Goal: Task Accomplishment & Management: Manage account settings

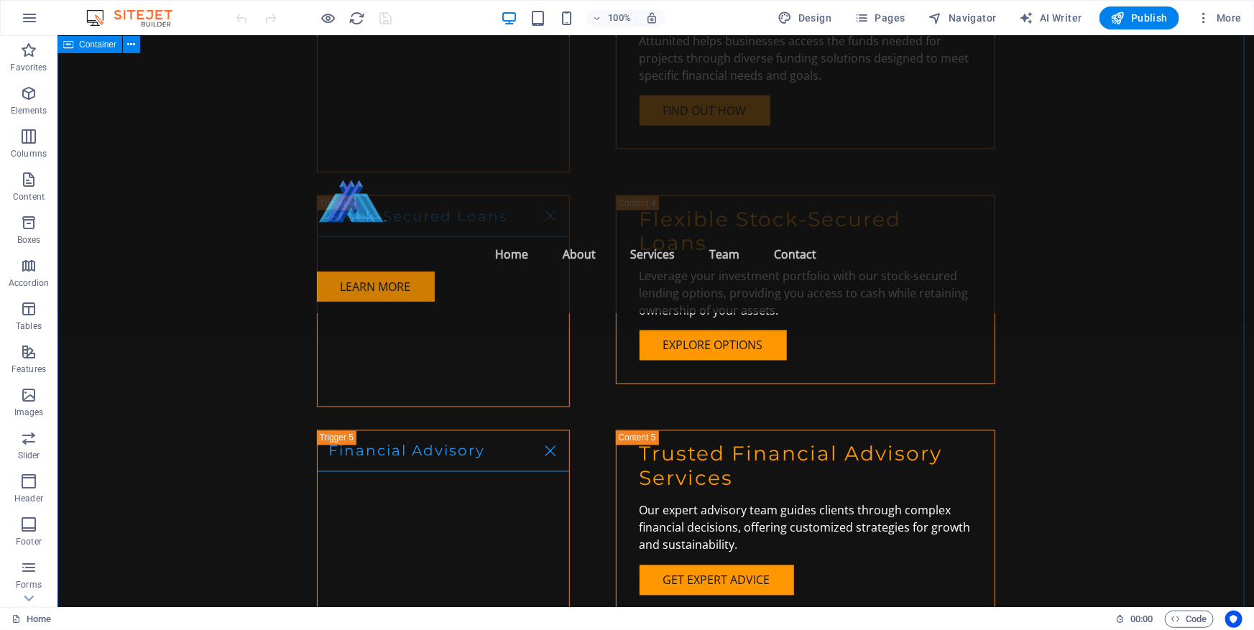
scroll to position [3592, 0]
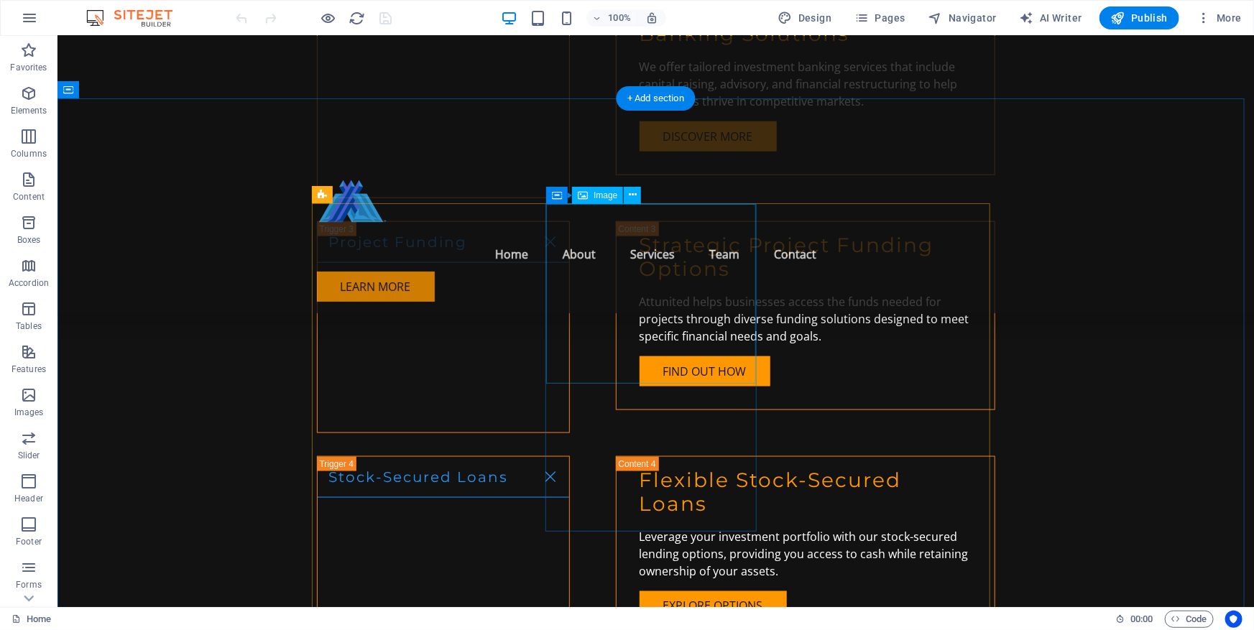
select select "vw"
select select "px"
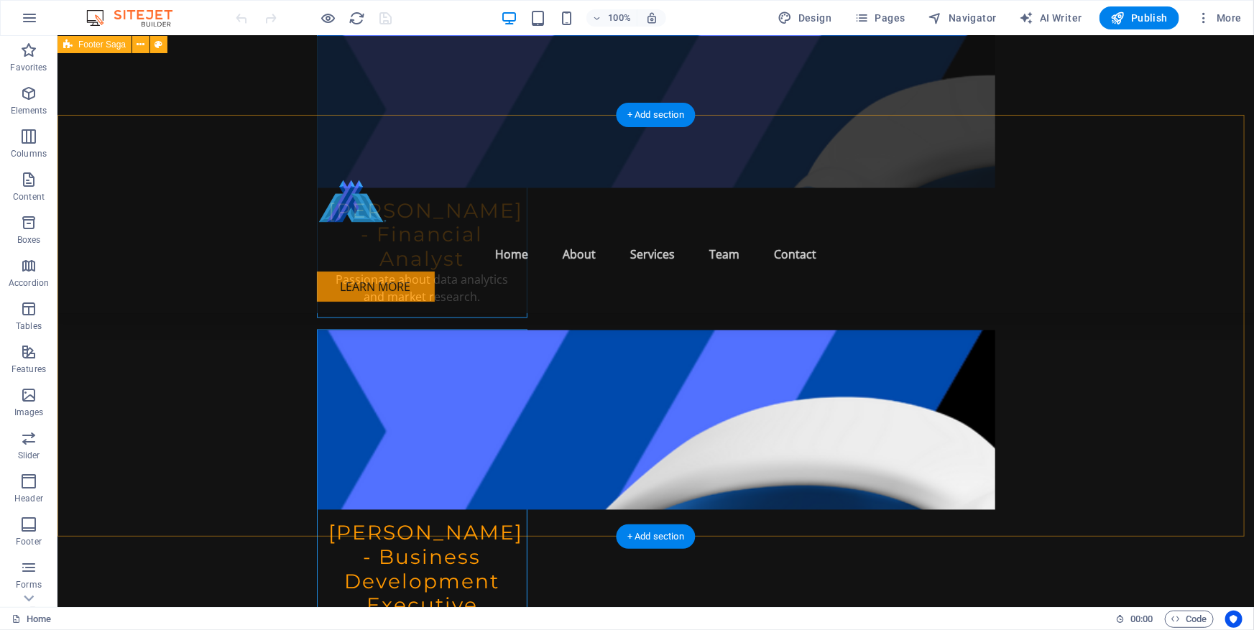
scroll to position [6661, 0]
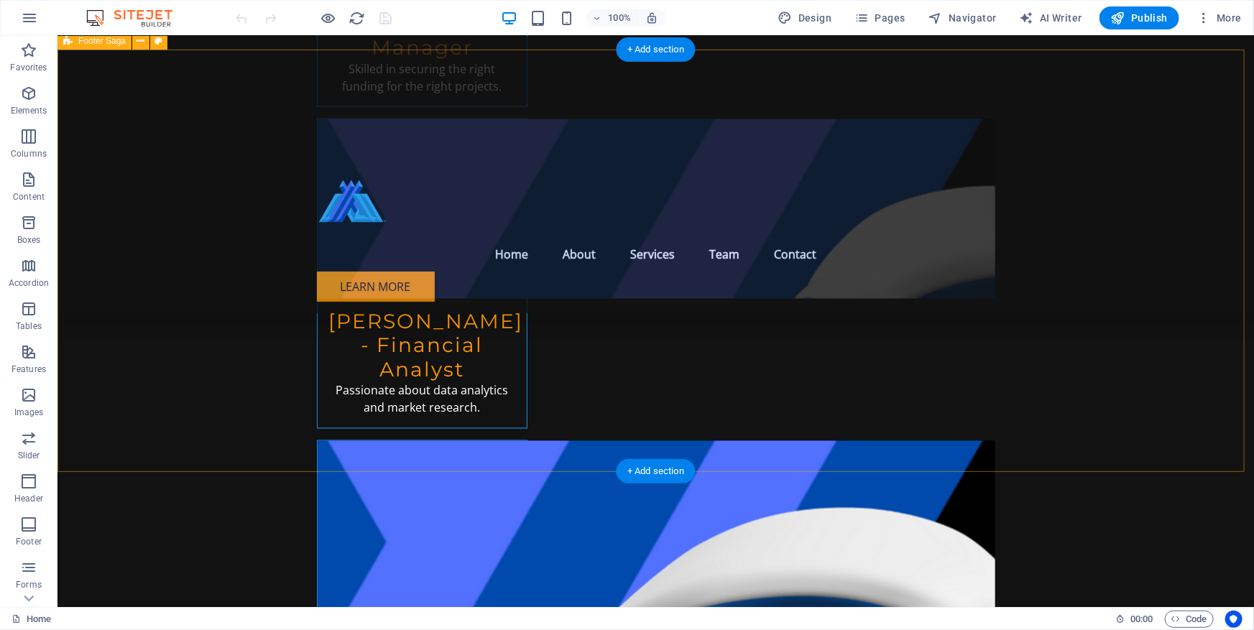
scroll to position [6729, 0]
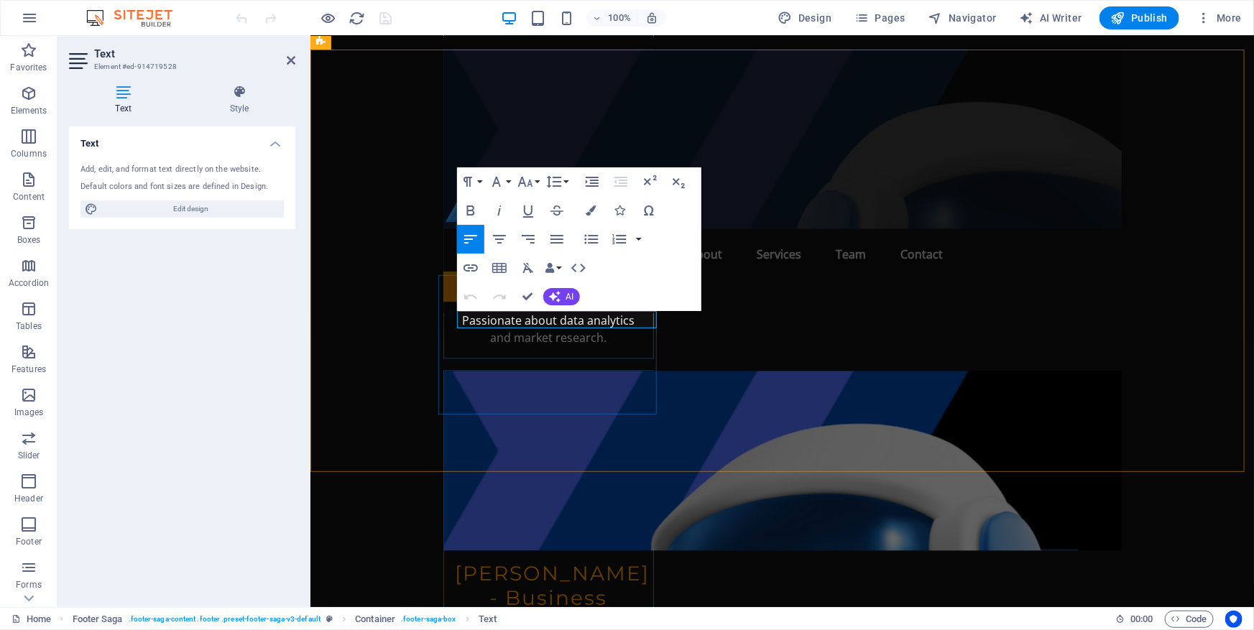
click at [483, 280] on icon "button" at bounding box center [482, 282] width 10 height 10
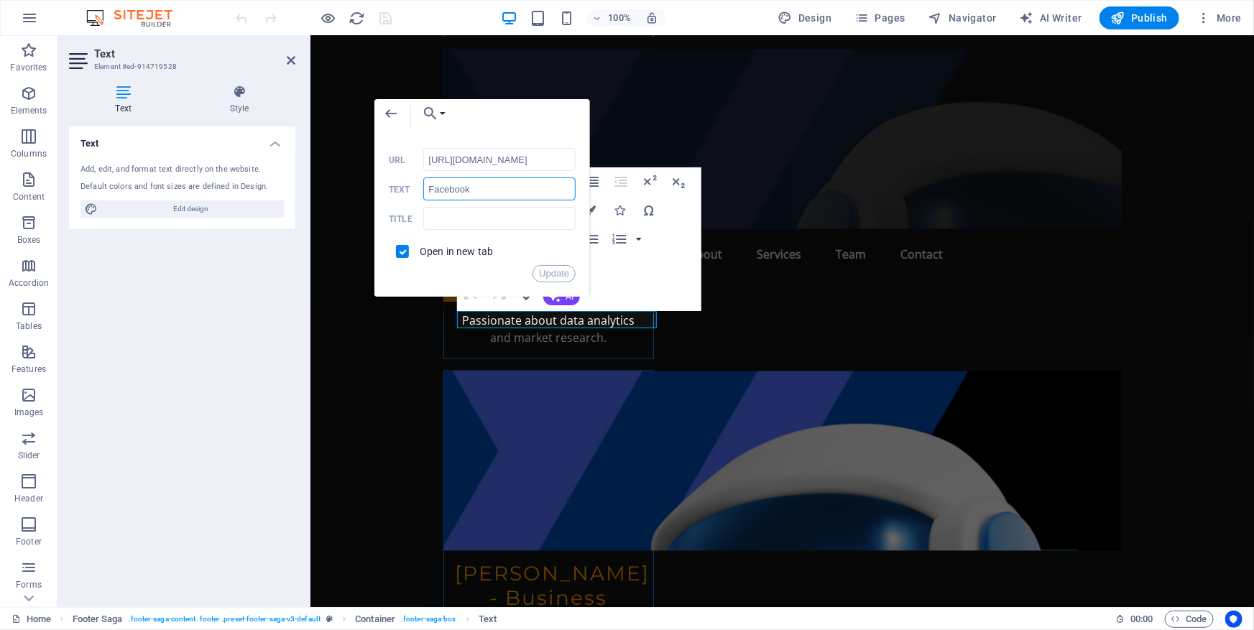
scroll to position [0, 0]
drag, startPoint x: 477, startPoint y: 187, endPoint x: 406, endPoint y: 190, distance: 71.2
click at [406, 190] on div "Facebook Text" at bounding box center [482, 189] width 187 height 24
type input "a"
type input "Asia 3000 Capital"
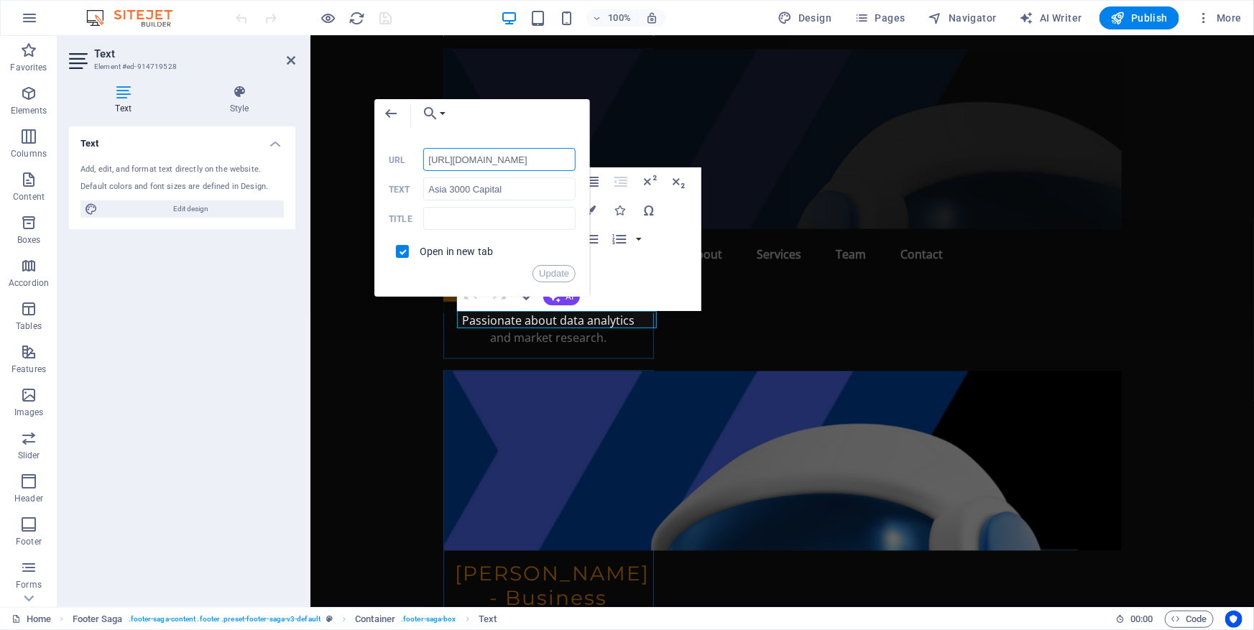
click at [484, 157] on input "[URL][DOMAIN_NAME]" at bounding box center [499, 159] width 152 height 23
click at [545, 273] on button "Update" at bounding box center [553, 273] width 43 height 17
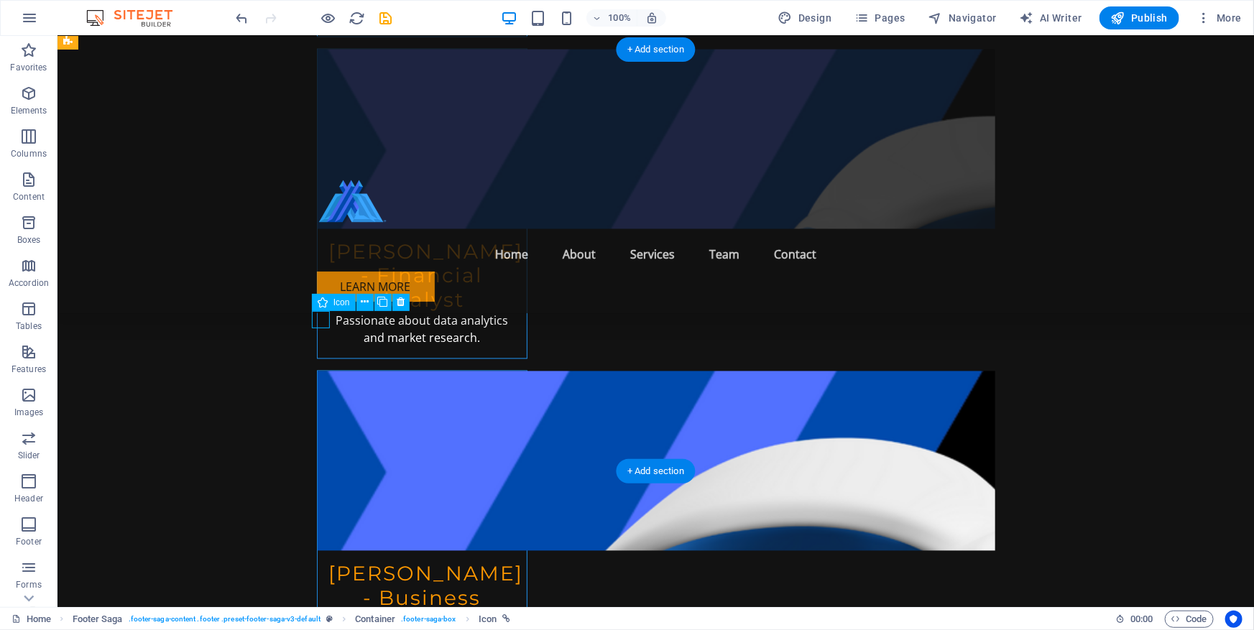
drag, startPoint x: 315, startPoint y: 315, endPoint x: 62, endPoint y: 315, distance: 252.9
select select "xMidYMid"
select select "px"
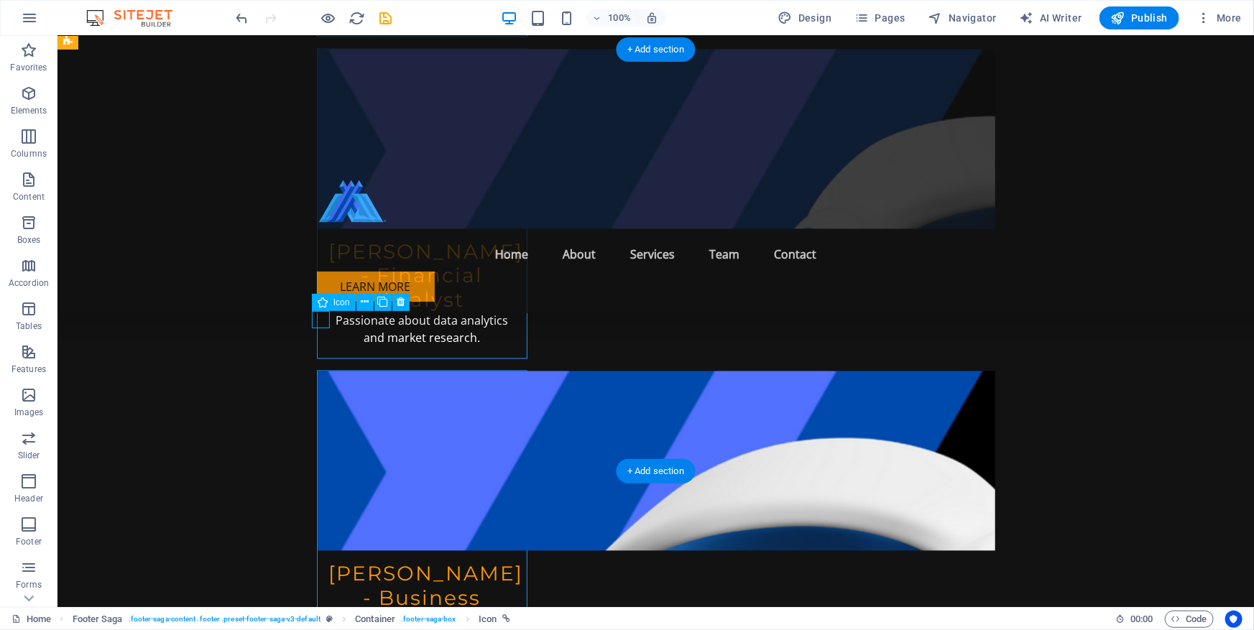
select select "px"
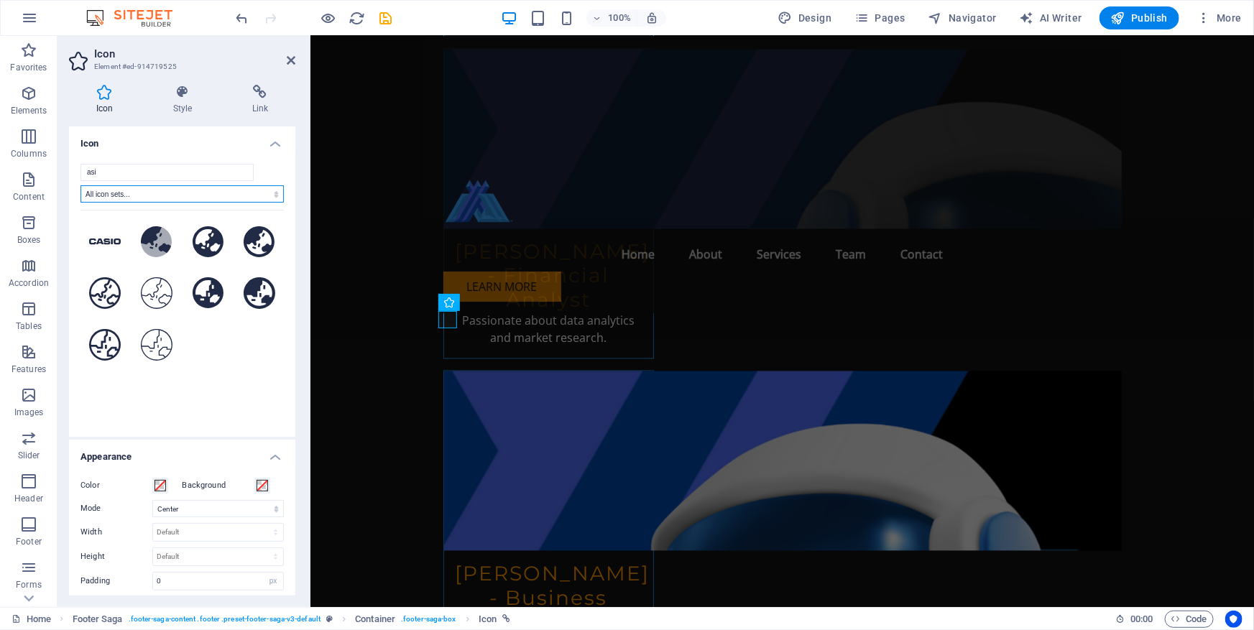
click at [233, 198] on select "All icon sets... IcoFont Ionicons FontAwesome Brands FontAwesome Duotone FontAw…" at bounding box center [181, 193] width 203 height 17
click at [157, 175] on input "asi" at bounding box center [166, 172] width 173 height 17
drag, startPoint x: 157, startPoint y: 174, endPoint x: 0, endPoint y: 175, distance: 157.3
click at [0, 175] on section "Favorites Elements Columns Content Boxes Accordion Tables Features Images Slide…" at bounding box center [627, 321] width 1254 height 571
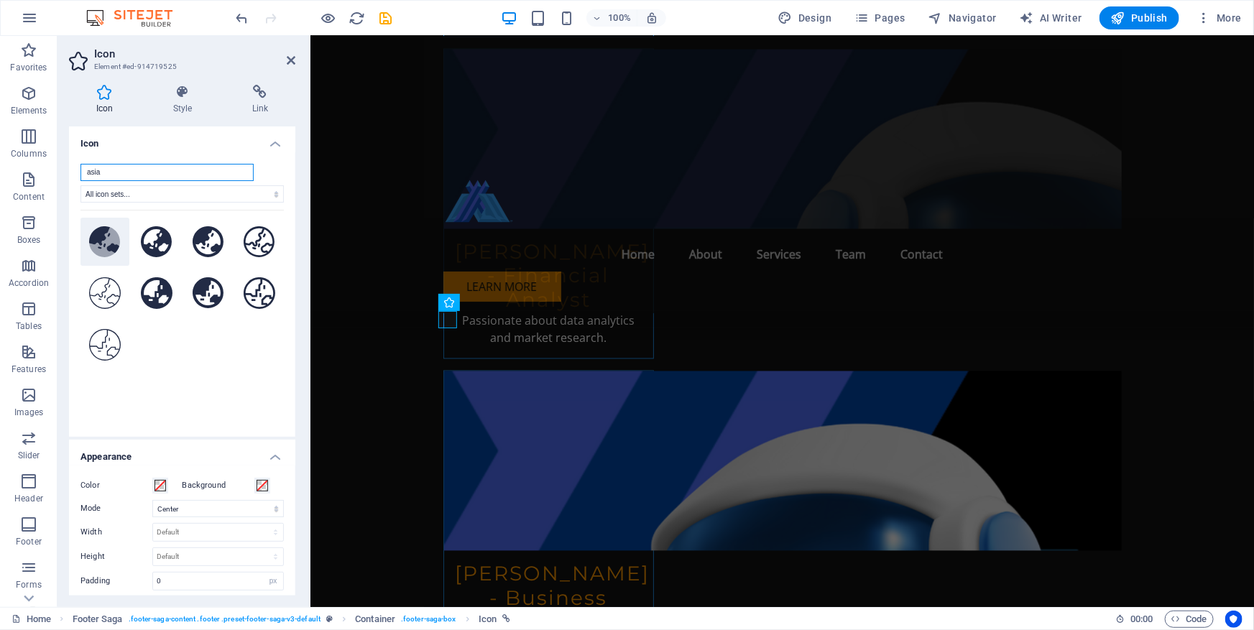
type input "asia"
click at [103, 238] on icon at bounding box center [104, 239] width 31 height 27
click at [97, 236] on icon at bounding box center [104, 239] width 31 height 27
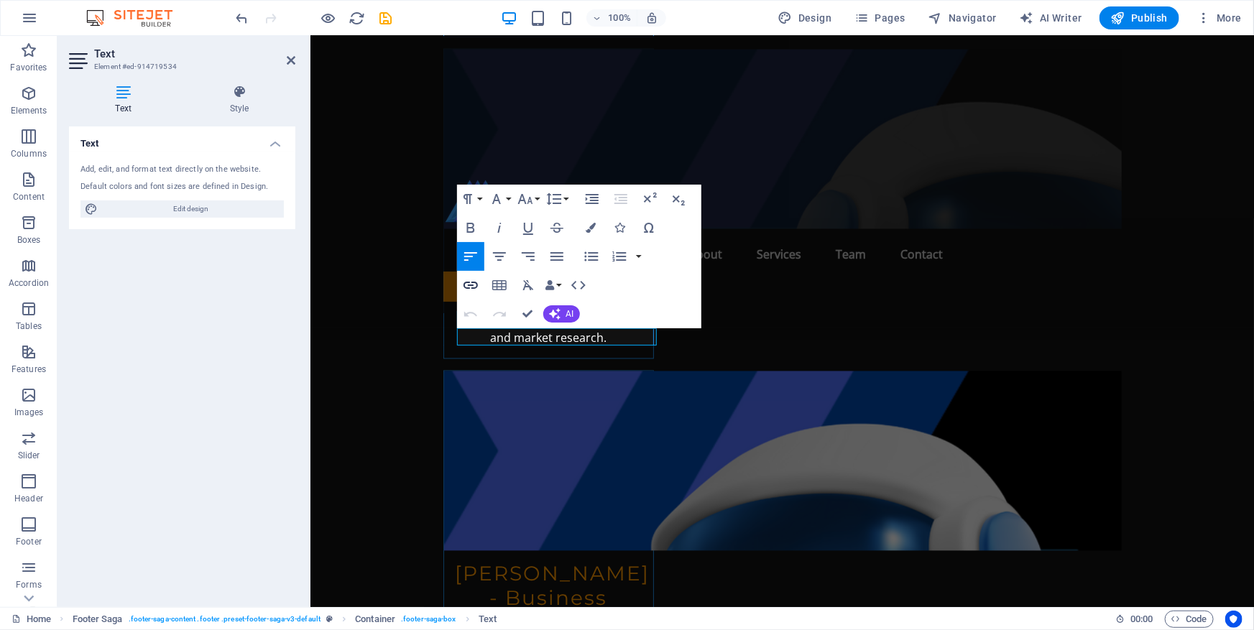
click at [476, 286] on icon "button" at bounding box center [470, 285] width 14 height 7
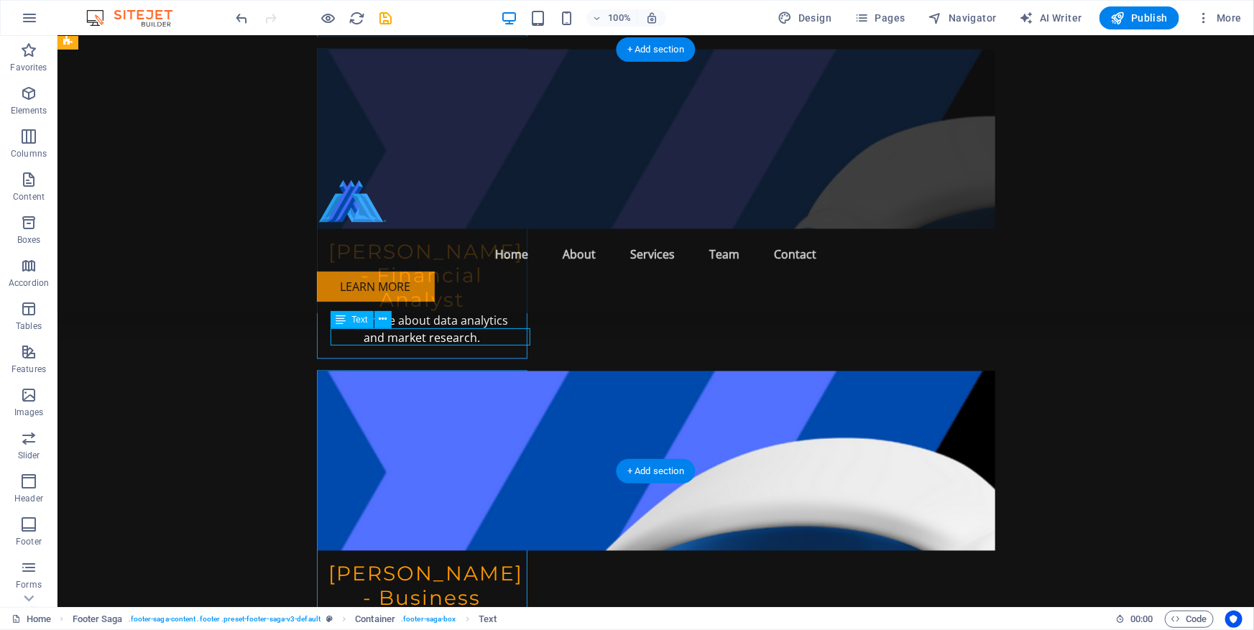
drag, startPoint x: 341, startPoint y: 337, endPoint x: 89, endPoint y: 337, distance: 252.1
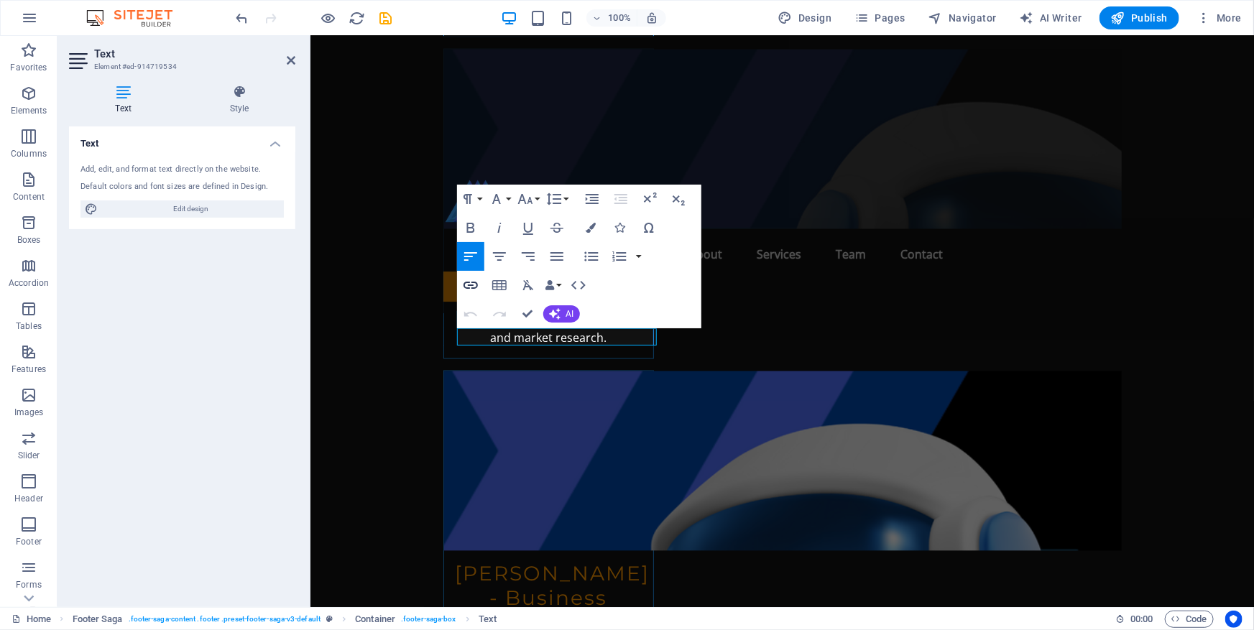
click at [474, 282] on icon "button" at bounding box center [470, 285] width 14 height 7
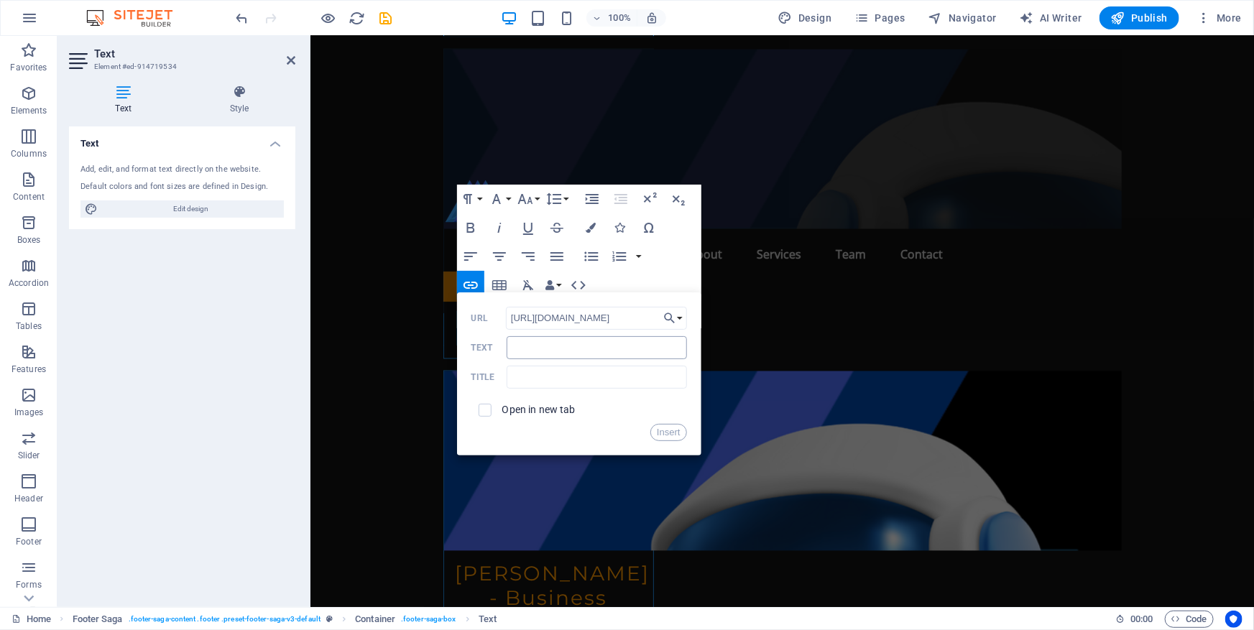
type input "[URL][DOMAIN_NAME]"
click at [538, 344] on input "Text" at bounding box center [596, 347] width 180 height 23
click at [519, 374] on input "text" at bounding box center [596, 377] width 180 height 23
type input "T"
type input "The Largest Private Equity Firm Asset Management"
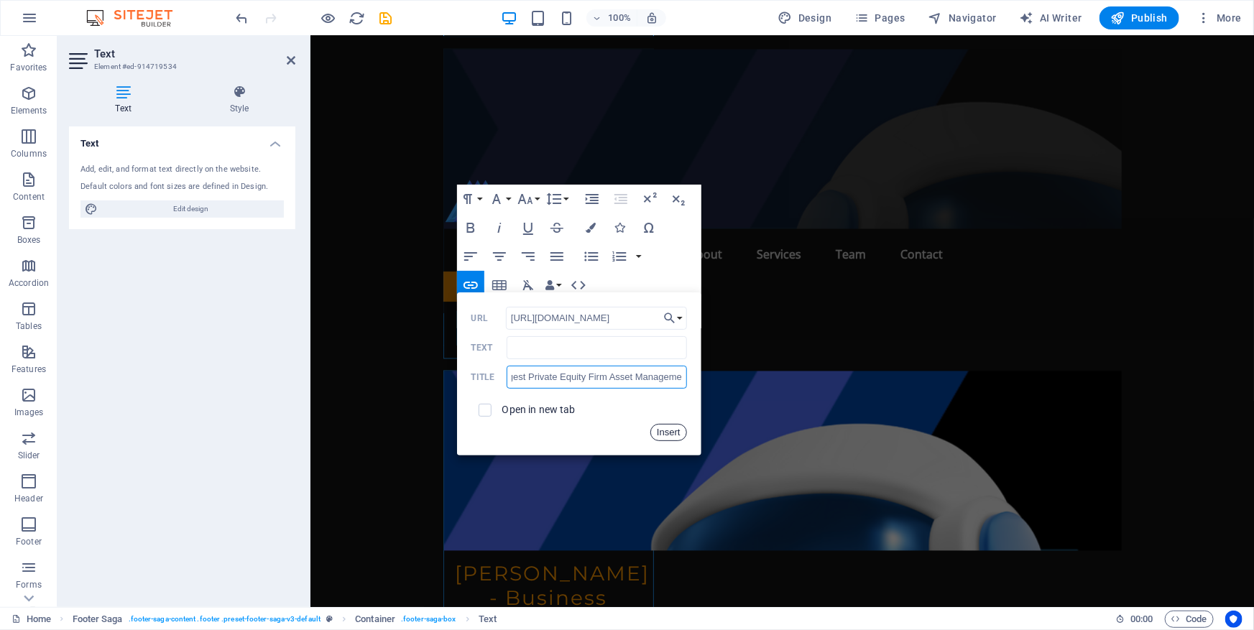
scroll to position [0, 43]
click at [663, 428] on button "Insert" at bounding box center [668, 432] width 37 height 17
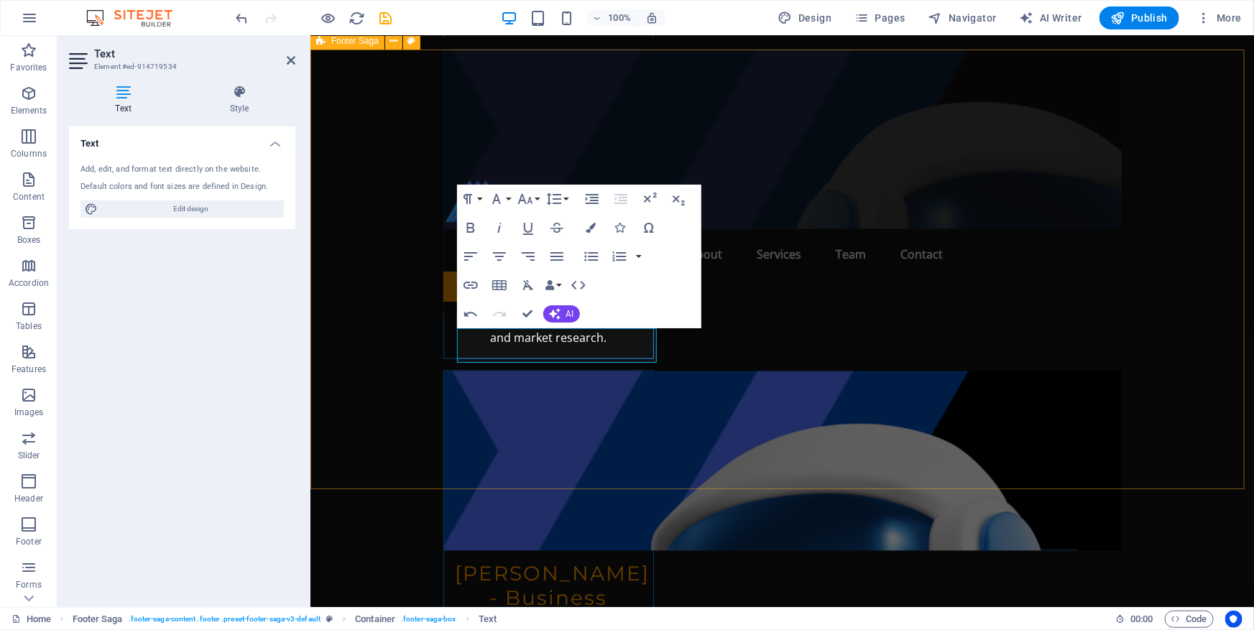
scroll to position [0, 0]
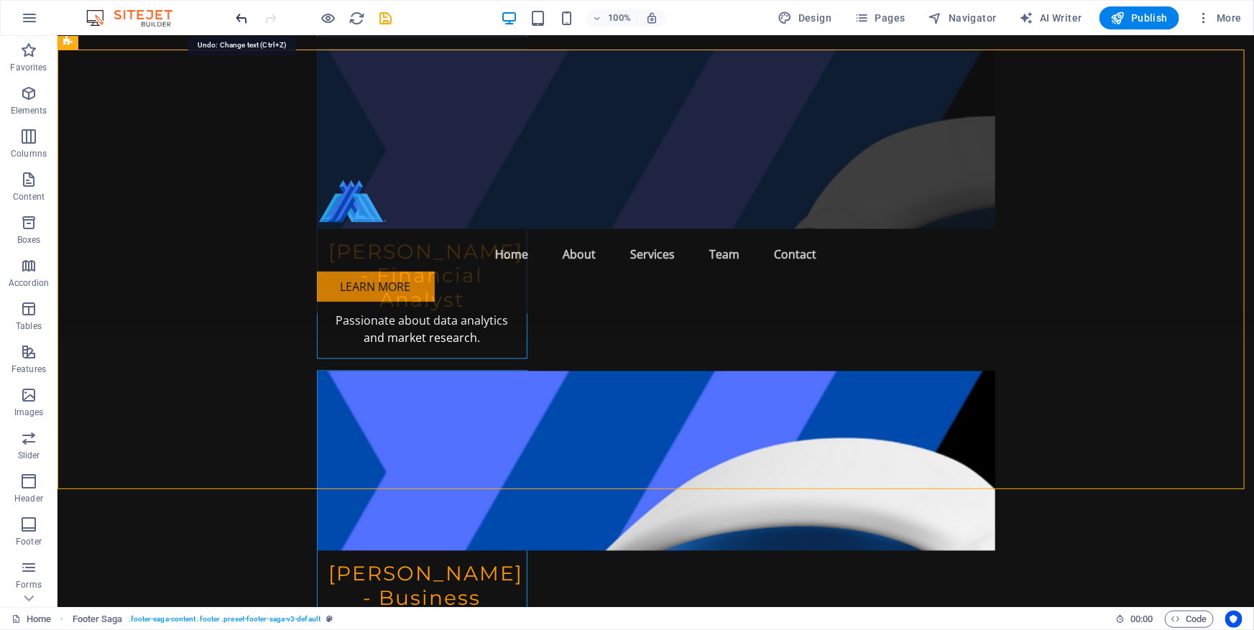
click at [244, 18] on icon "undo" at bounding box center [242, 18] width 17 height 17
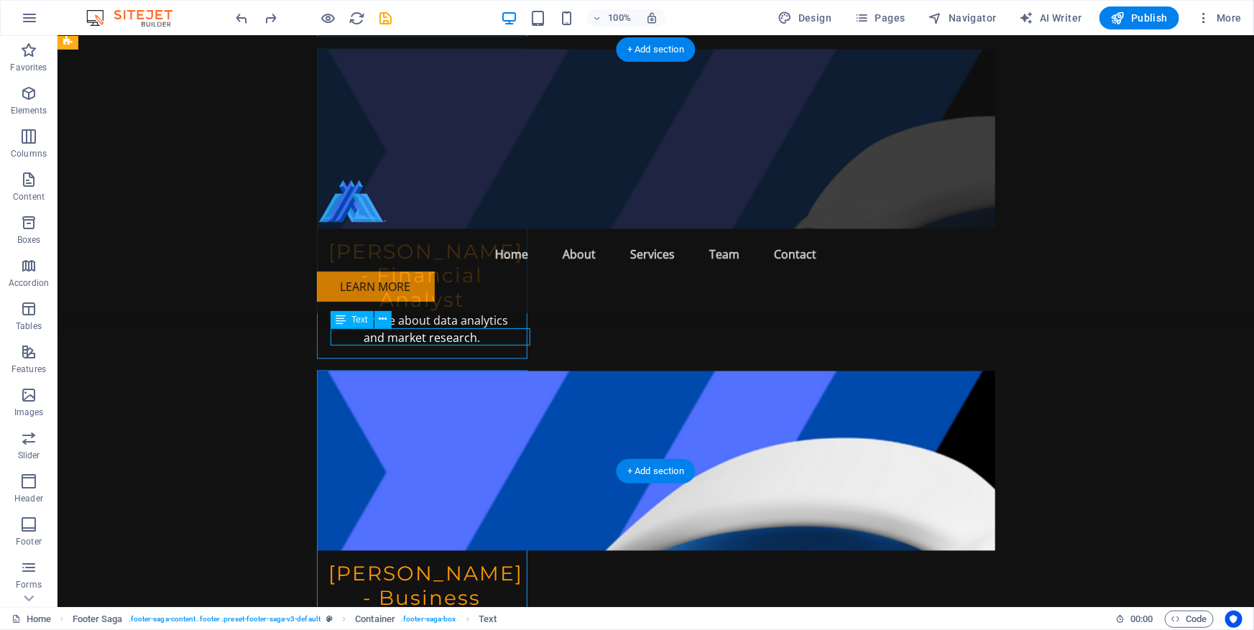
drag, startPoint x: 343, startPoint y: 338, endPoint x: 91, endPoint y: 338, distance: 252.1
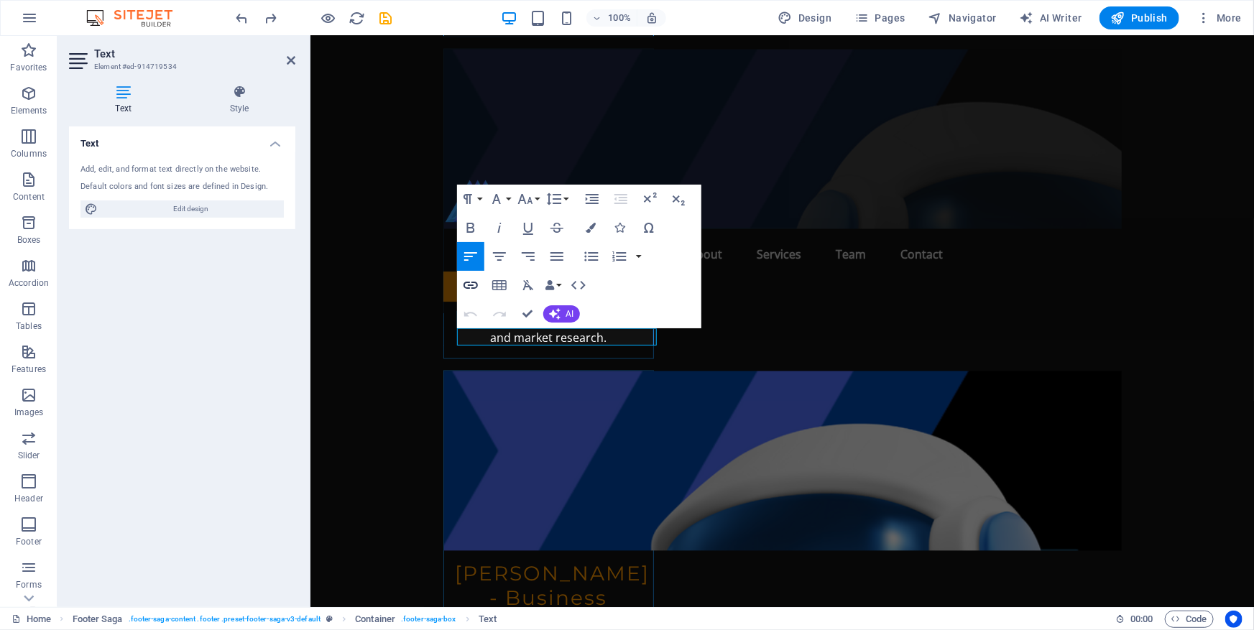
click at [468, 287] on icon "button" at bounding box center [470, 285] width 14 height 7
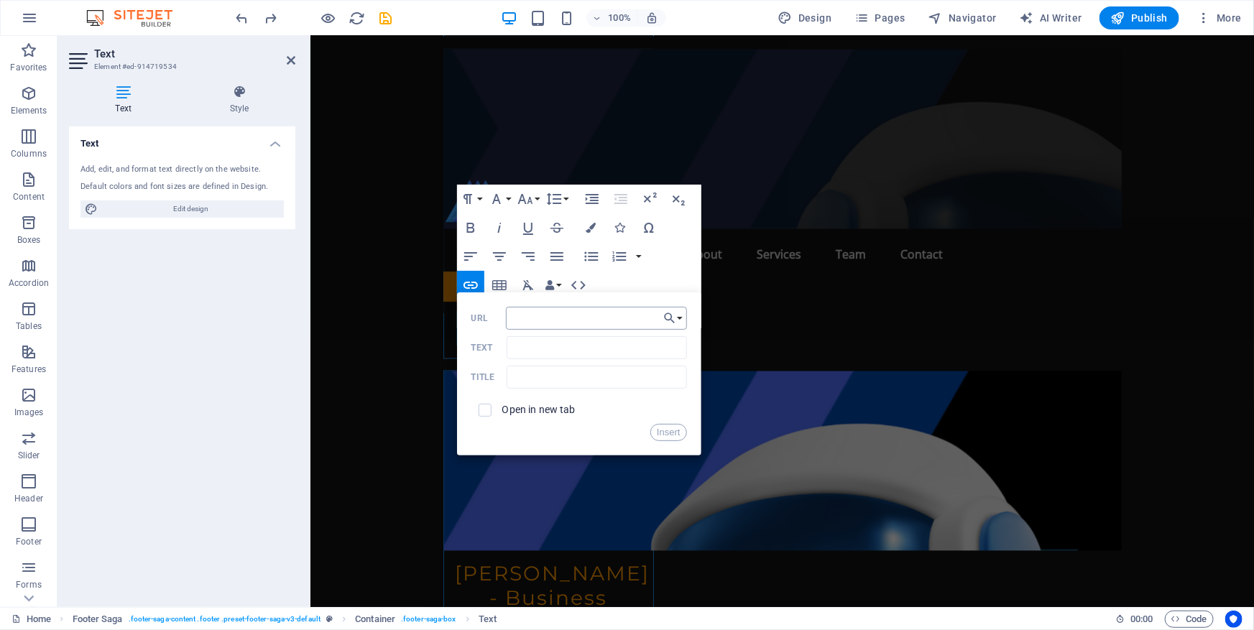
type input "[URL][DOMAIN_NAME]"
click at [664, 430] on button "Insert" at bounding box center [668, 432] width 37 height 17
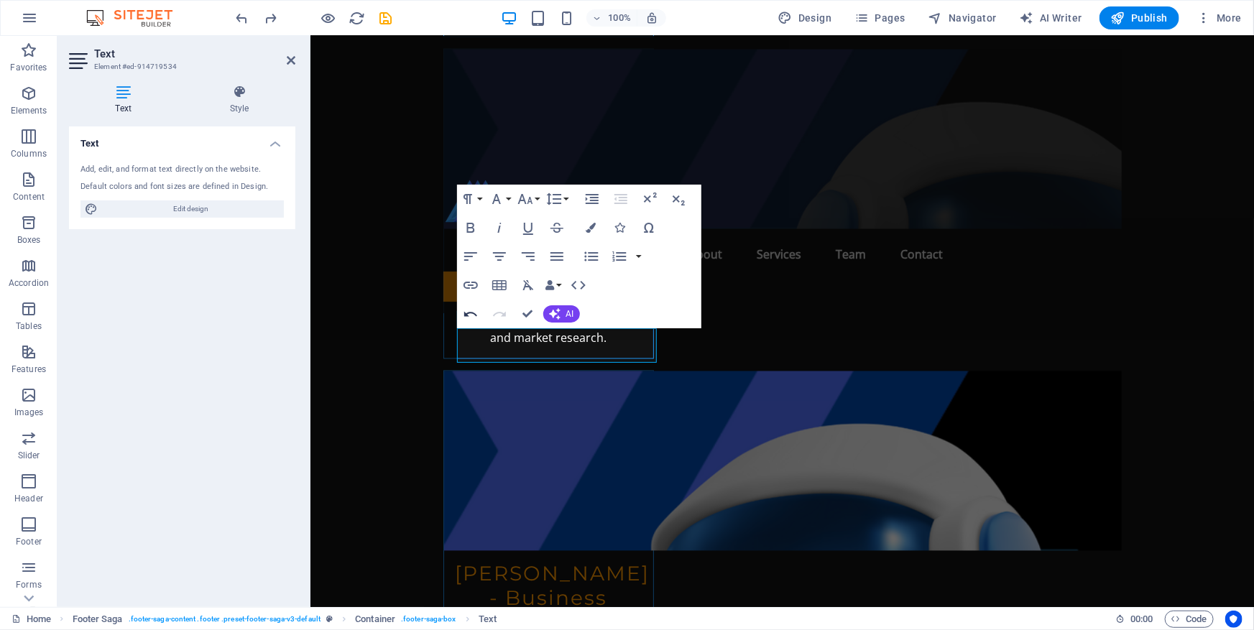
click at [473, 312] on icon "button" at bounding box center [470, 313] width 17 height 17
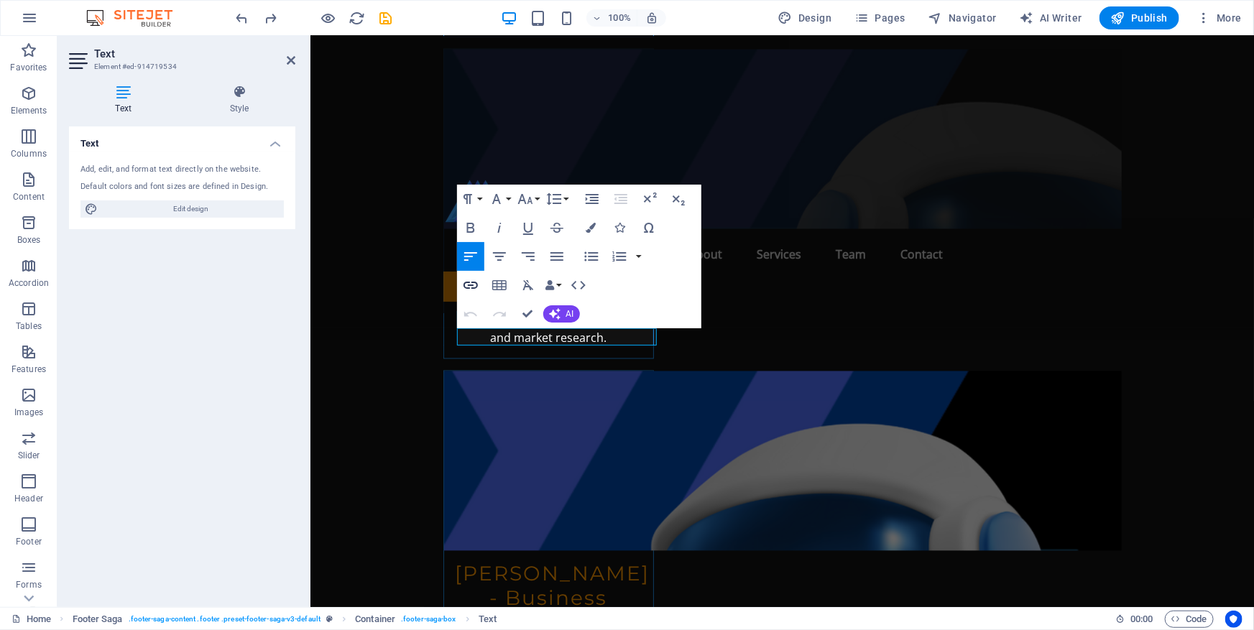
click at [466, 277] on icon "button" at bounding box center [470, 285] width 17 height 17
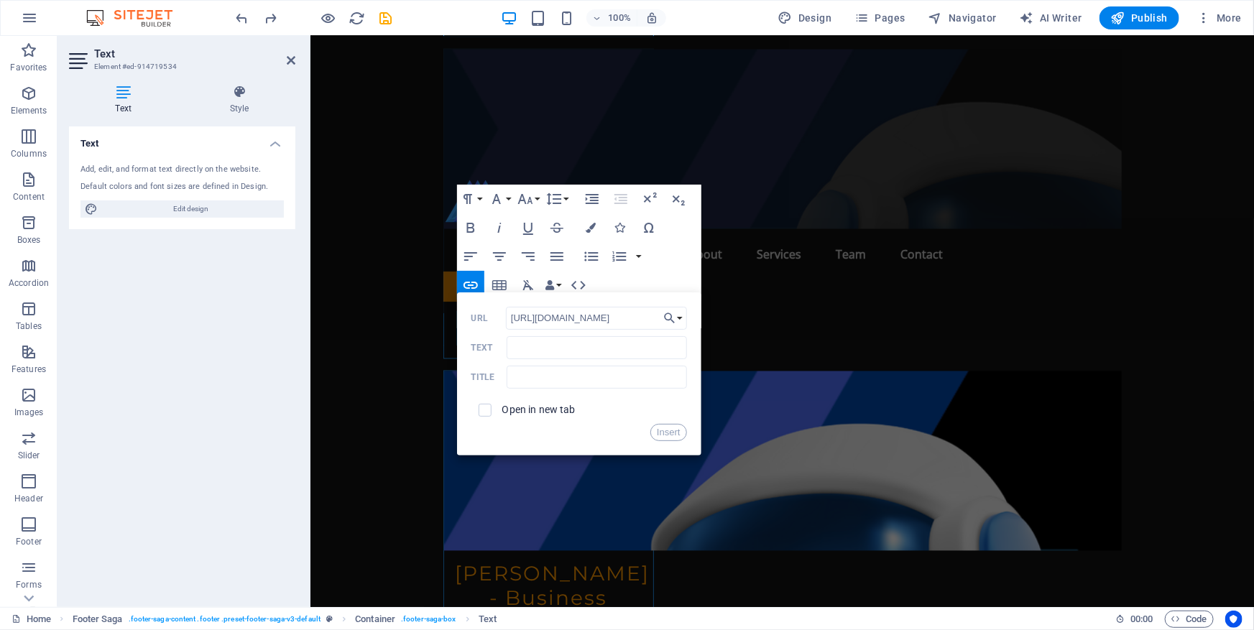
type input "[URL][DOMAIN_NAME]"
click at [535, 359] on div "[URL][DOMAIN_NAME] URL Text Title Open in new tab Insert" at bounding box center [579, 374] width 216 height 134
click at [529, 374] on input "text" at bounding box center [596, 377] width 180 height 23
type input "The Largest Private Equity Asset Management Firm"
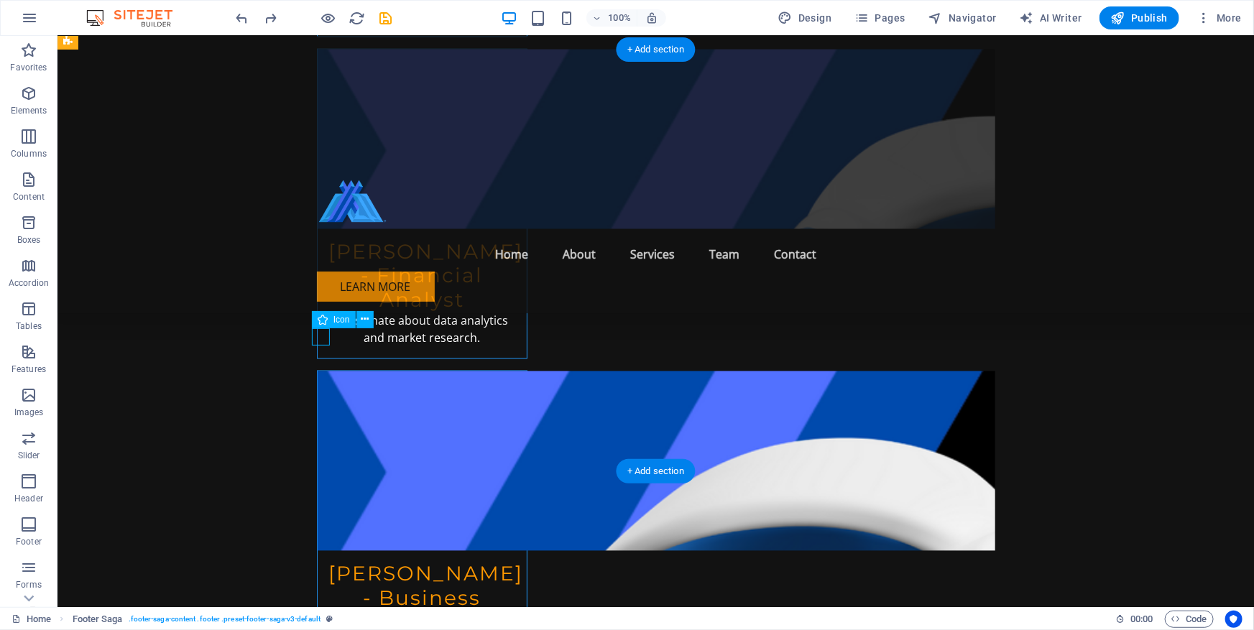
select select "xMidYMid"
select select "px"
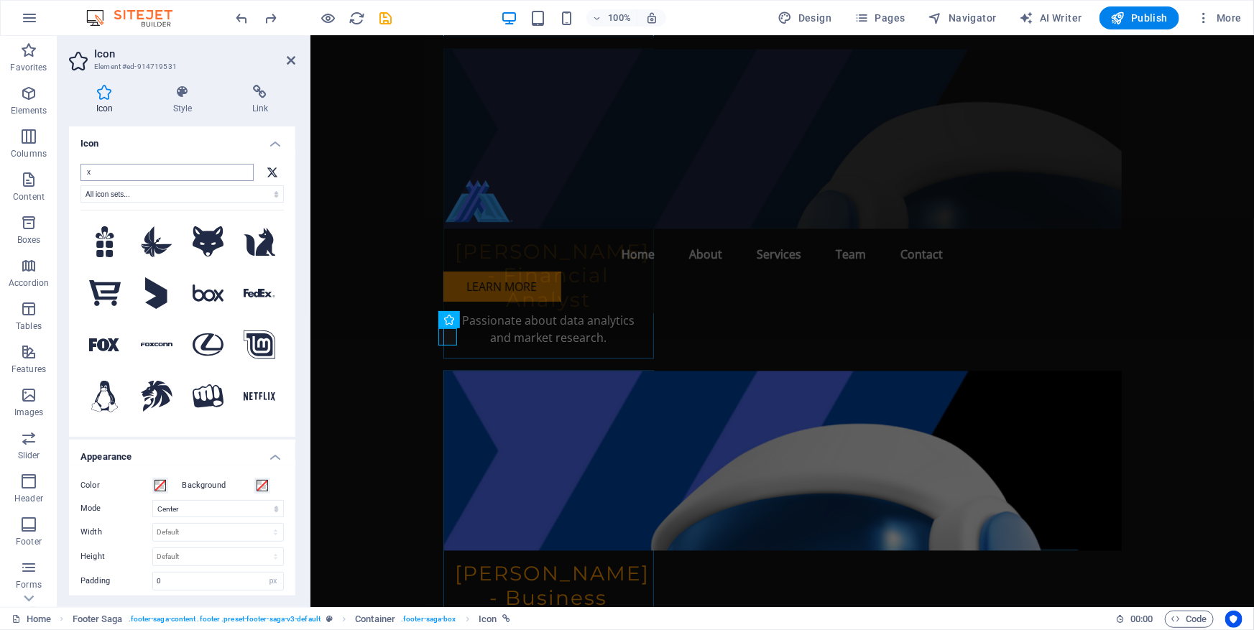
click at [165, 175] on input "x" at bounding box center [166, 172] width 173 height 17
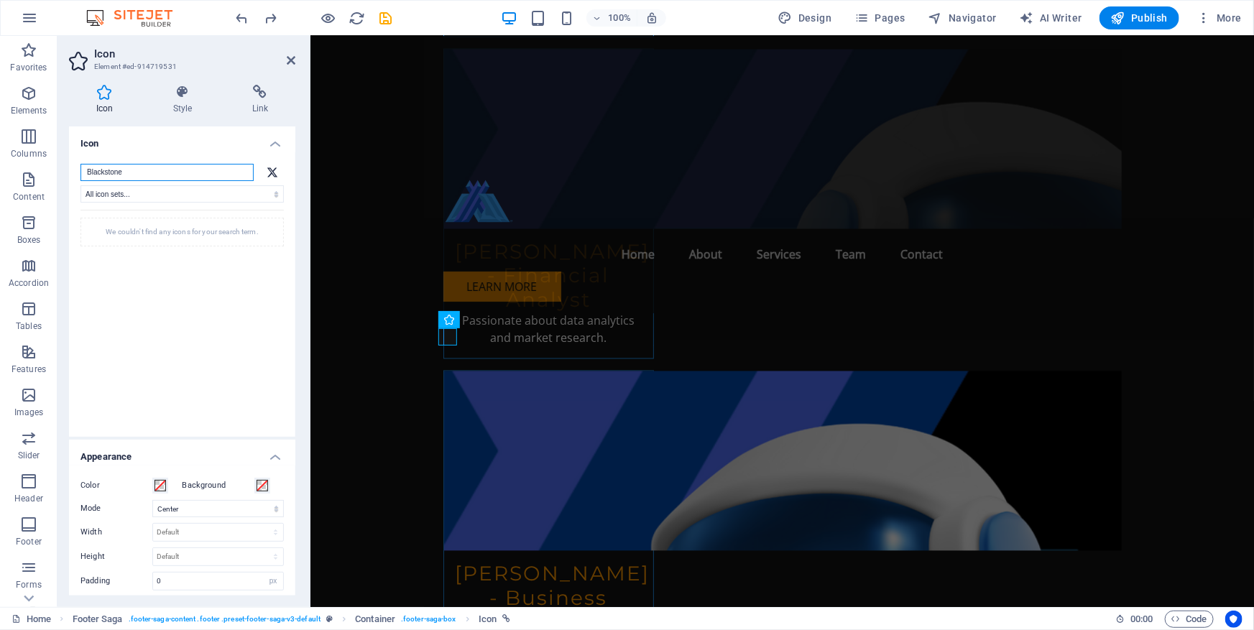
click at [165, 175] on input "Blackstone" at bounding box center [166, 172] width 173 height 17
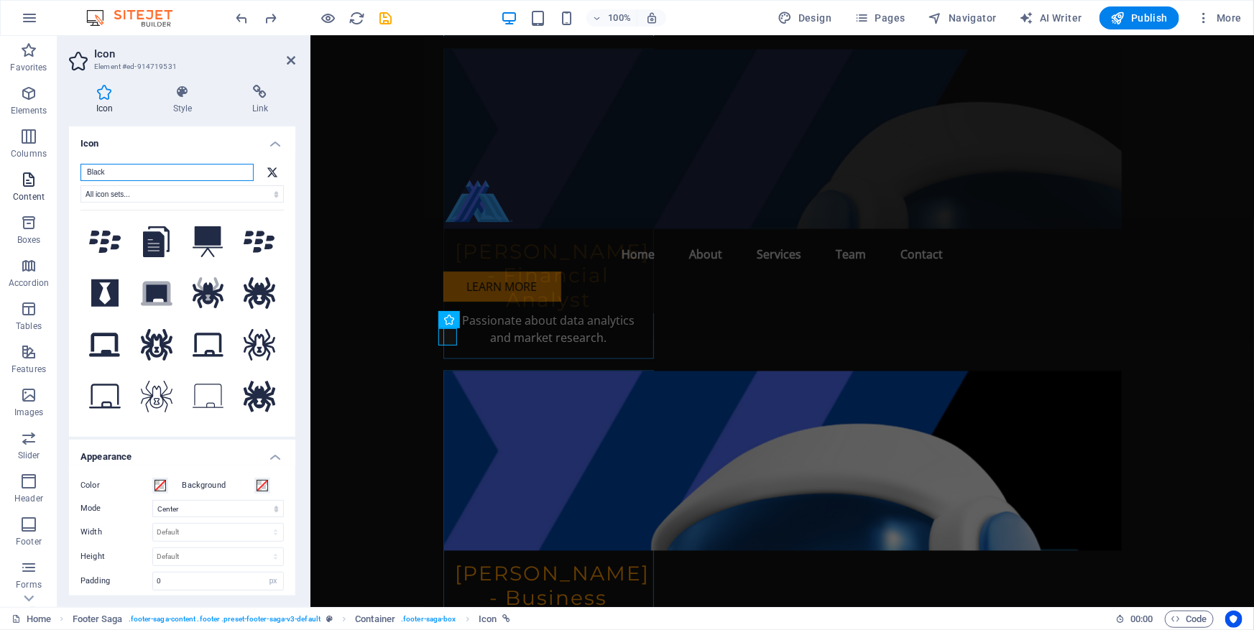
drag, startPoint x: 172, startPoint y: 166, endPoint x: 17, endPoint y: 172, distance: 155.3
click at [17, 172] on section "Favorites Elements Columns Content Boxes Accordion Tables Features Images Slide…" at bounding box center [627, 321] width 1254 height 571
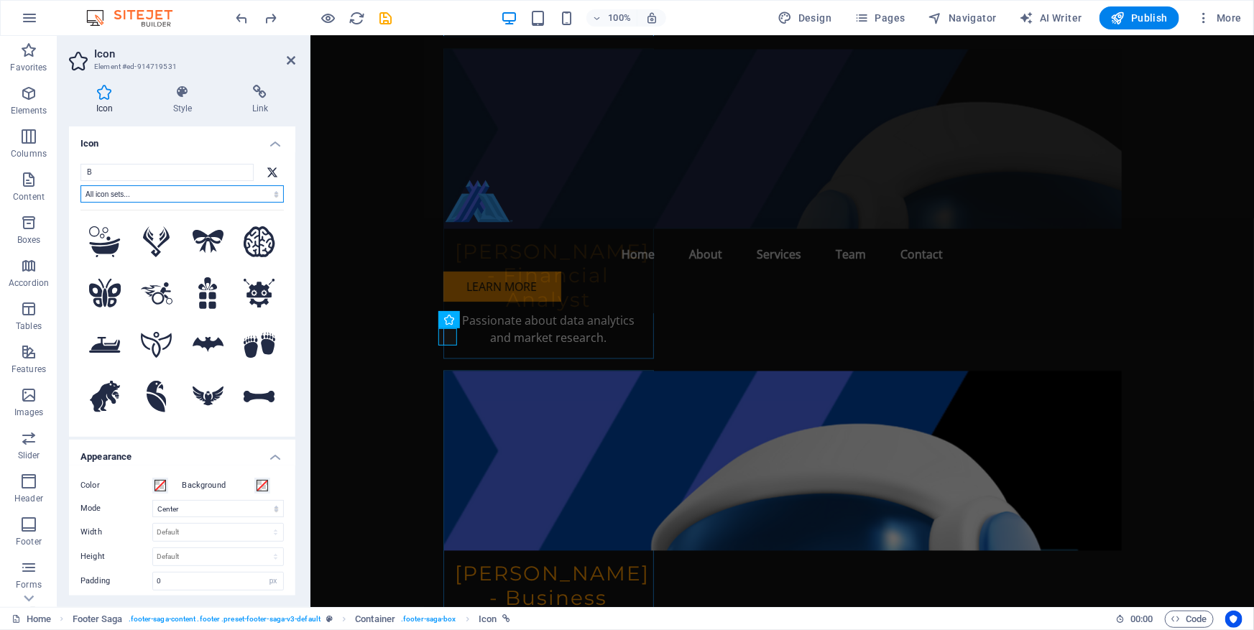
click at [136, 197] on select "All icon sets... IcoFont Ionicons FontAwesome Brands FontAwesome Duotone FontAw…" at bounding box center [181, 193] width 203 height 17
click at [137, 166] on input "B" at bounding box center [166, 172] width 173 height 17
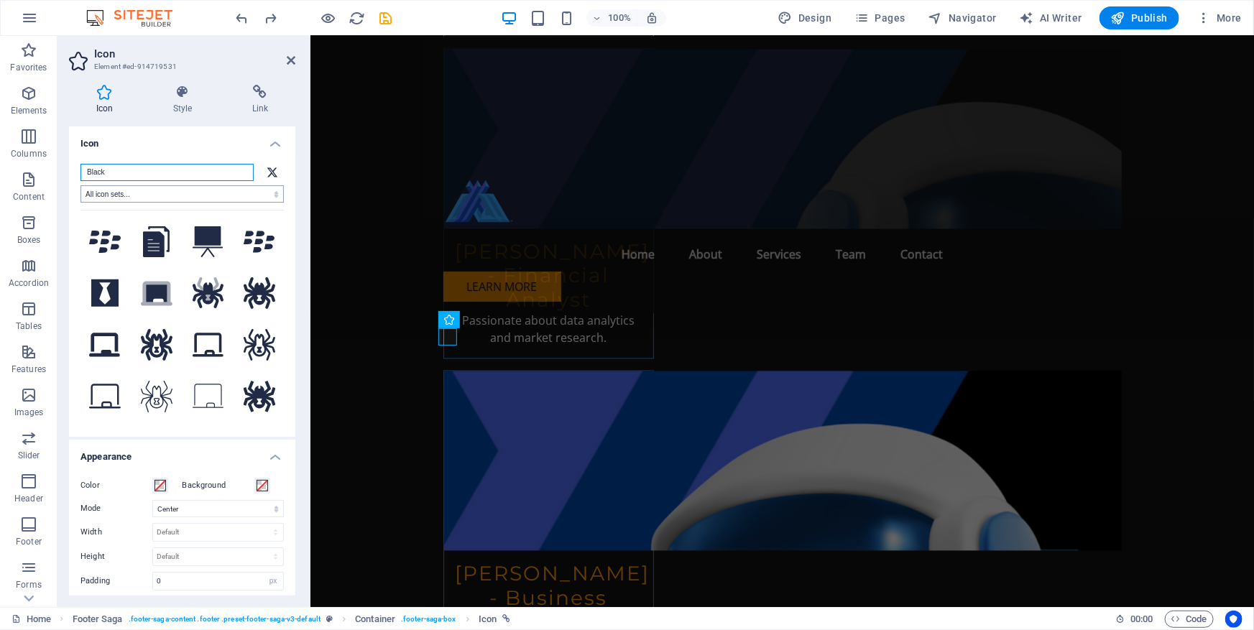
type input "Black"
click at [129, 195] on select "All icon sets... IcoFont Ionicons FontAwesome Brands FontAwesome Duotone FontAw…" at bounding box center [181, 193] width 203 height 17
click at [135, 176] on input "Black" at bounding box center [166, 172] width 173 height 17
click at [96, 300] on icon at bounding box center [104, 292] width 27 height 27
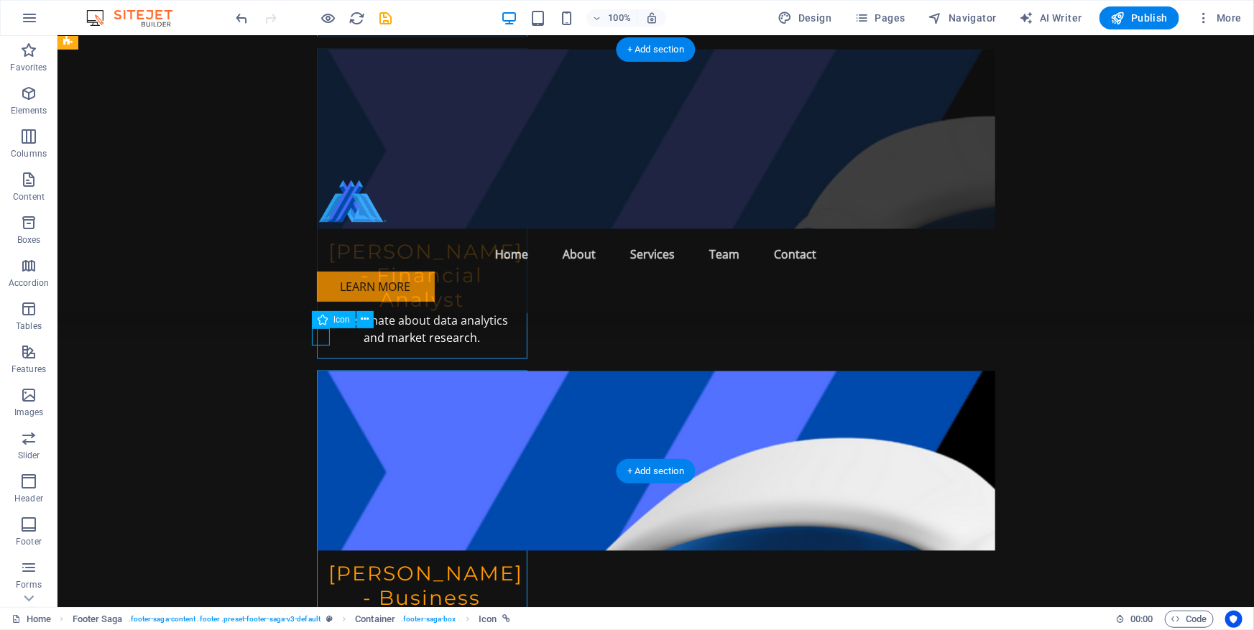
select select "xMidYMid"
select select "px"
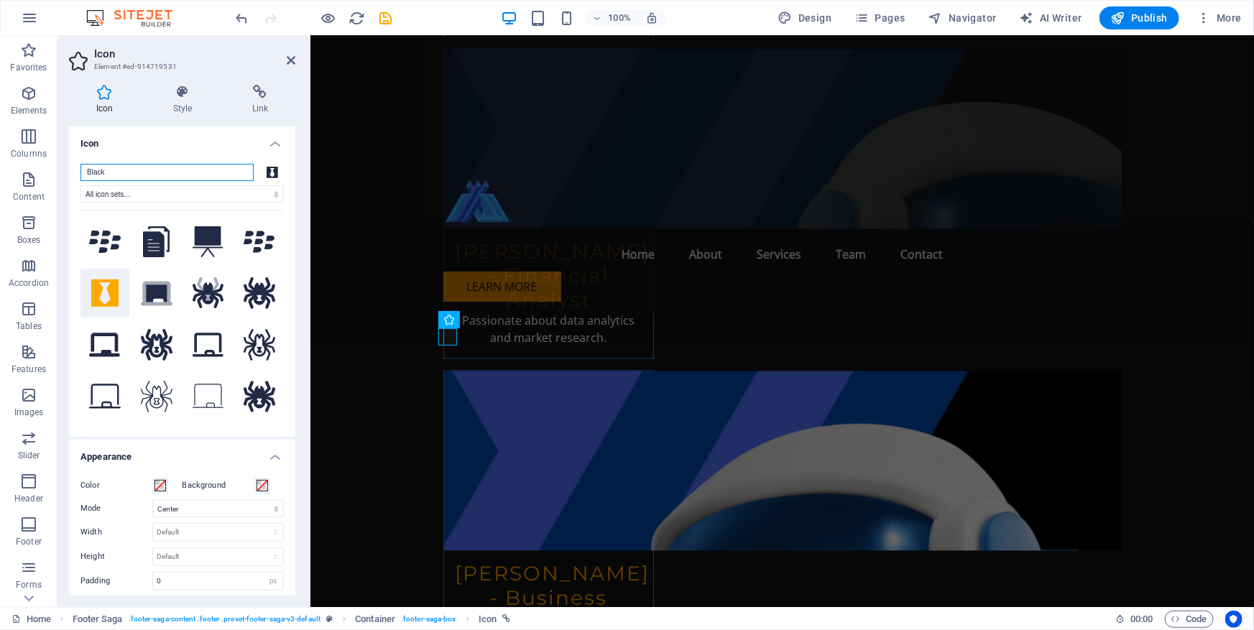
click at [128, 173] on input "Black" at bounding box center [166, 172] width 173 height 17
drag, startPoint x: 128, startPoint y: 173, endPoint x: 73, endPoint y: 175, distance: 54.6
click at [73, 175] on div "Black All icon sets... IcoFont Ionicons FontAwesome Brands FontAwesome Duotone …" at bounding box center [182, 294] width 226 height 284
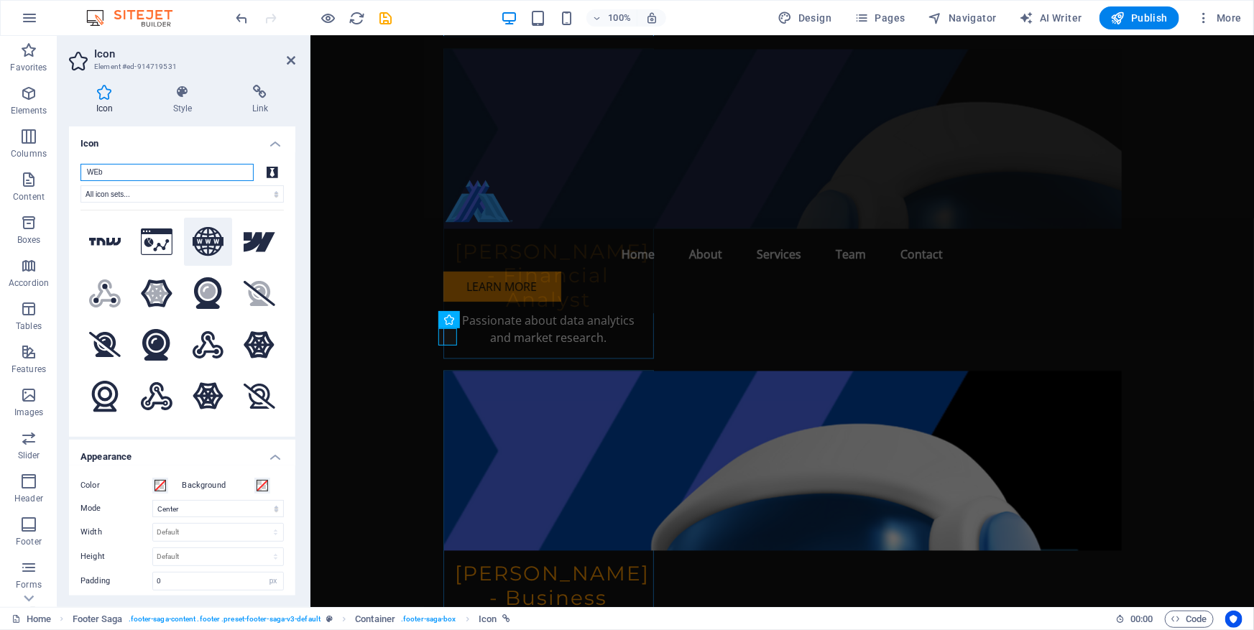
type input "WEb"
click at [213, 236] on icon at bounding box center [209, 241] width 32 height 29
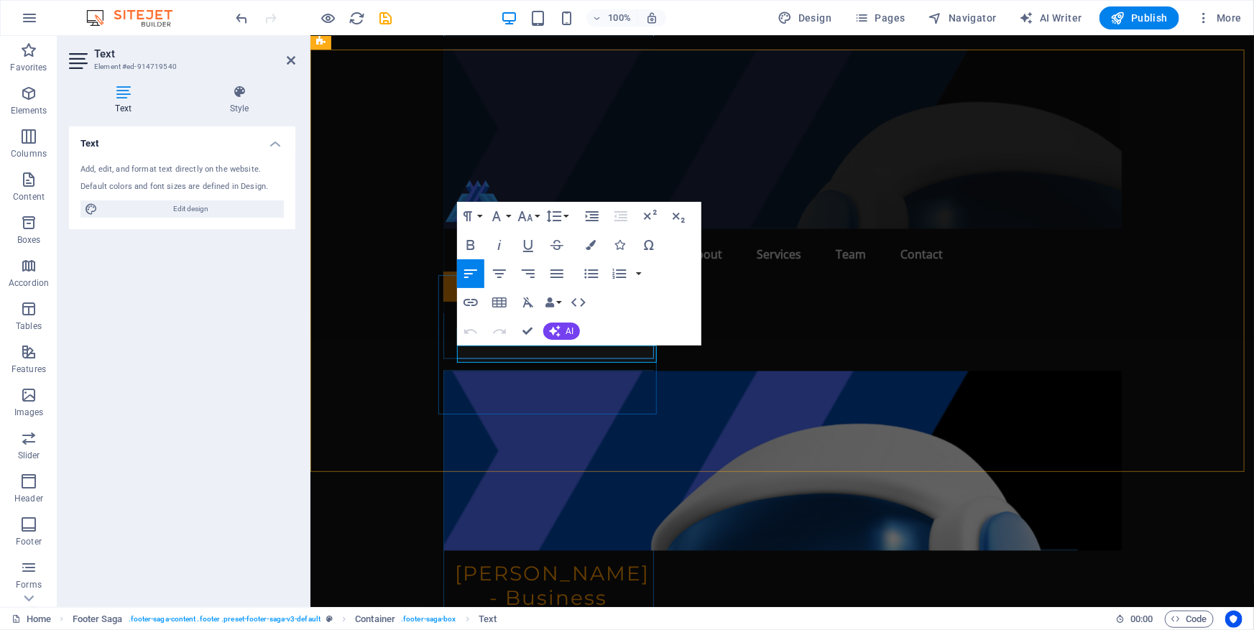
drag, startPoint x: 536, startPoint y: 350, endPoint x: 435, endPoint y: 351, distance: 100.6
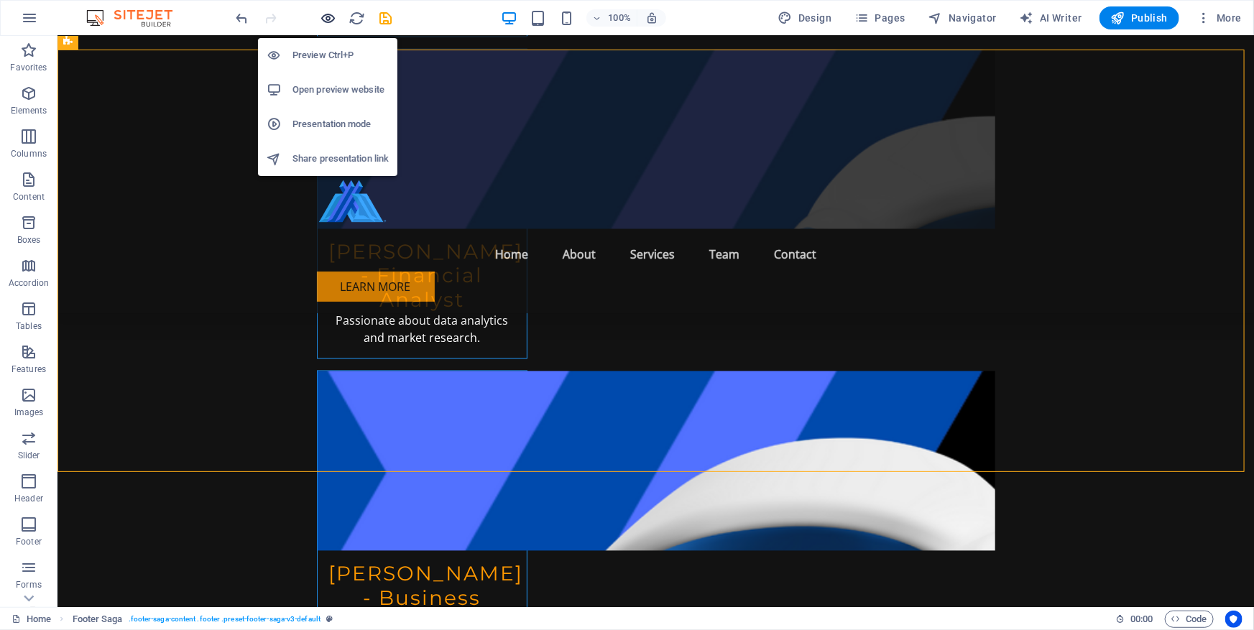
click at [335, 19] on icon "button" at bounding box center [328, 18] width 17 height 17
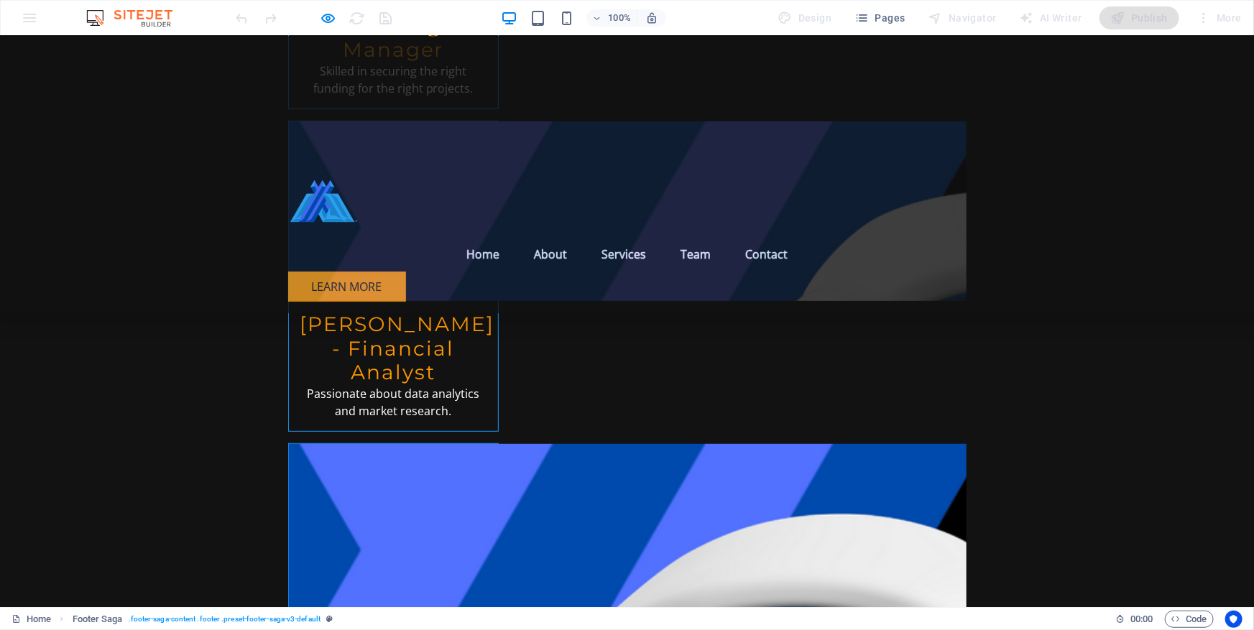
scroll to position [5427, 0]
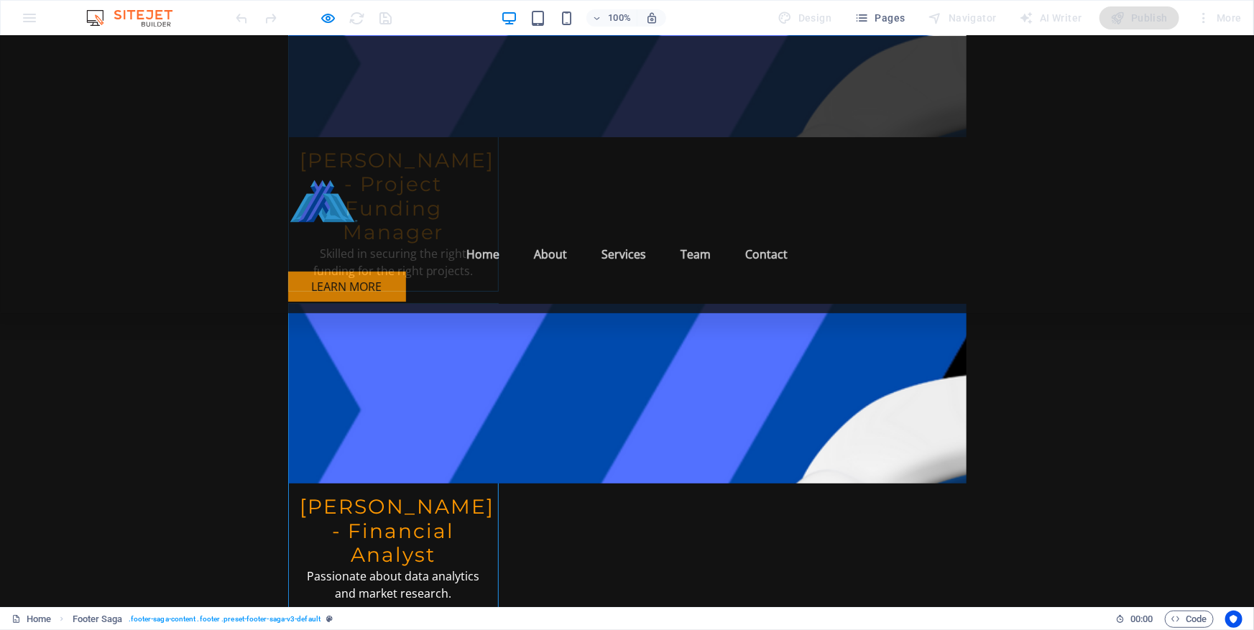
scroll to position [5376, 0]
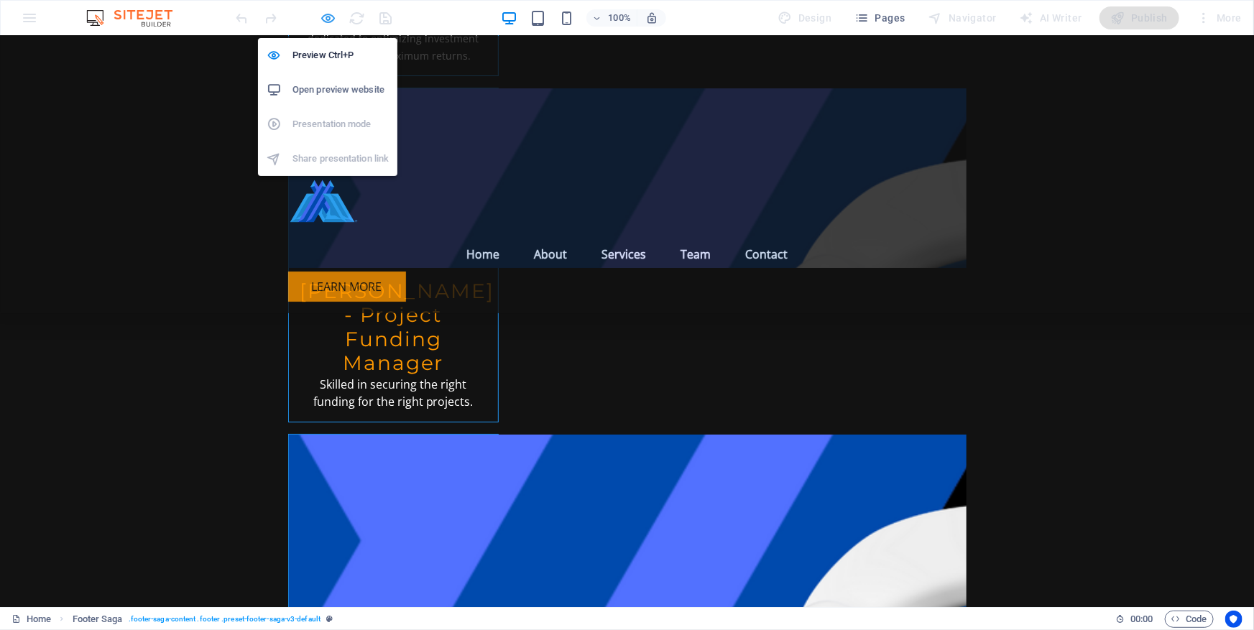
click at [322, 21] on icon "button" at bounding box center [328, 18] width 17 height 17
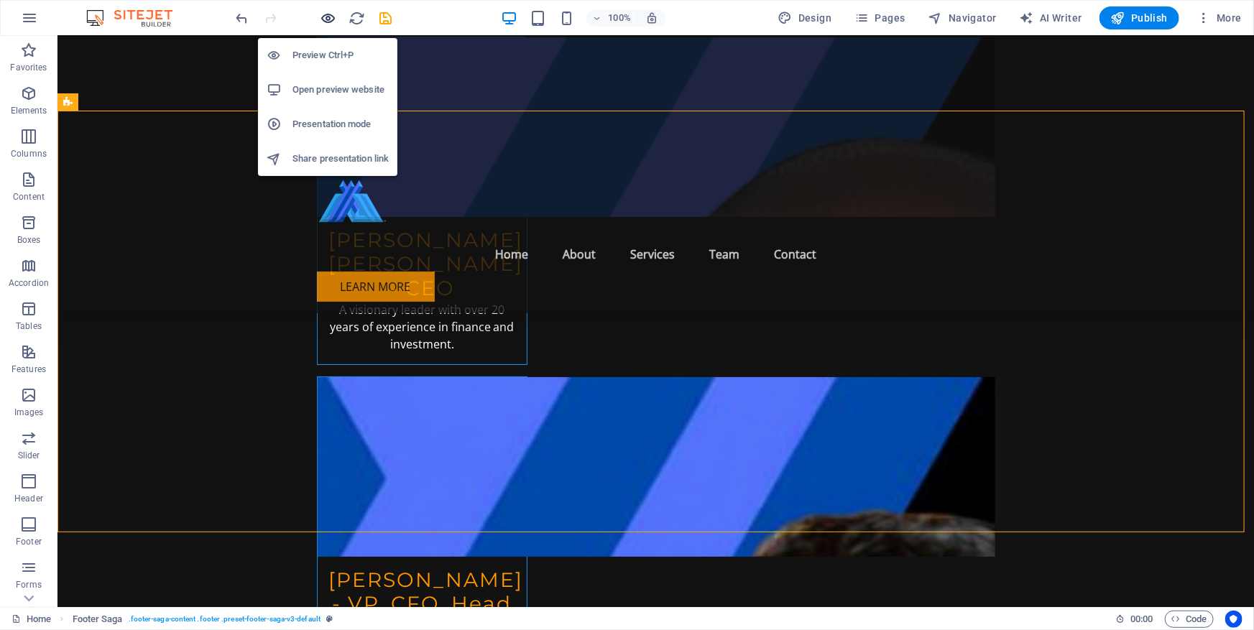
scroll to position [6668, 0]
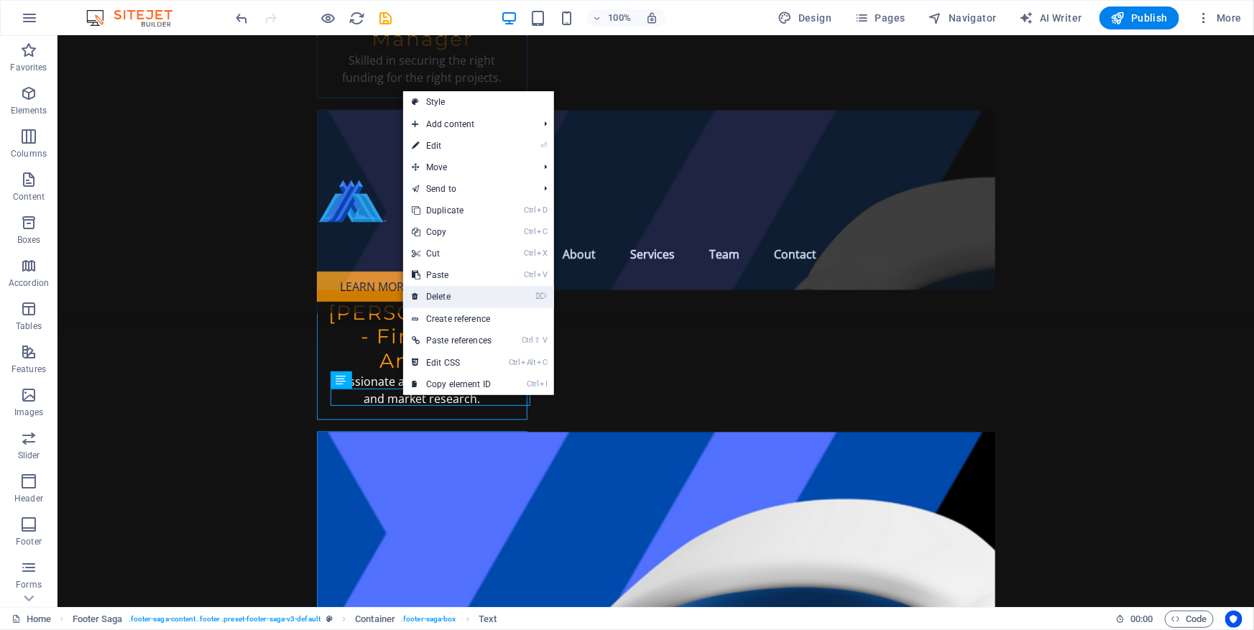
click at [448, 298] on link "⌦ Delete" at bounding box center [451, 297] width 97 height 22
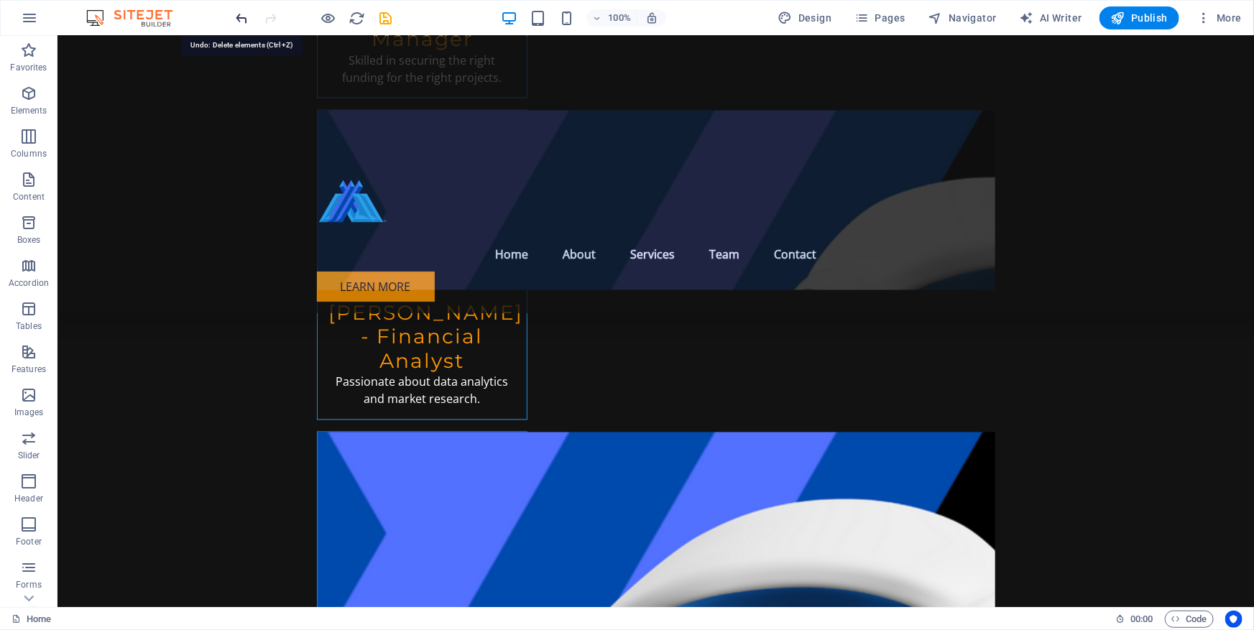
click at [235, 14] on icon "undo" at bounding box center [242, 18] width 17 height 17
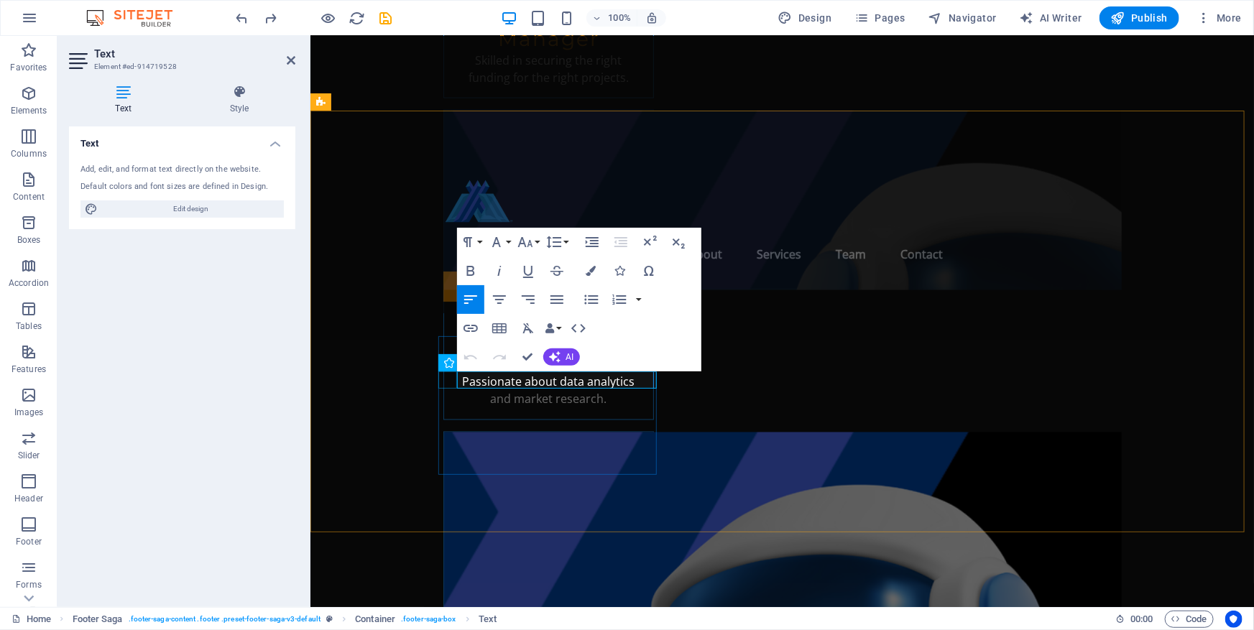
drag, startPoint x: 570, startPoint y: 379, endPoint x: 446, endPoint y: 379, distance: 124.3
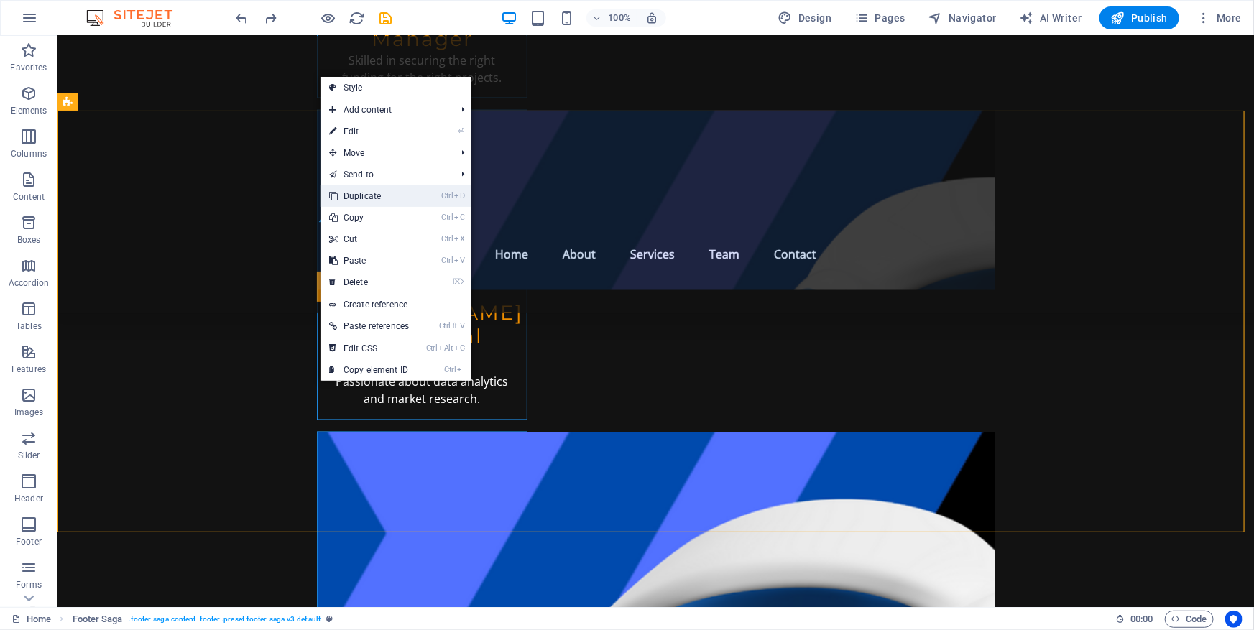
click at [363, 198] on link "Ctrl D Duplicate" at bounding box center [368, 196] width 97 height 22
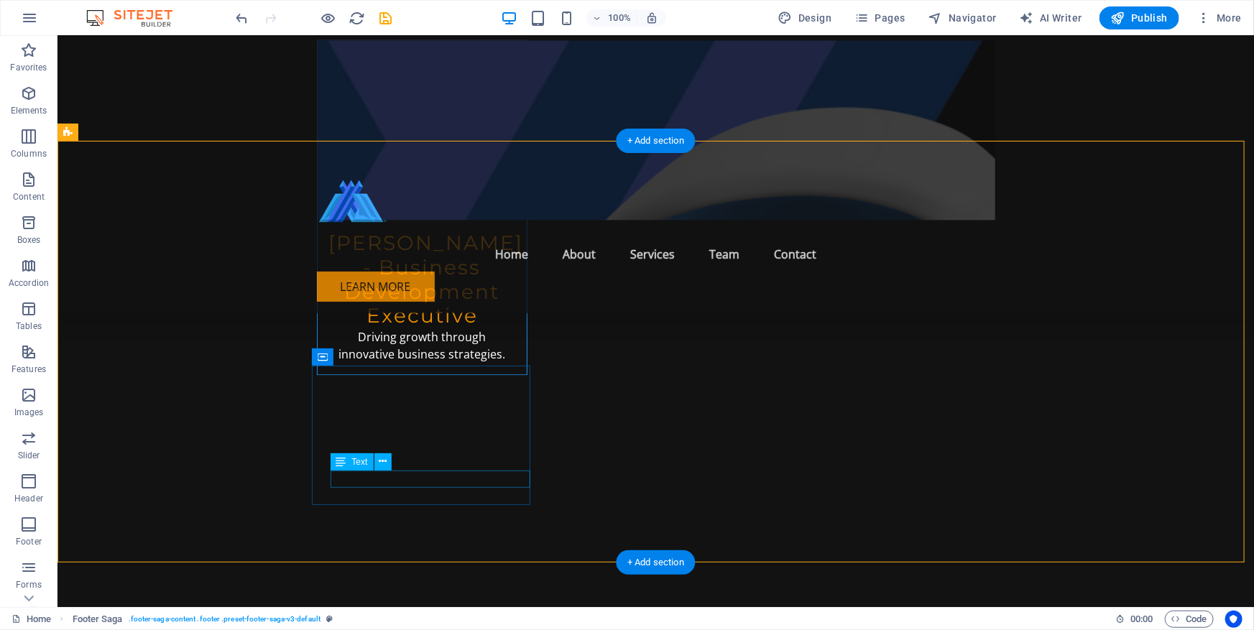
scroll to position [7321, 0]
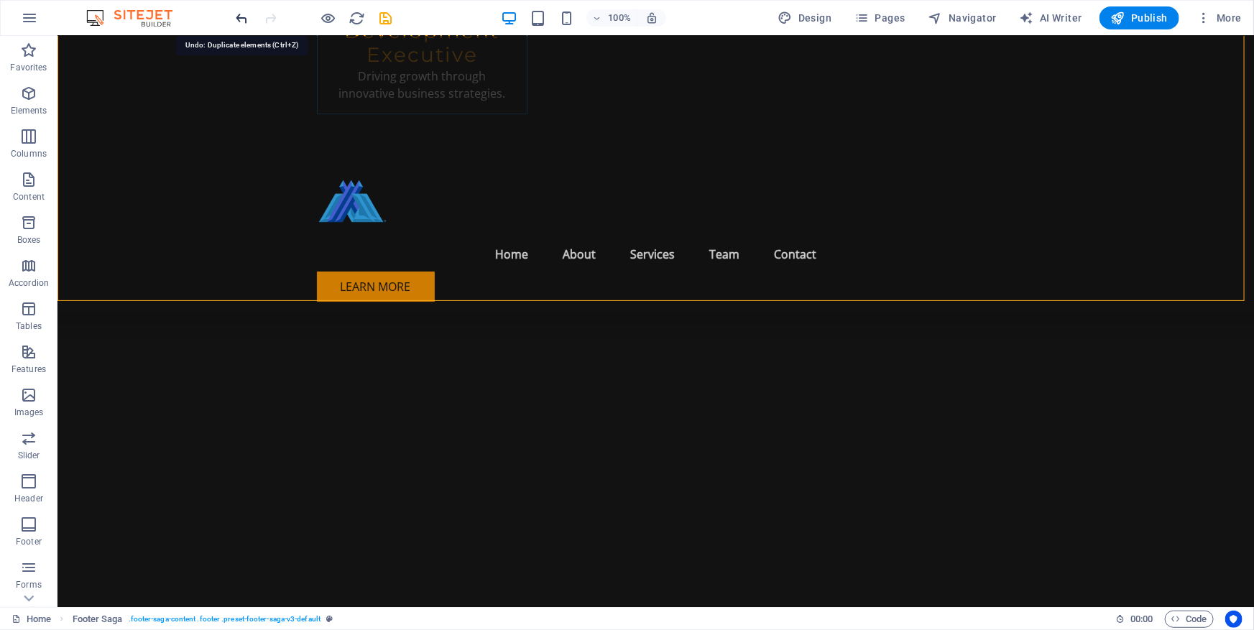
click at [234, 17] on icon "undo" at bounding box center [242, 18] width 17 height 17
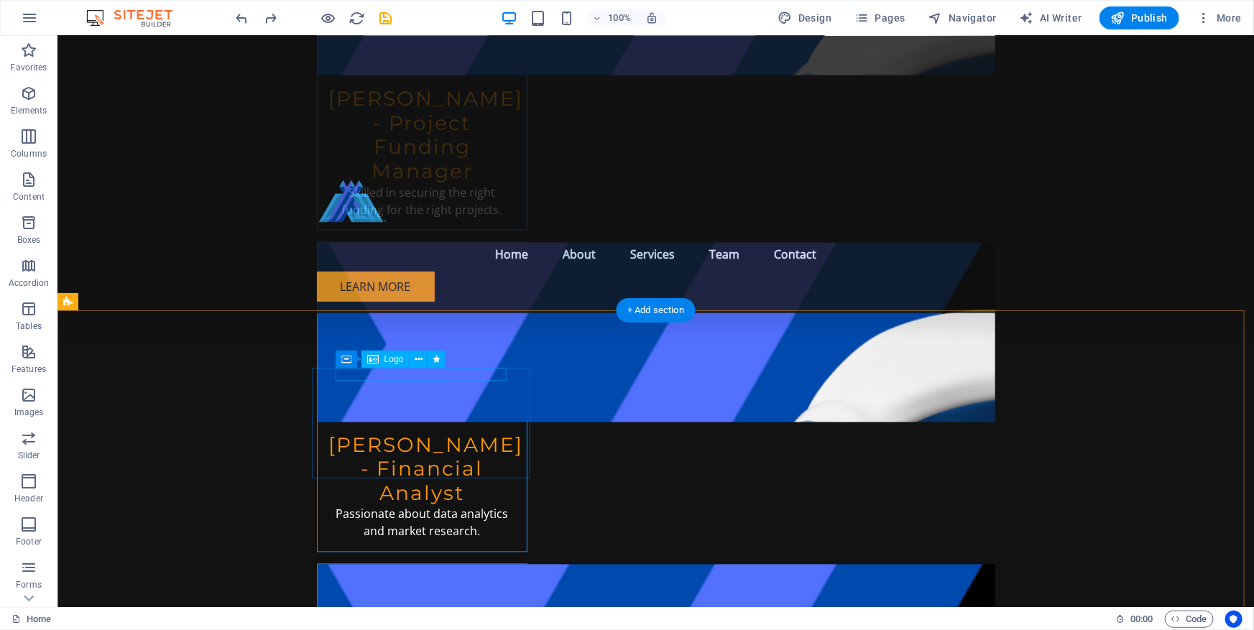
scroll to position [6729, 0]
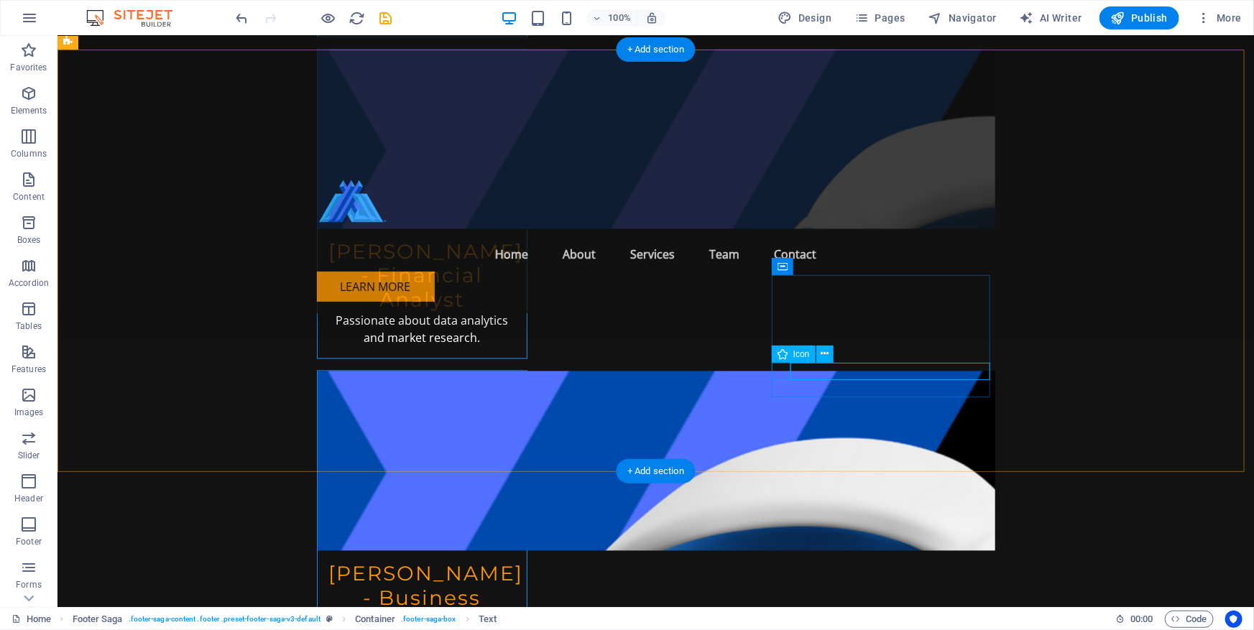
select select "xMidYMid"
select select "px"
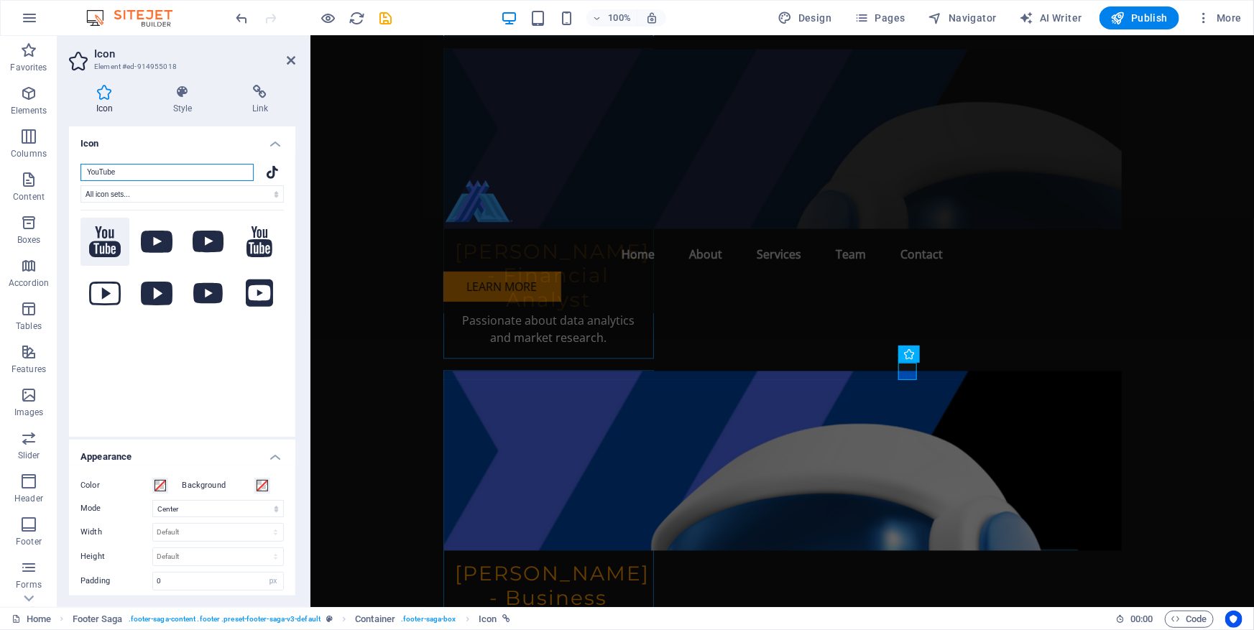
type input "YouTube"
click at [110, 237] on icon at bounding box center [105, 241] width 32 height 31
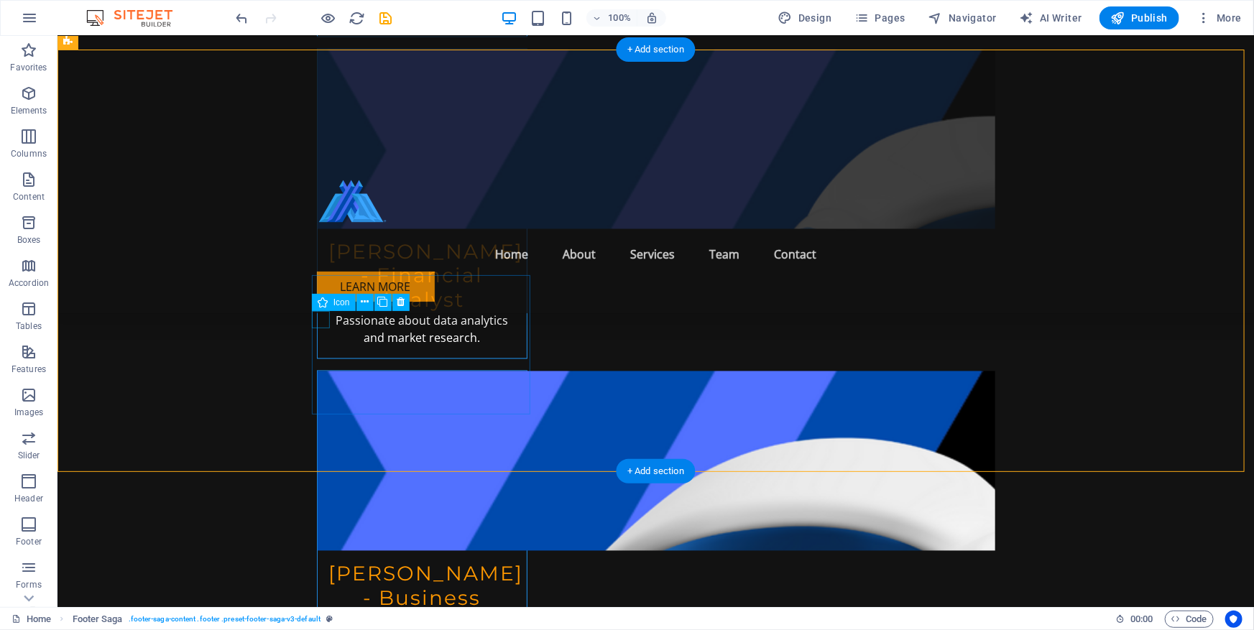
select select "xMidYMid"
select select "px"
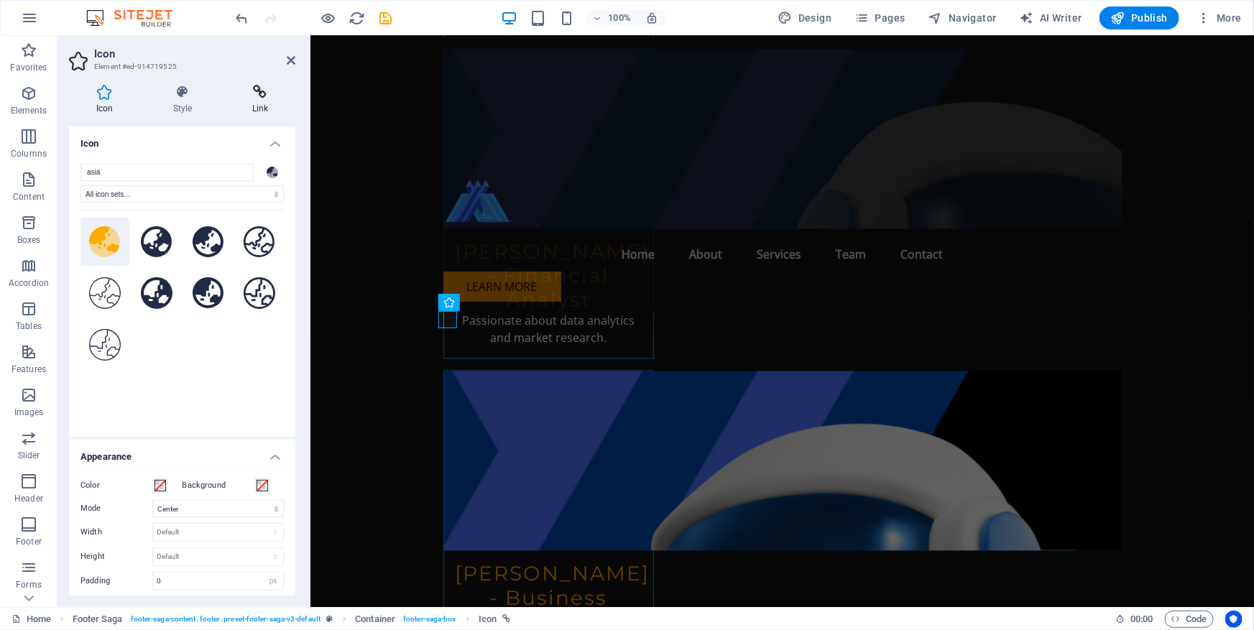
click at [259, 101] on h4 "Link" at bounding box center [260, 100] width 70 height 30
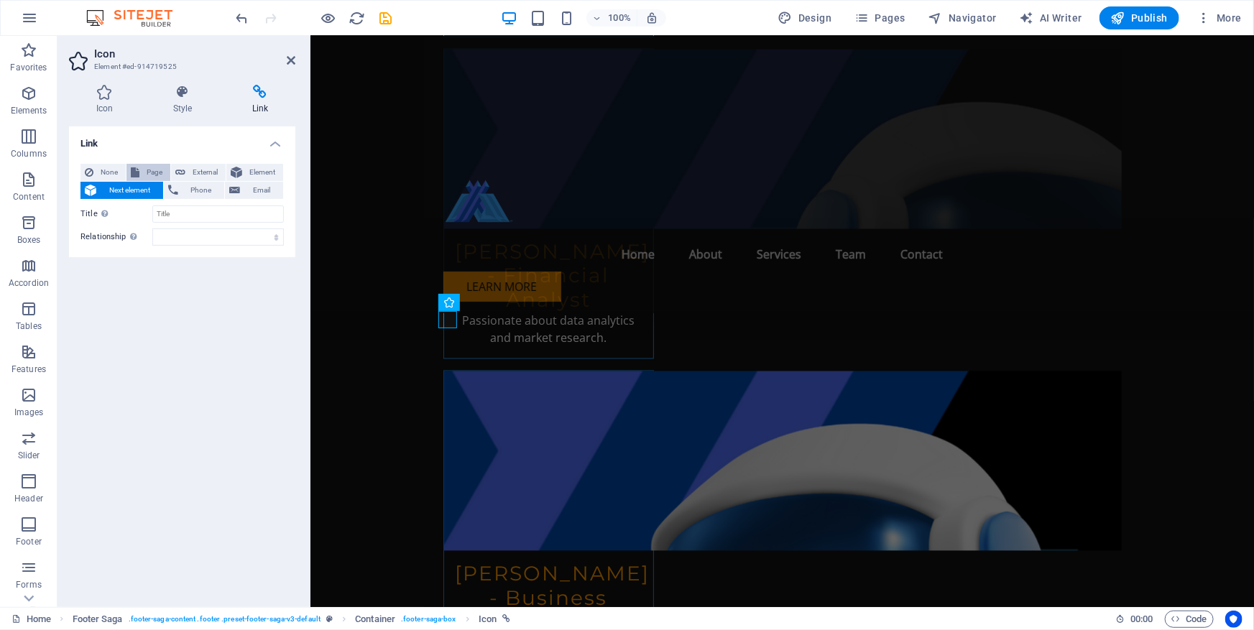
click at [154, 170] on span "Page" at bounding box center [155, 172] width 22 height 17
select select
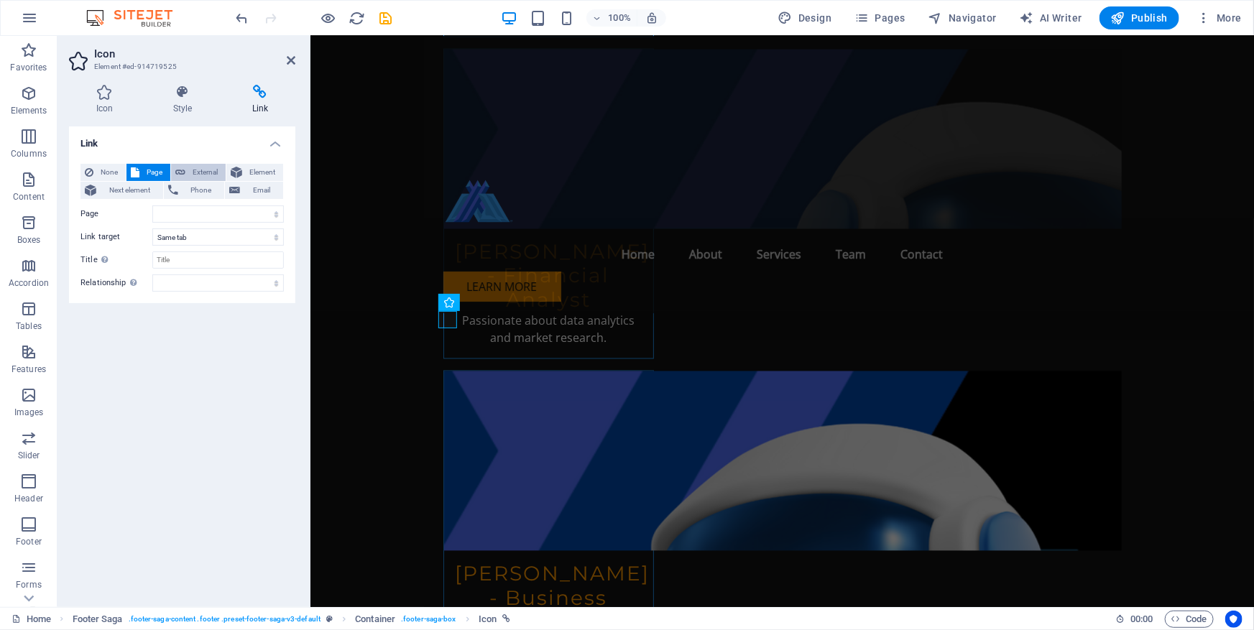
click at [191, 170] on span "External" at bounding box center [206, 172] width 32 height 17
select select "blank"
type input "[DOMAIN_NAME]"
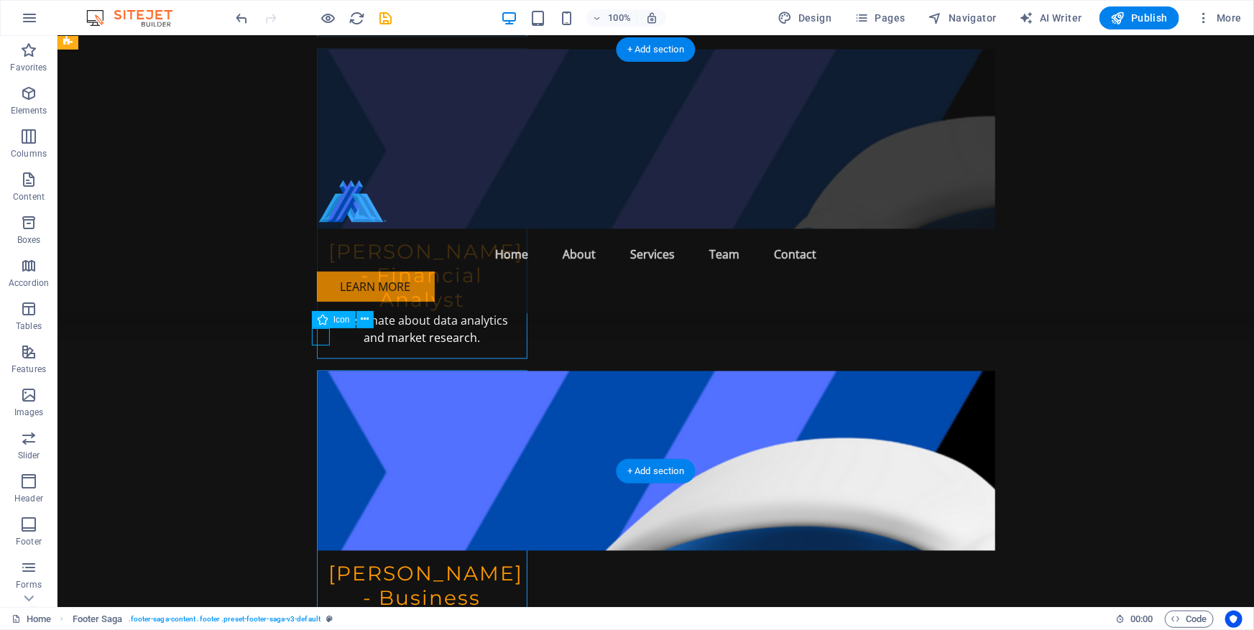
select select "xMidYMid"
select select "px"
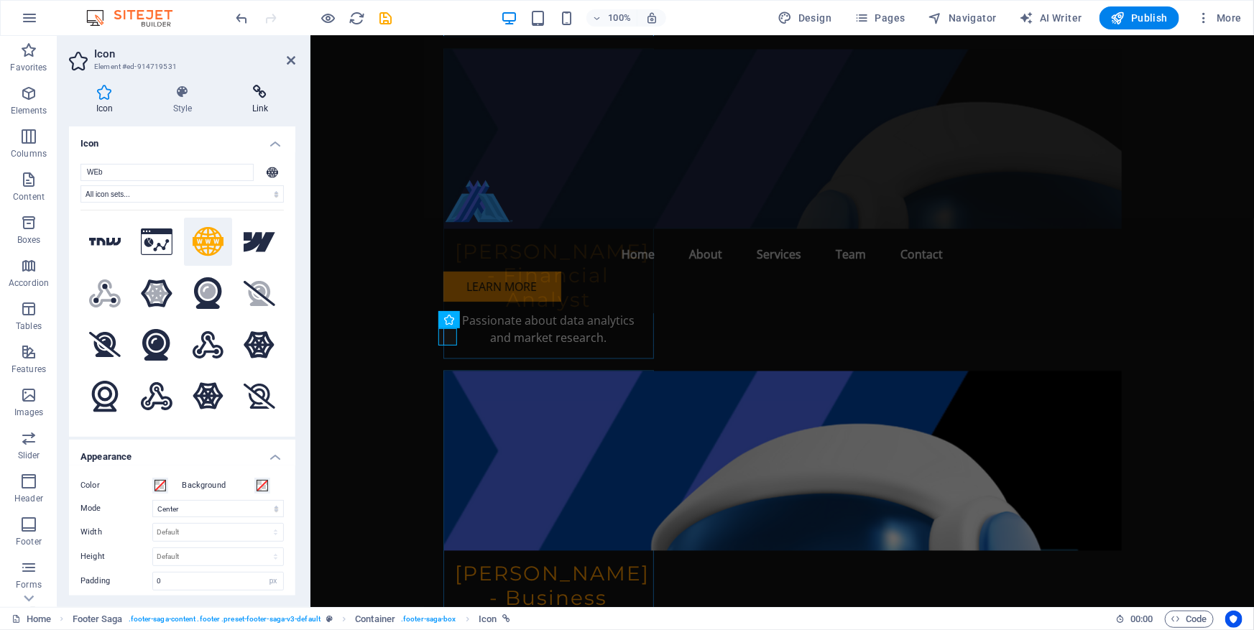
click at [254, 93] on icon at bounding box center [260, 92] width 70 height 14
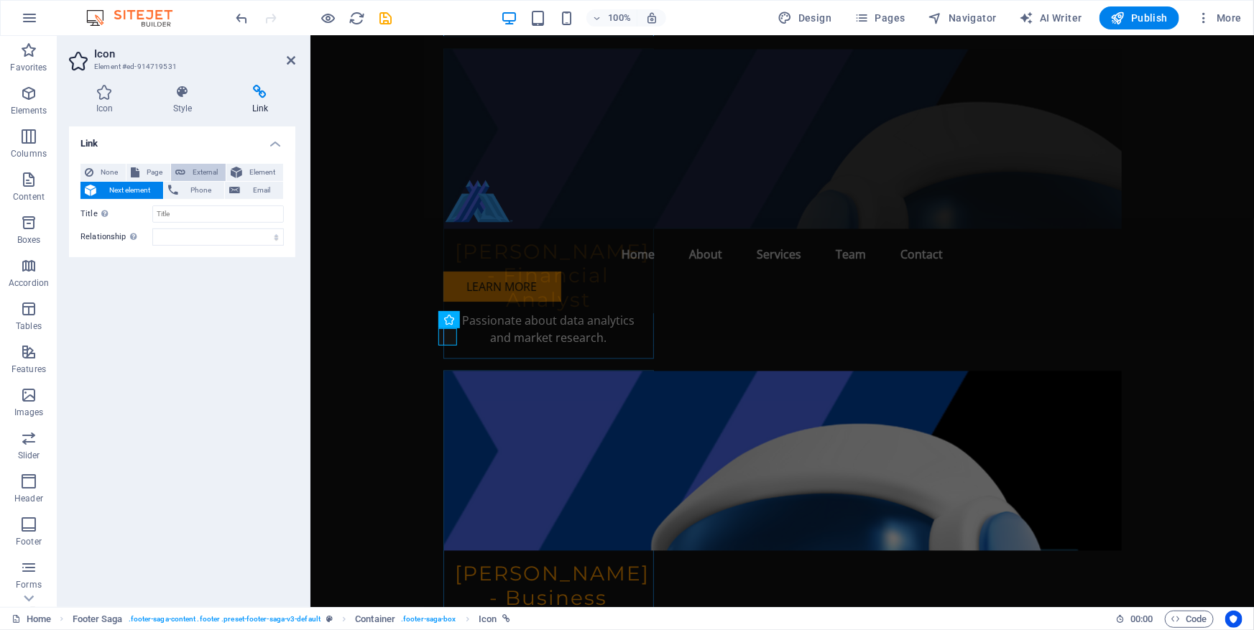
click at [200, 170] on span "External" at bounding box center [206, 172] width 32 height 17
select select "blank"
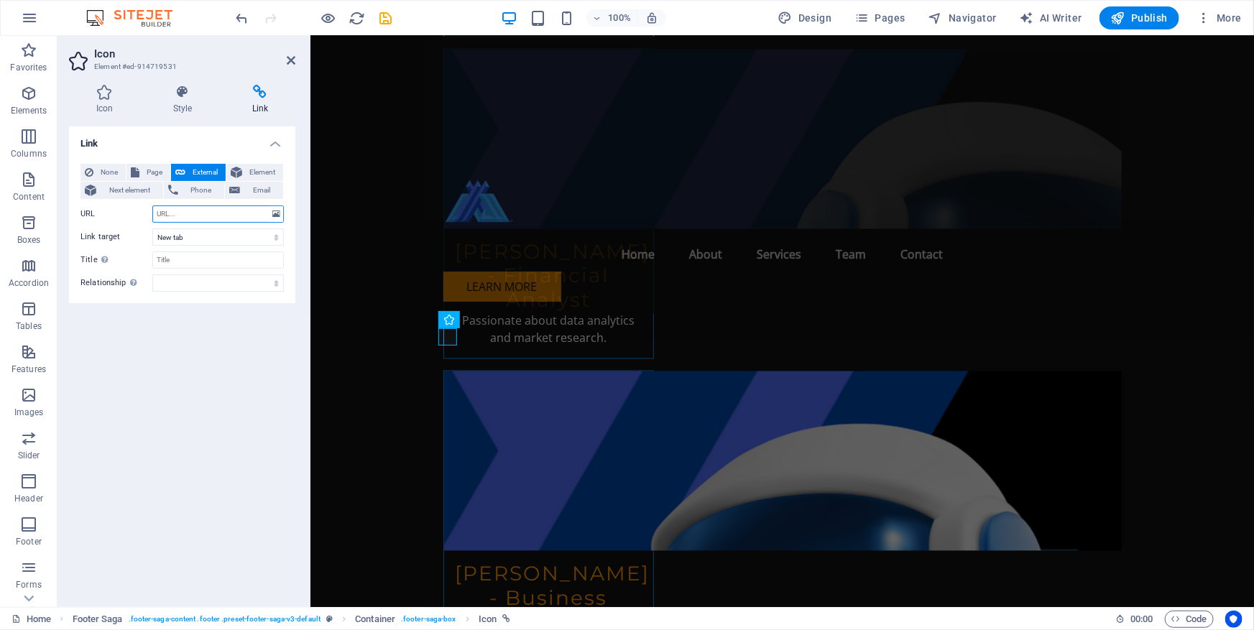
paste input "[URL][DOMAIN_NAME]"
type input "[URL][DOMAIN_NAME]"
click at [210, 262] on input "Title Additional link description, should not be the same as the link text. The…" at bounding box center [217, 259] width 131 height 17
type input "The Largest Private Equity Asset Management Firm"
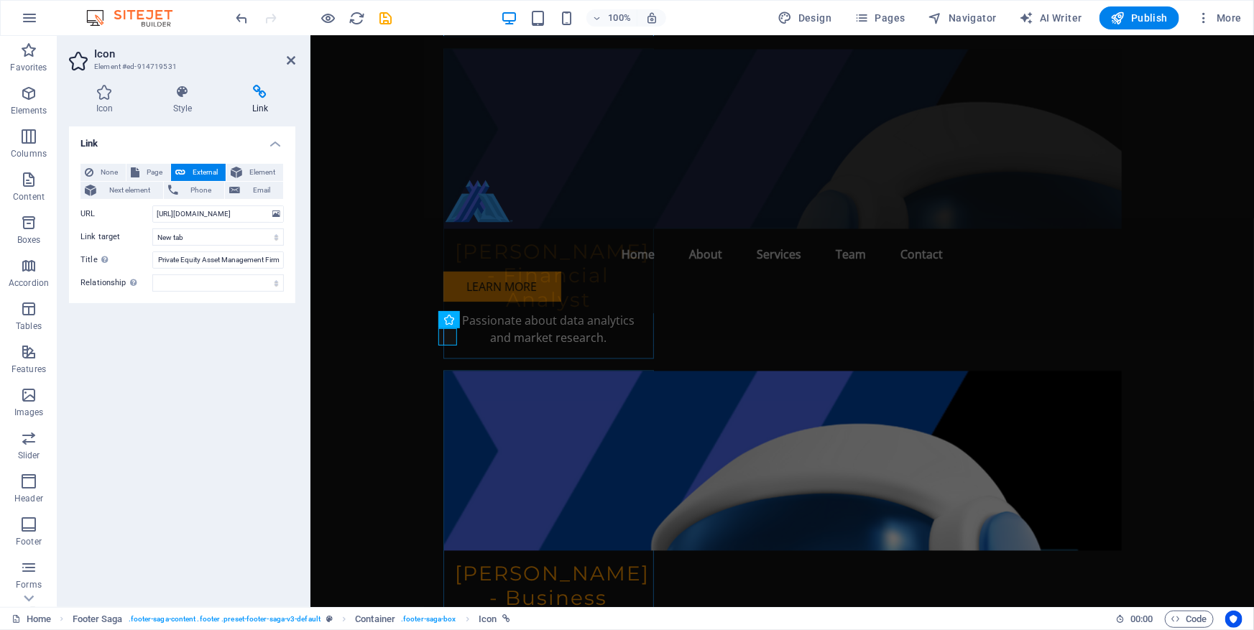
scroll to position [0, 0]
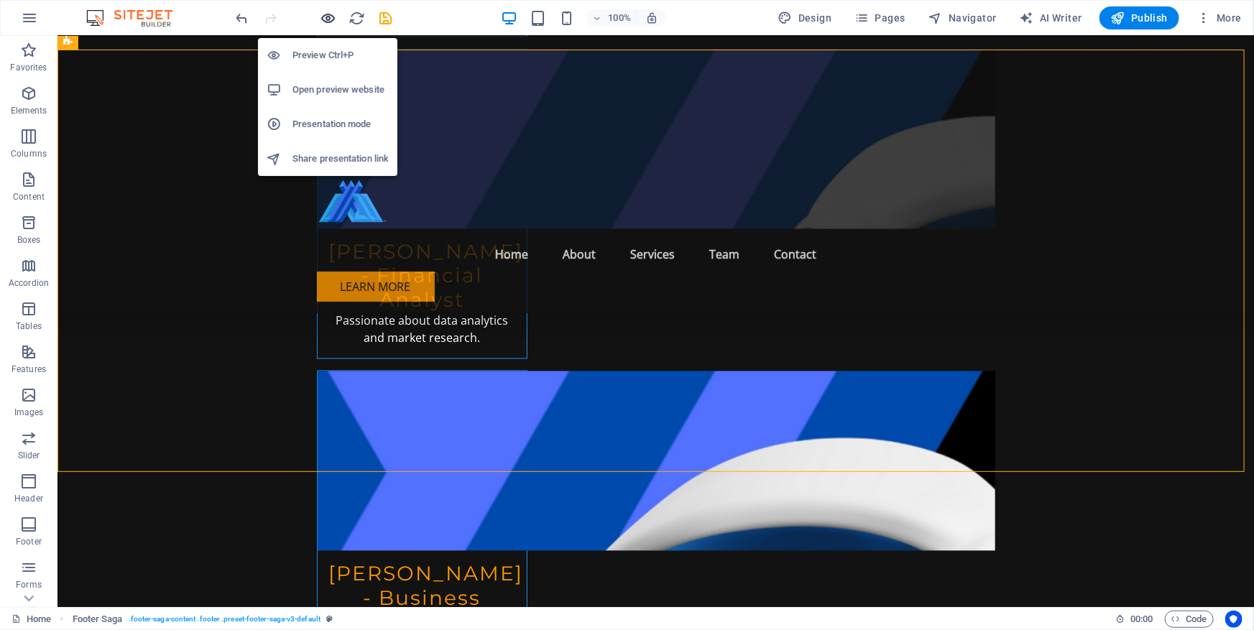
click at [328, 21] on icon "button" at bounding box center [328, 18] width 17 height 17
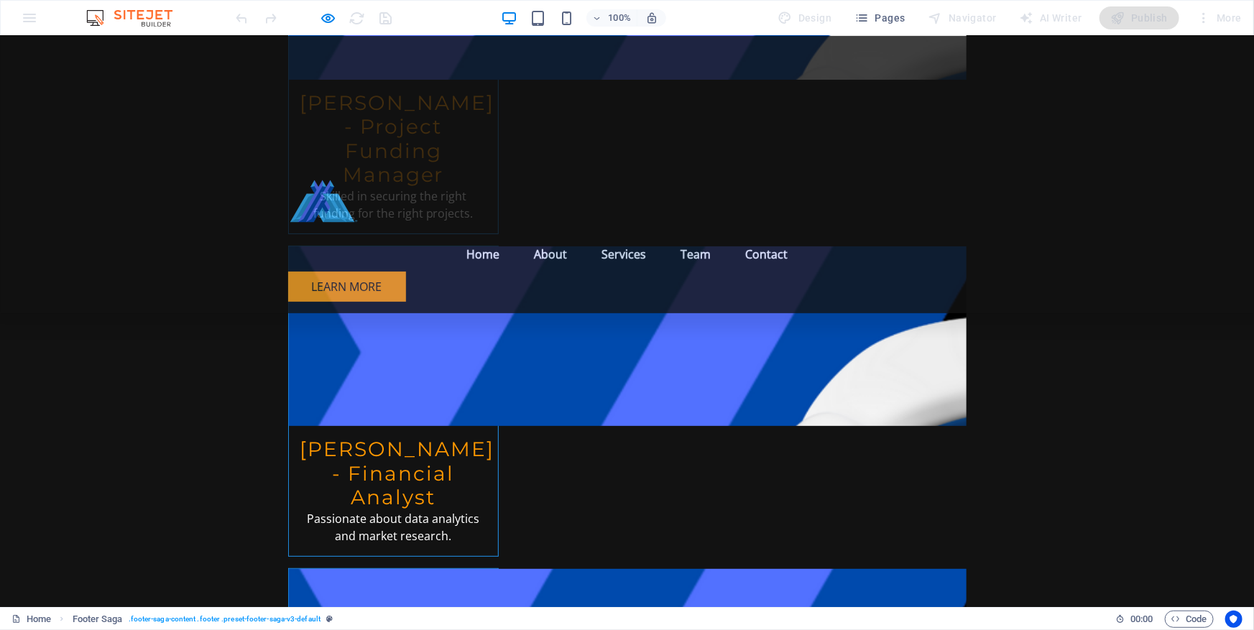
scroll to position [5493, 0]
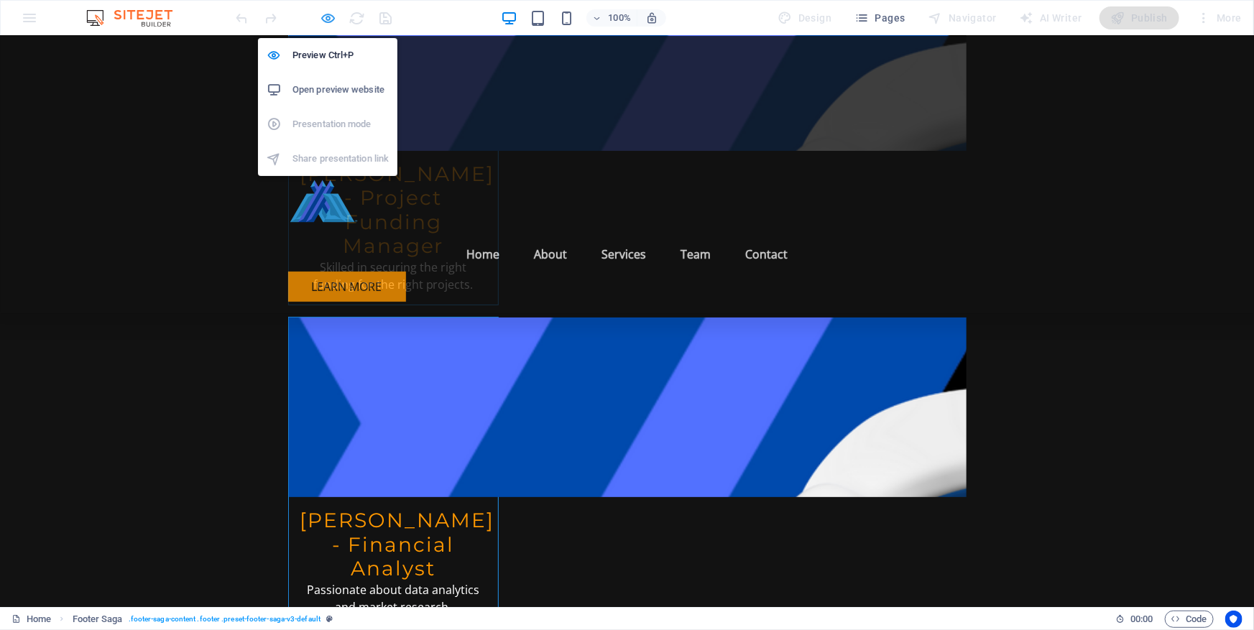
click at [328, 20] on icon "button" at bounding box center [328, 18] width 17 height 17
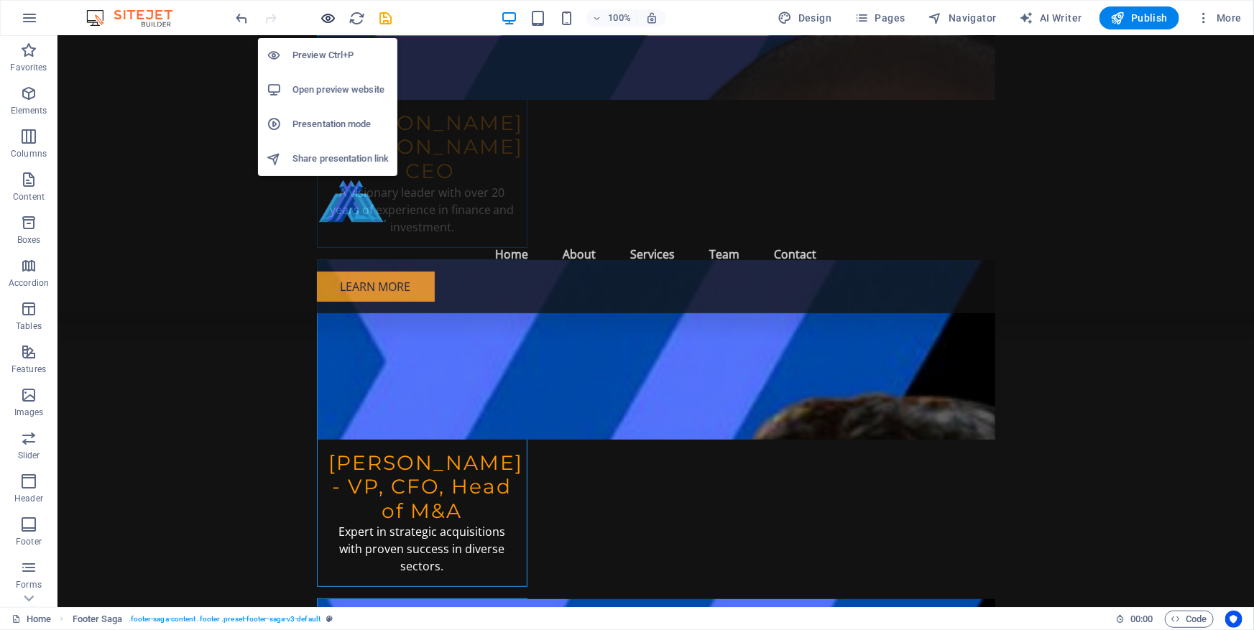
scroll to position [6770, 0]
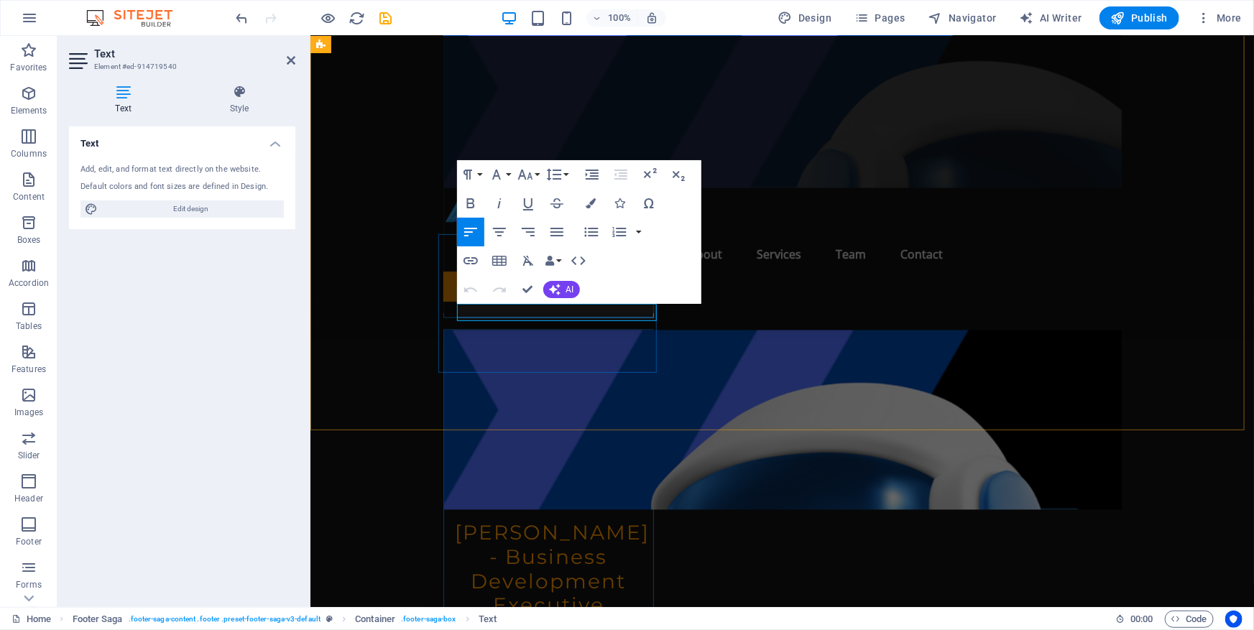
click at [484, 279] on icon "button" at bounding box center [483, 276] width 17 height 17
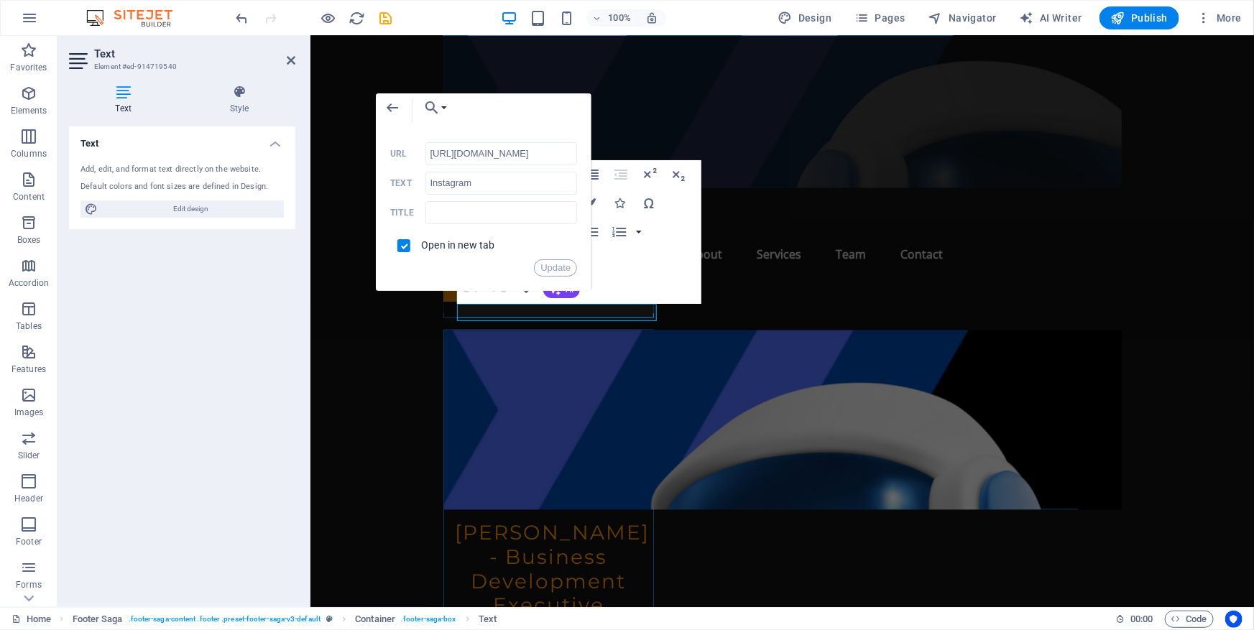
click at [505, 119] on div "Back Choose Link Home (en) Subpage (en) Legal Notice (en) Privacy (en) Home (nl…" at bounding box center [484, 110] width 216 height 34
drag, startPoint x: 483, startPoint y: 185, endPoint x: 417, endPoint y: 185, distance: 66.8
click at [417, 185] on div "Instagram Text" at bounding box center [483, 184] width 187 height 24
type input "ATTunibank"
click at [551, 266] on button "Update" at bounding box center [555, 267] width 43 height 17
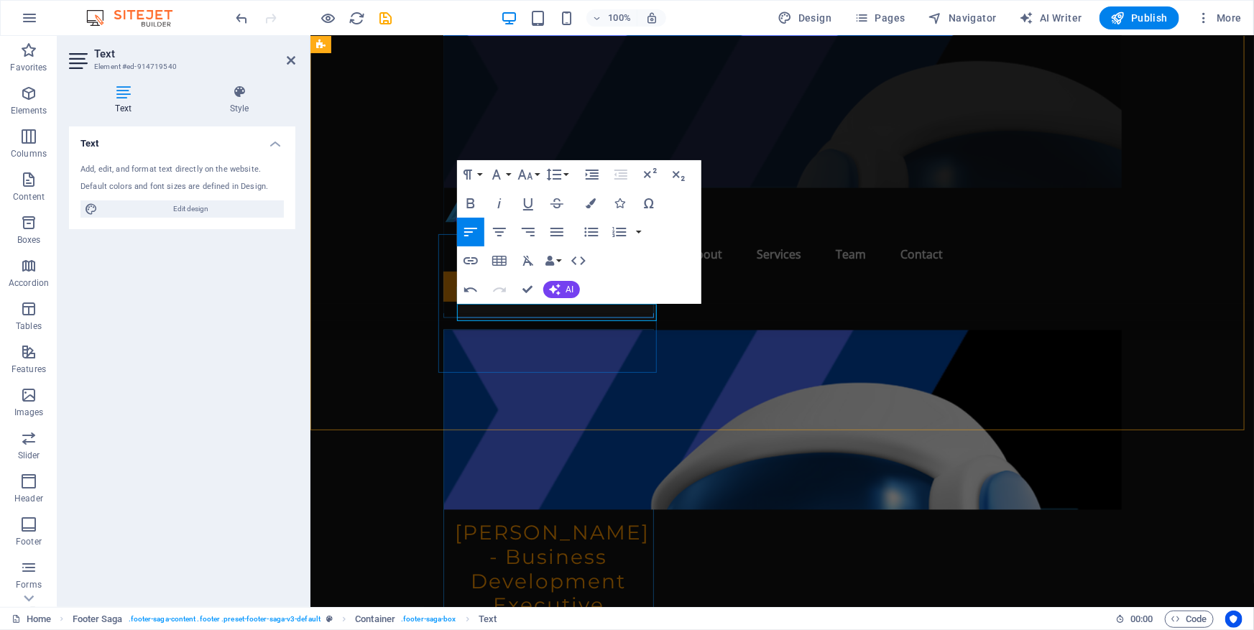
click at [482, 278] on icon "button" at bounding box center [488, 276] width 17 height 17
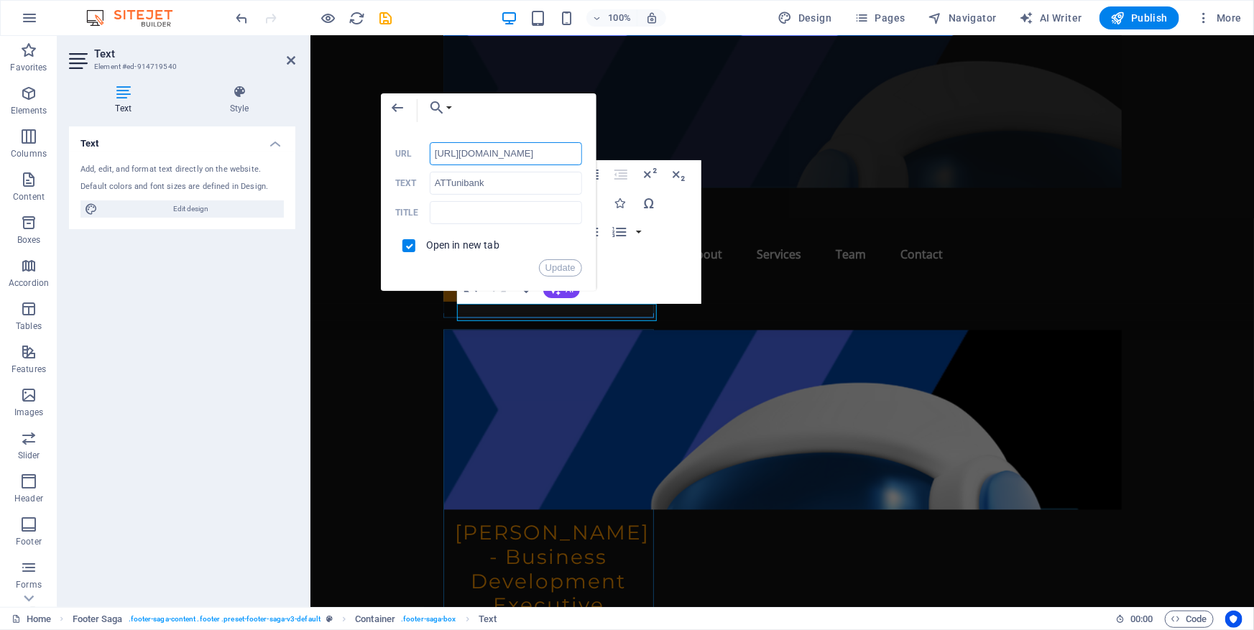
click at [514, 151] on input "[URL][DOMAIN_NAME]" at bounding box center [506, 153] width 152 height 23
drag, startPoint x: 561, startPoint y: 151, endPoint x: 369, endPoint y: 148, distance: 191.8
click at [381, 148] on div "Back Choose Link Home (en) Subpage (en) Legal Notice (en) Privacy (en) Home (nl…" at bounding box center [489, 192] width 216 height 198
type input "[DOMAIN_NAME]"
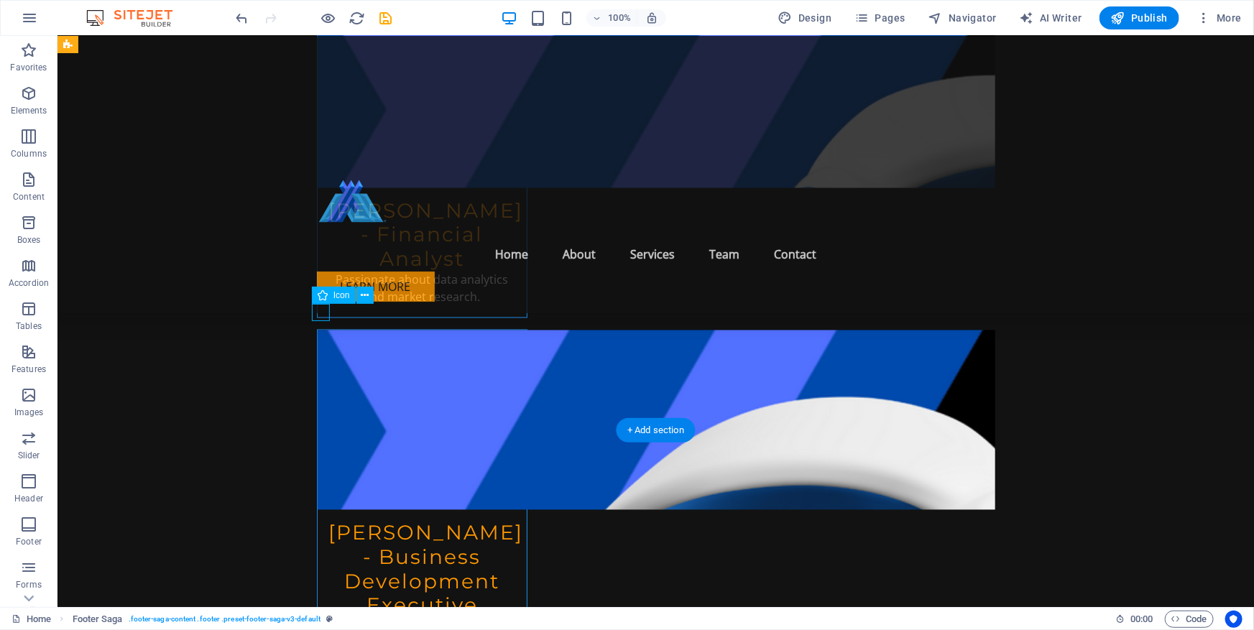
select select "xMidYMid"
select select "px"
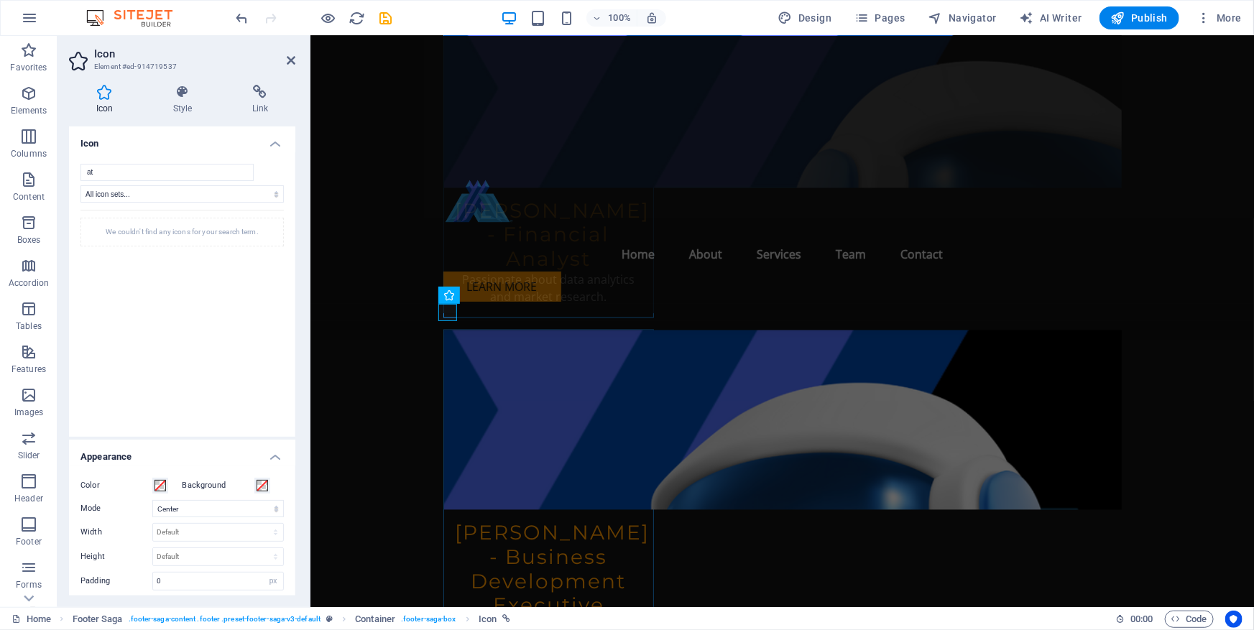
type input "a"
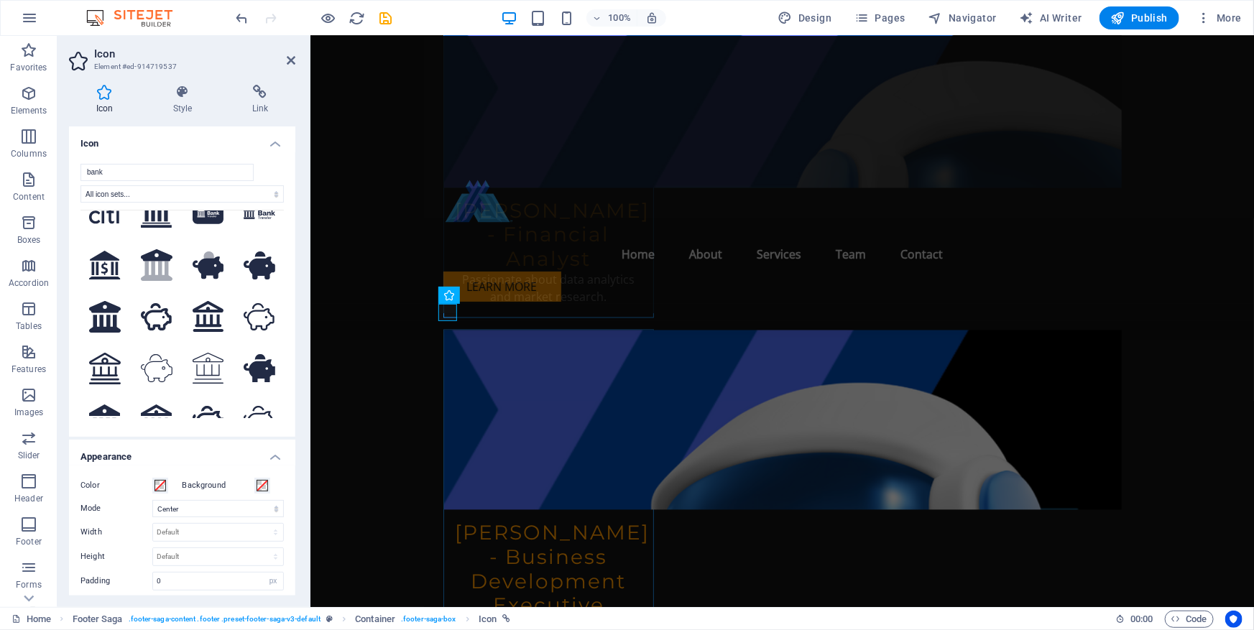
scroll to position [0, 0]
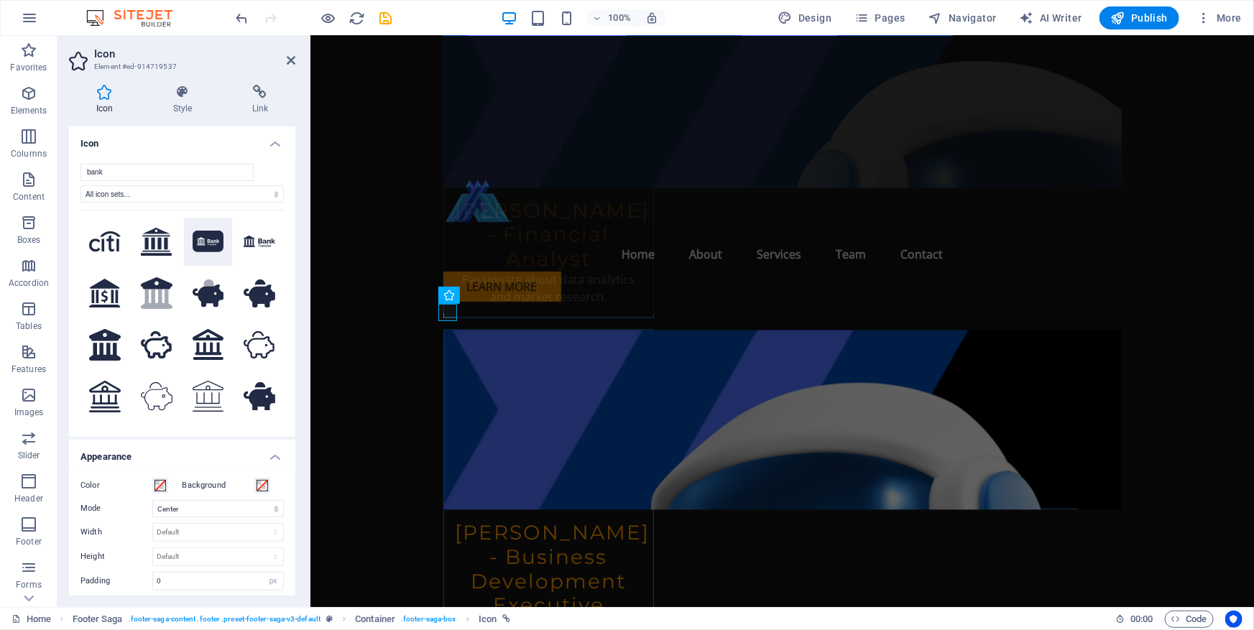
type input "bank"
click at [205, 243] on icon at bounding box center [209, 242] width 32 height 22
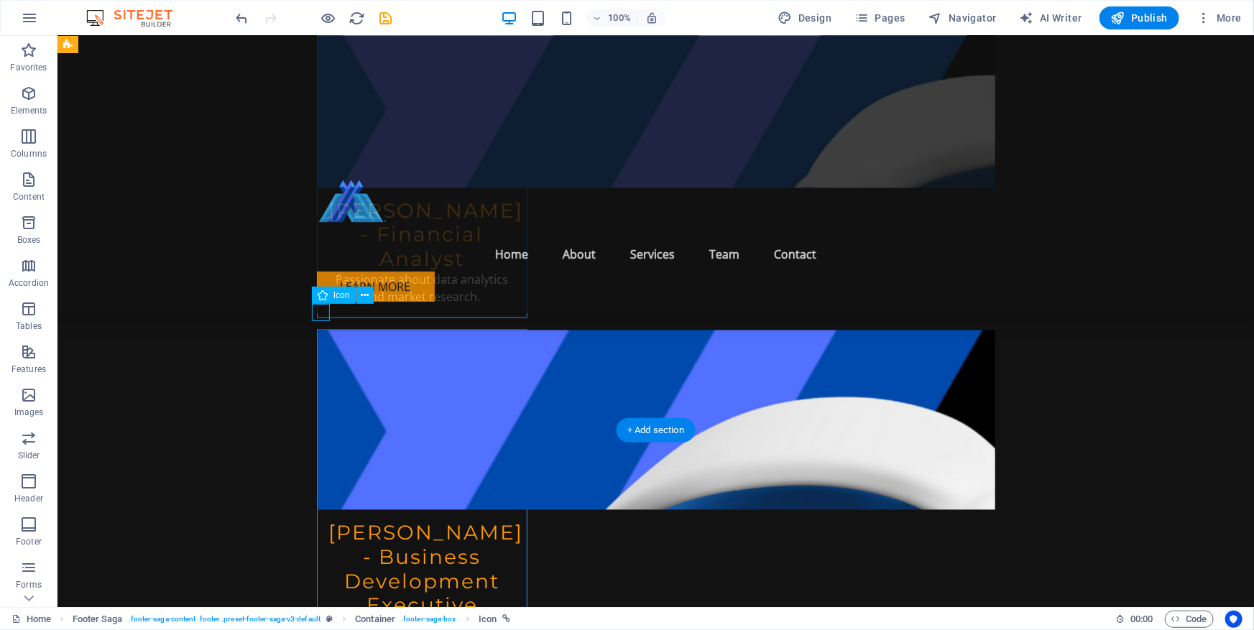
select select "xMidYMid"
select select "px"
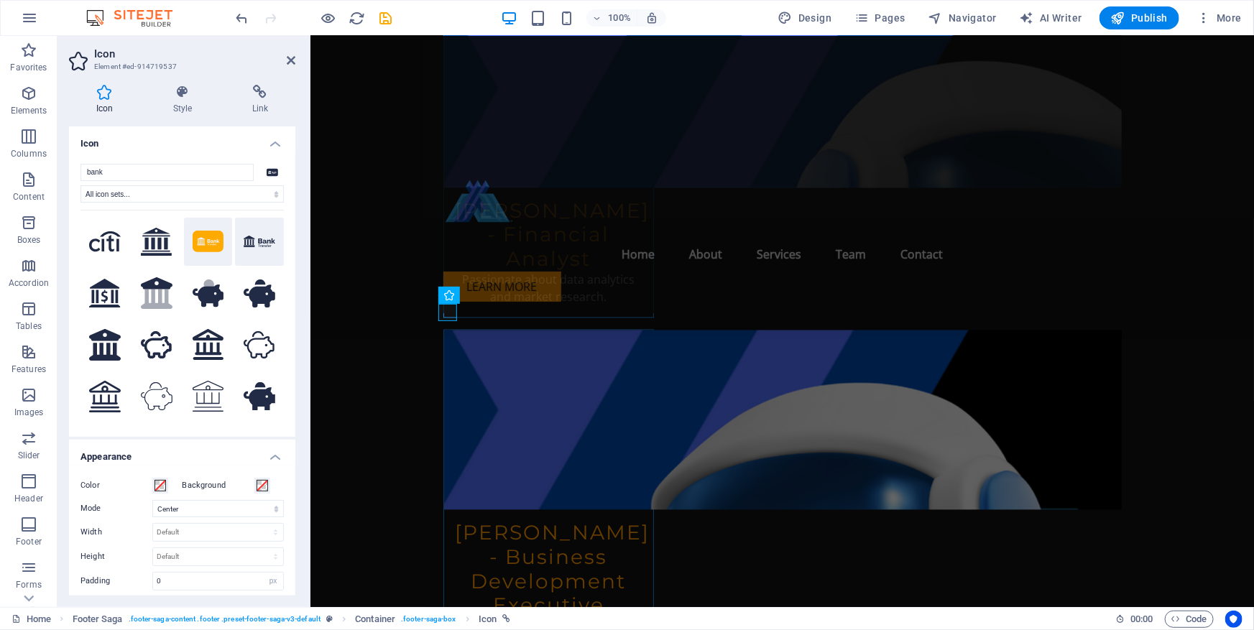
click at [254, 230] on button at bounding box center [259, 242] width 49 height 49
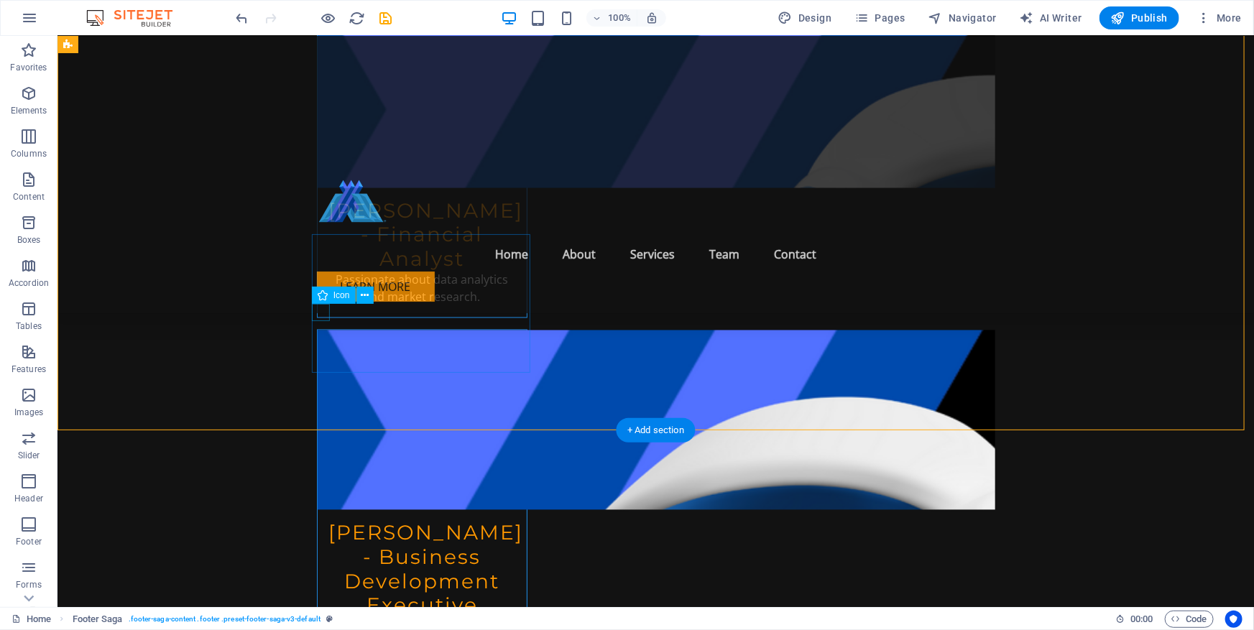
select select "xMidYMid"
select select "px"
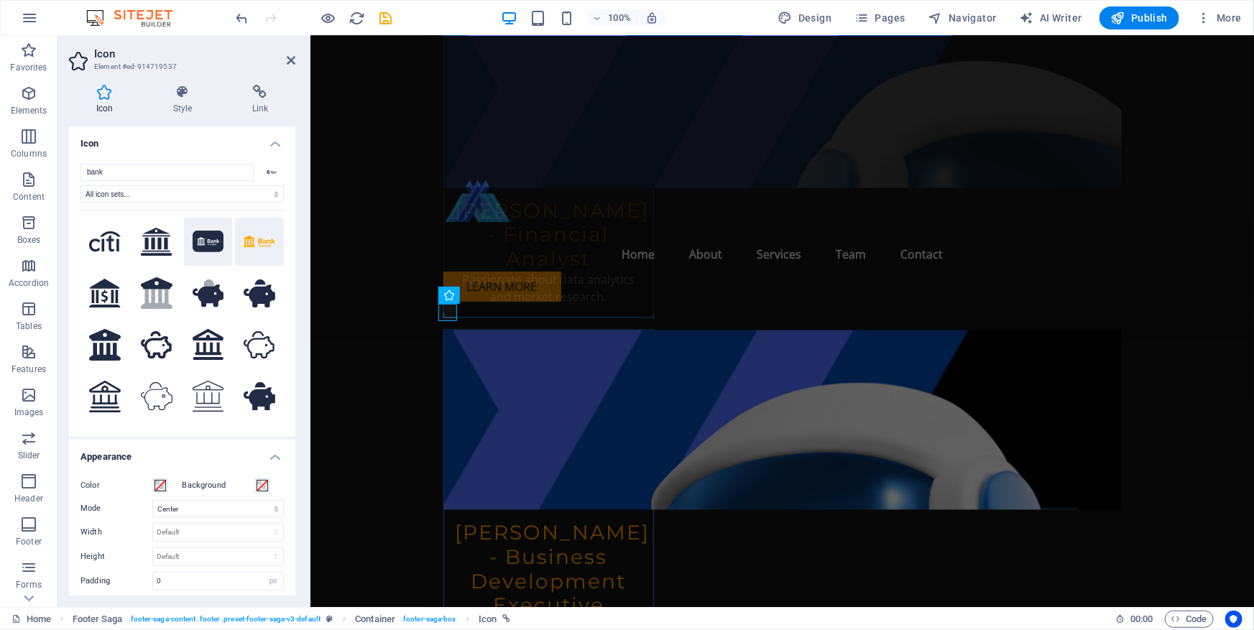
click at [214, 238] on icon at bounding box center [209, 242] width 32 height 22
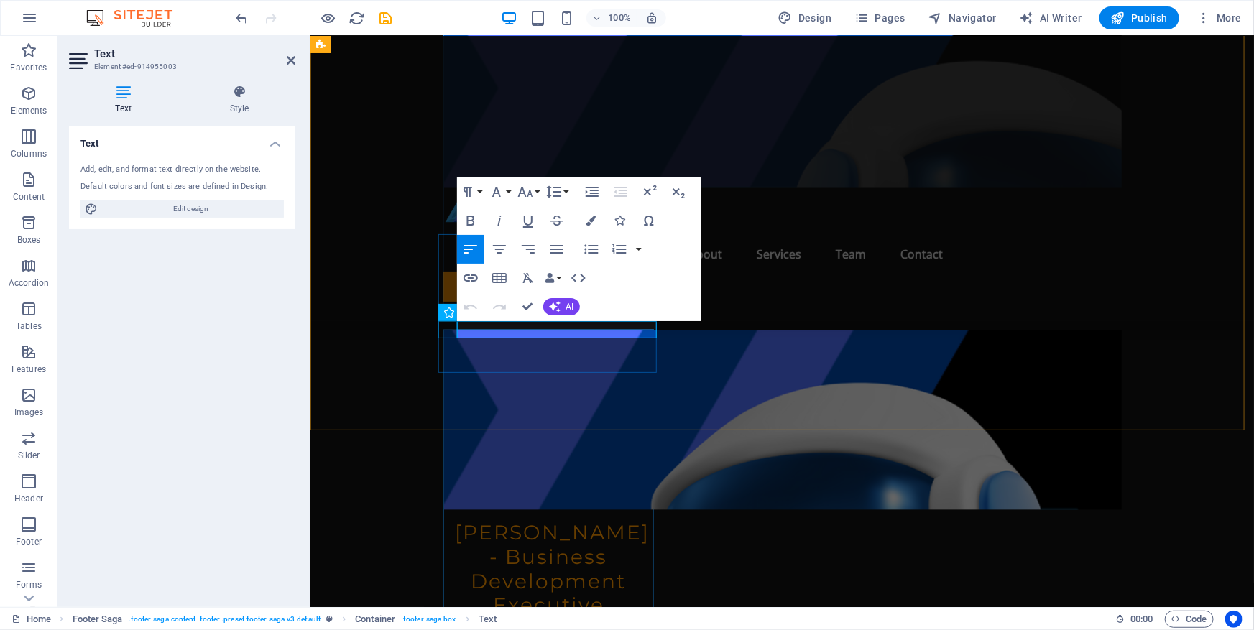
drag, startPoint x: 513, startPoint y: 329, endPoint x: 440, endPoint y: 328, distance: 72.6
select select "xMidYMid"
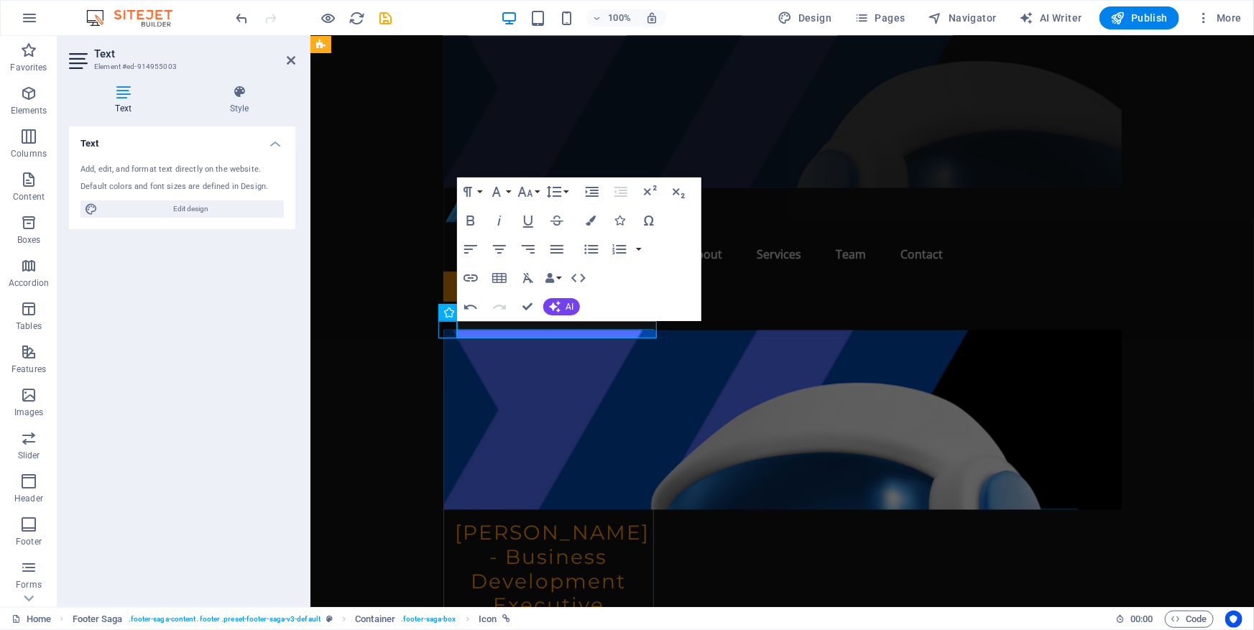
select select "px"
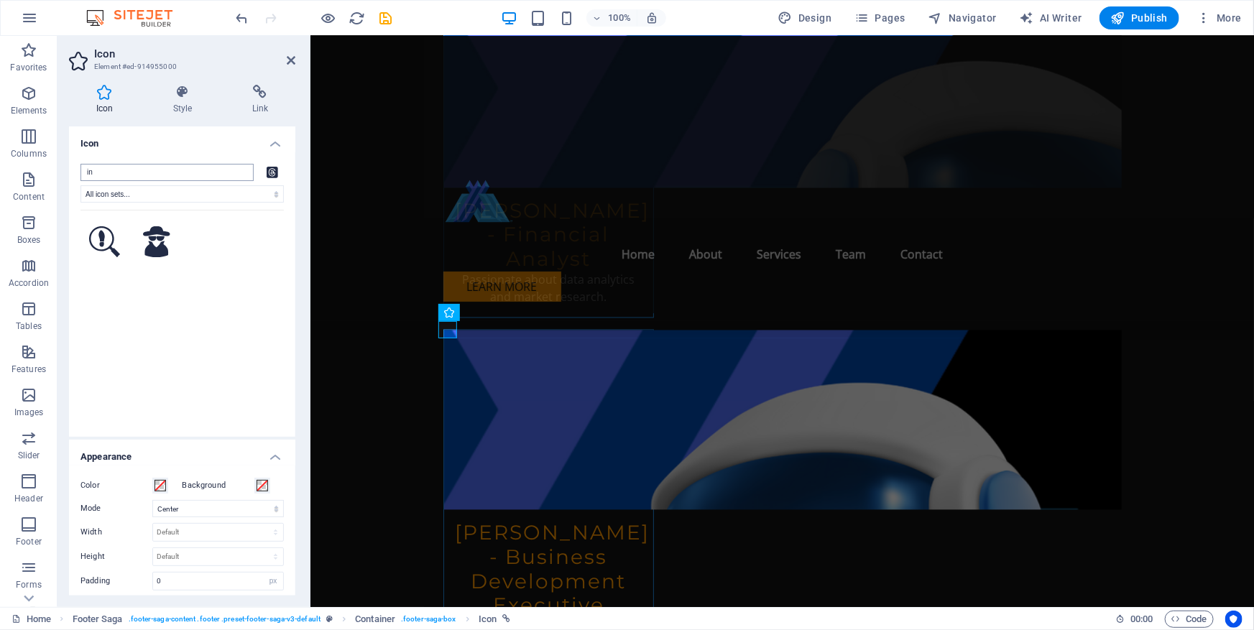
type input "i"
type input "ne"
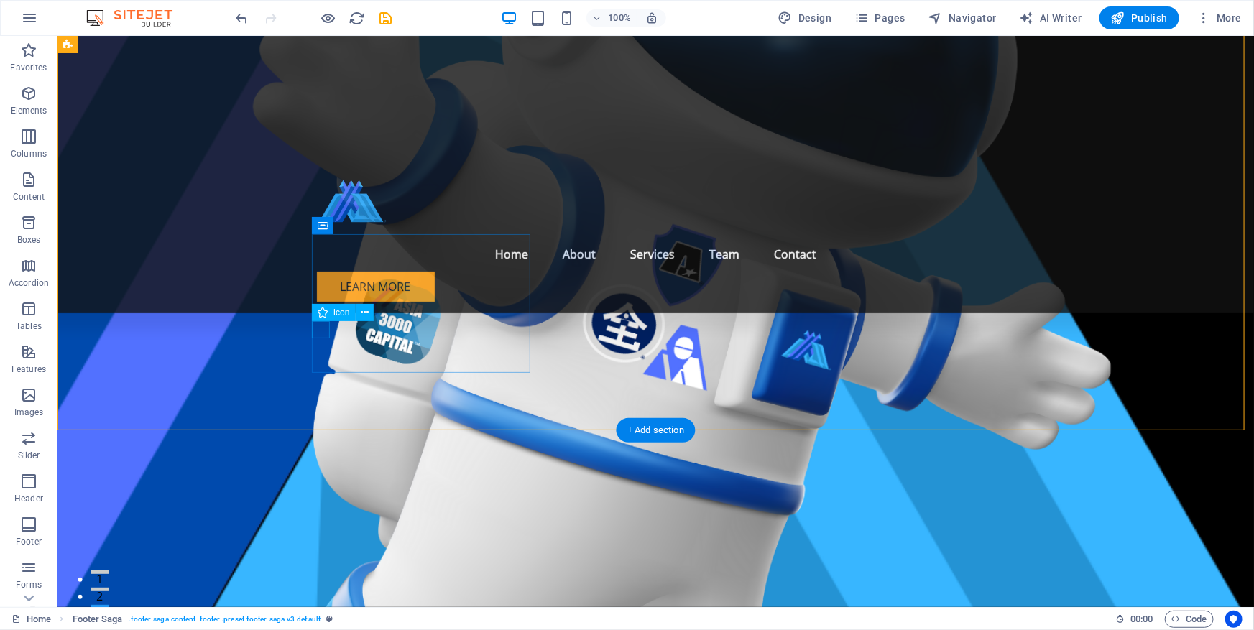
scroll to position [6770, 0]
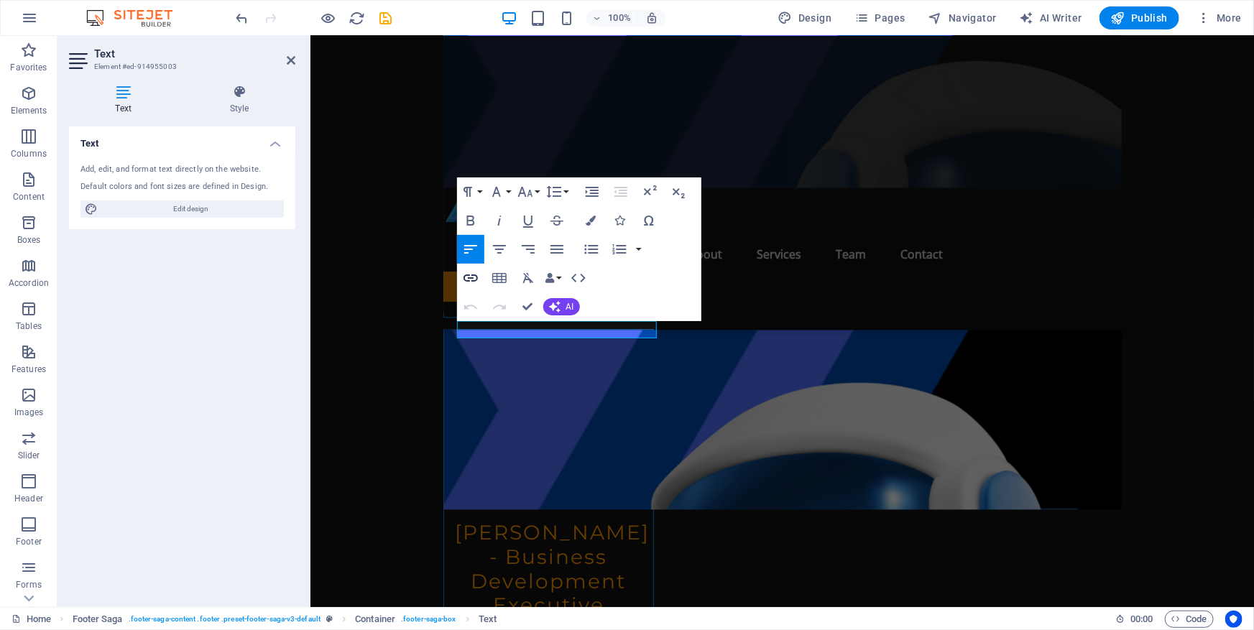
click at [466, 276] on icon "button" at bounding box center [470, 277] width 17 height 17
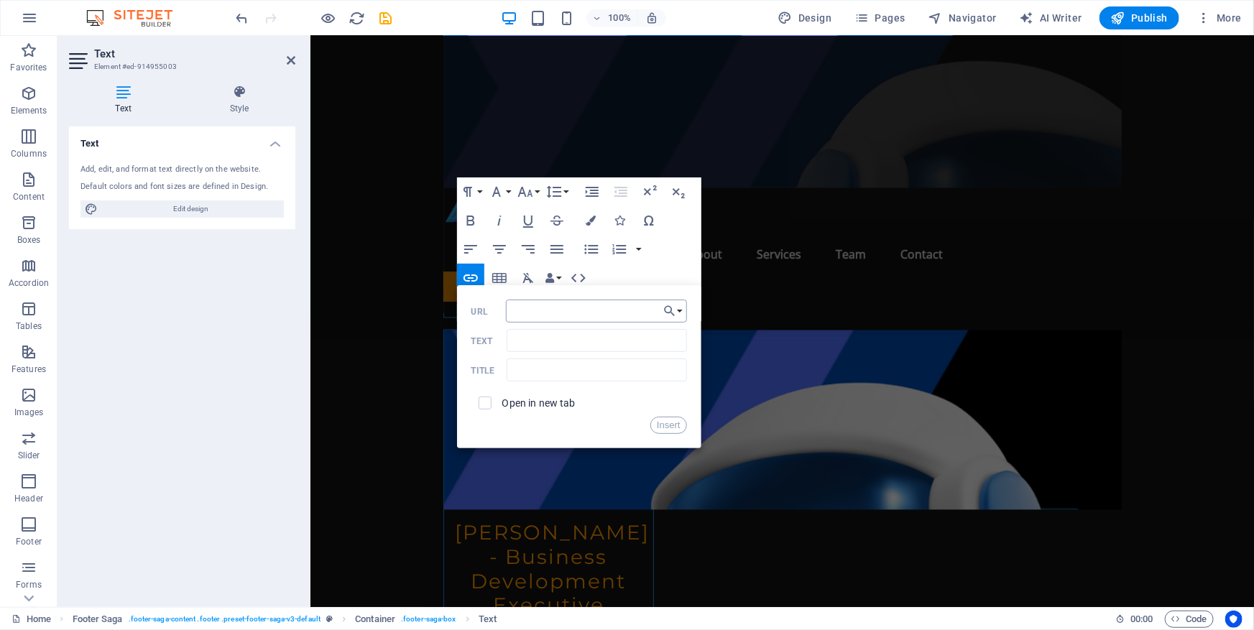
type input "investnext.com"
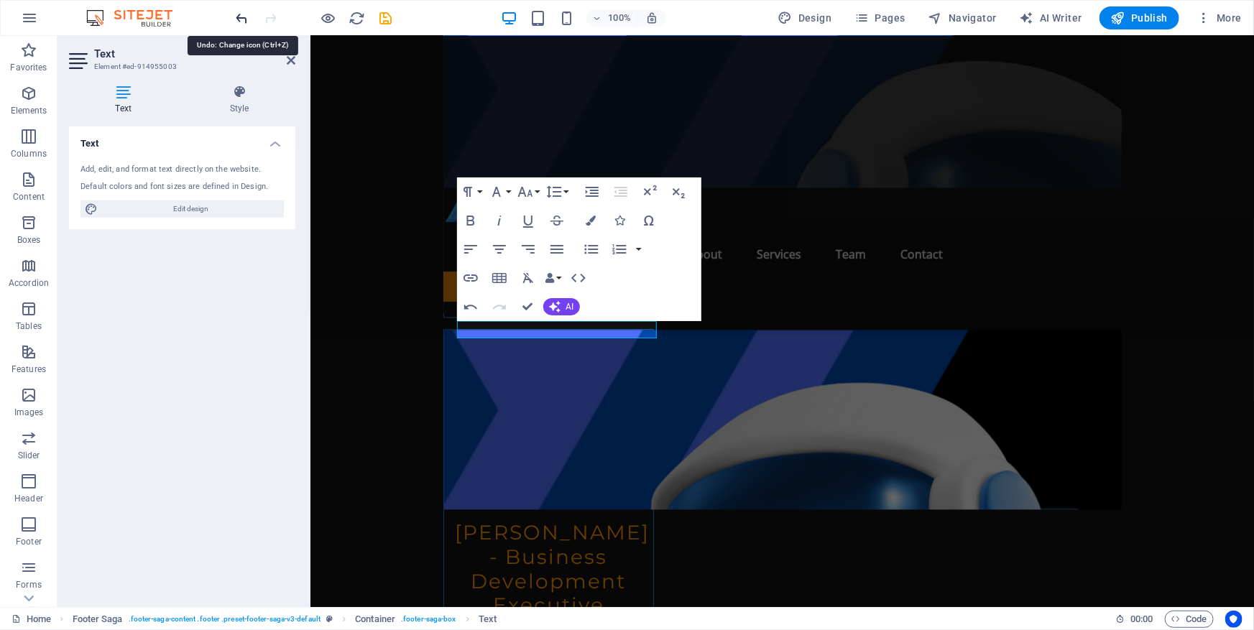
click at [239, 14] on icon "undo" at bounding box center [242, 18] width 17 height 17
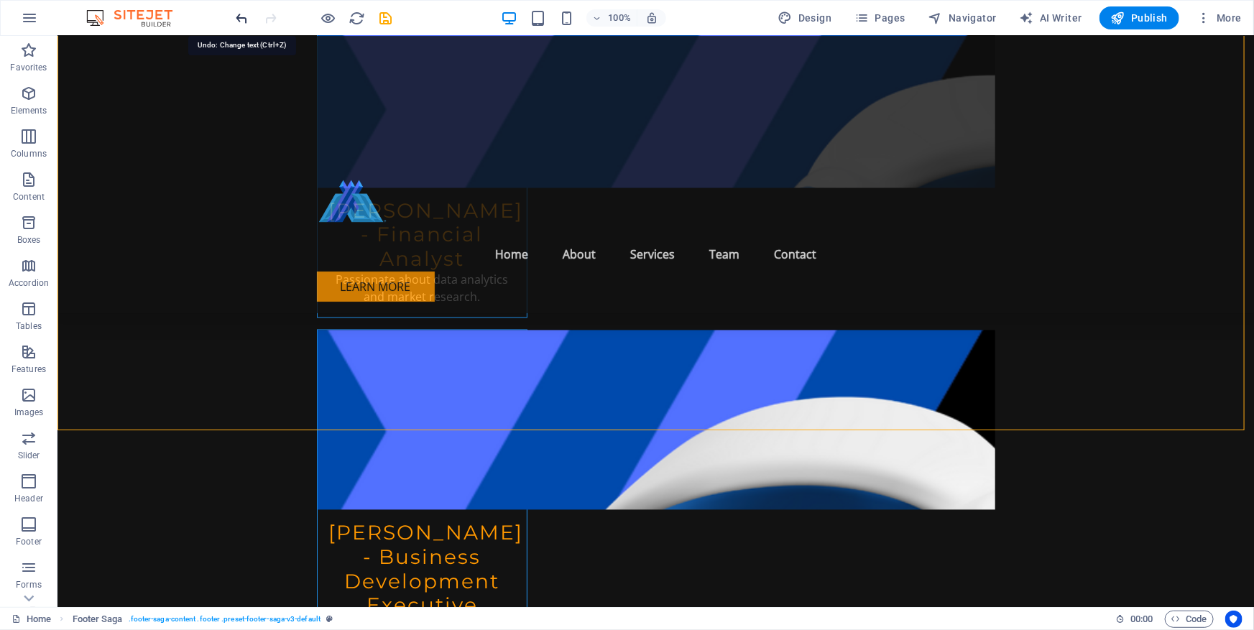
click at [237, 11] on icon "undo" at bounding box center [242, 18] width 17 height 17
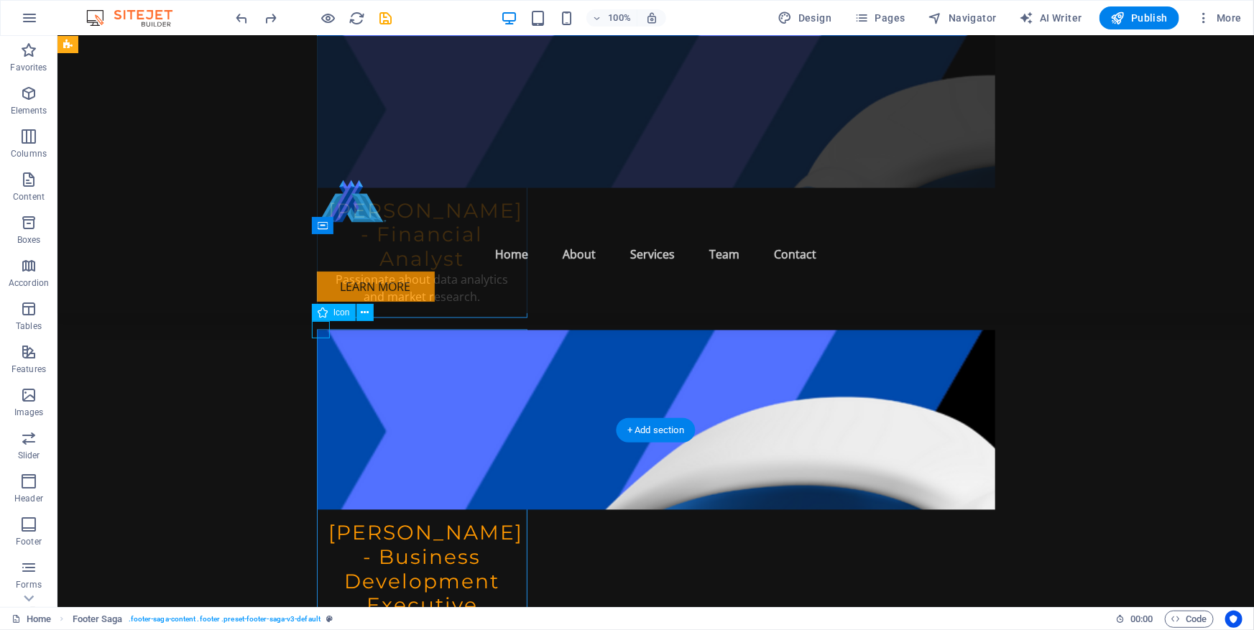
select select "xMidYMid"
select select "px"
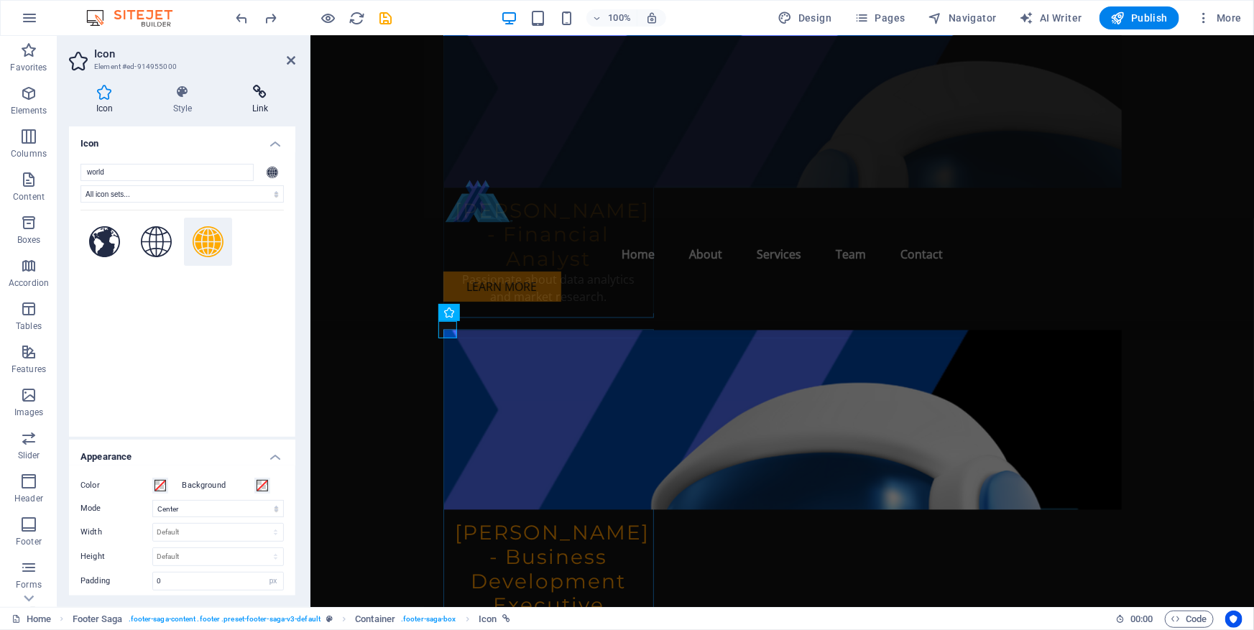
click at [265, 96] on icon at bounding box center [260, 92] width 70 height 14
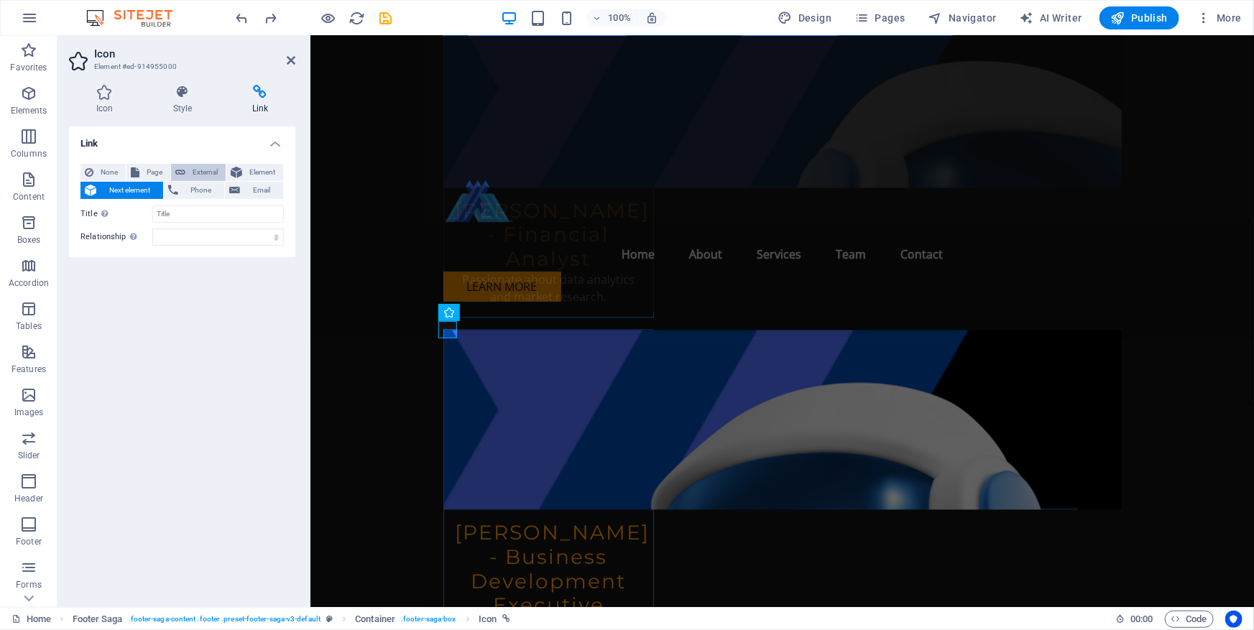
click at [200, 170] on span "External" at bounding box center [206, 172] width 32 height 17
select select "blank"
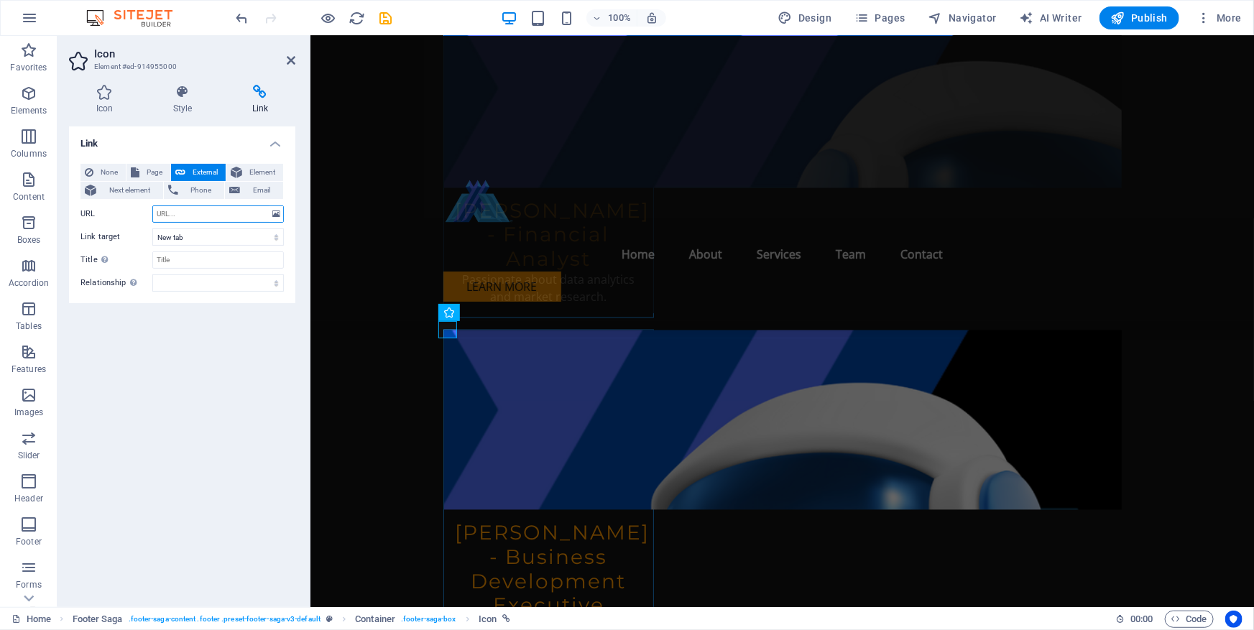
paste input "investnext.com"
type input "investnext.com"
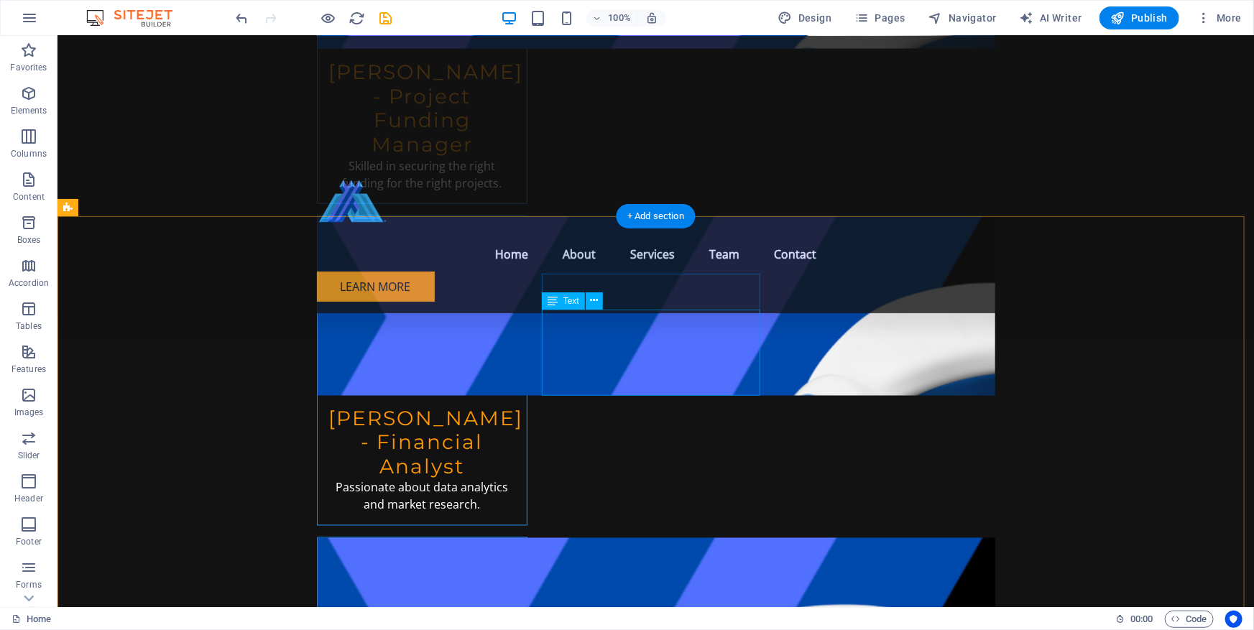
scroll to position [6705, 0]
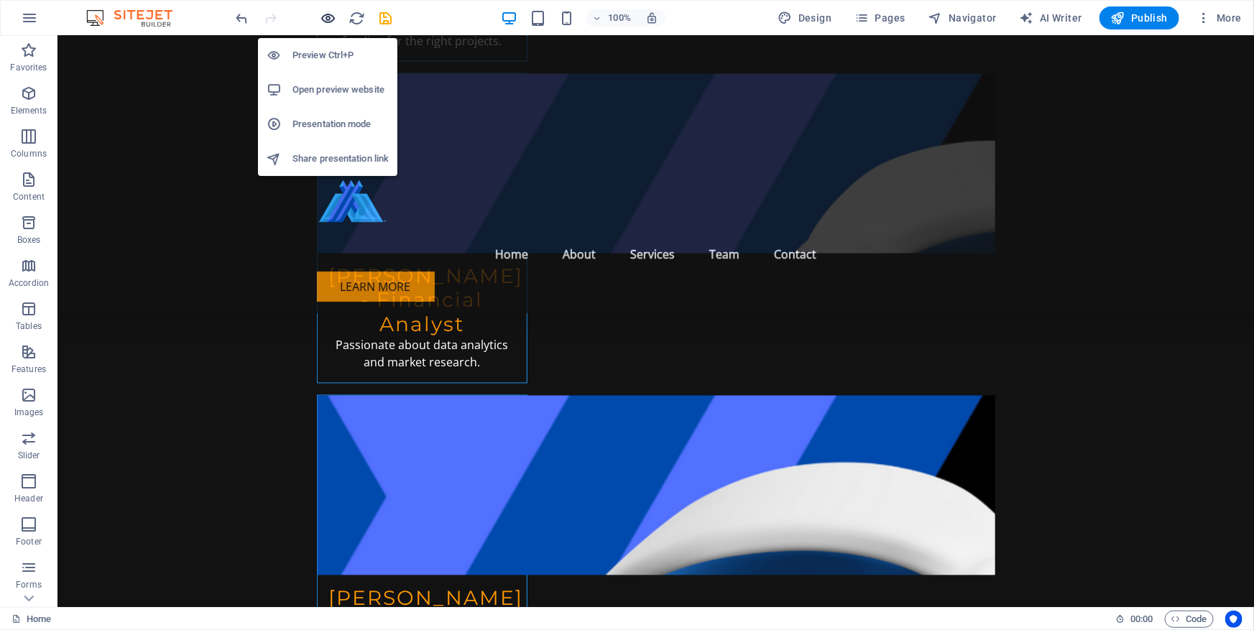
click at [330, 20] on icon "button" at bounding box center [328, 18] width 17 height 17
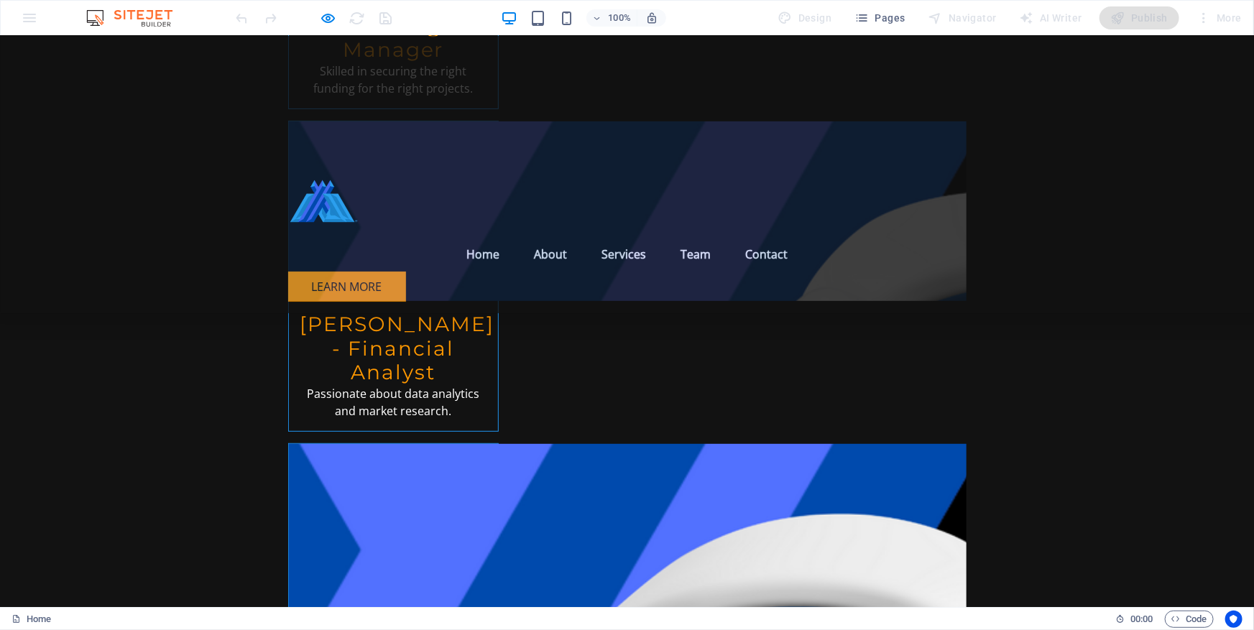
scroll to position [5493, 0]
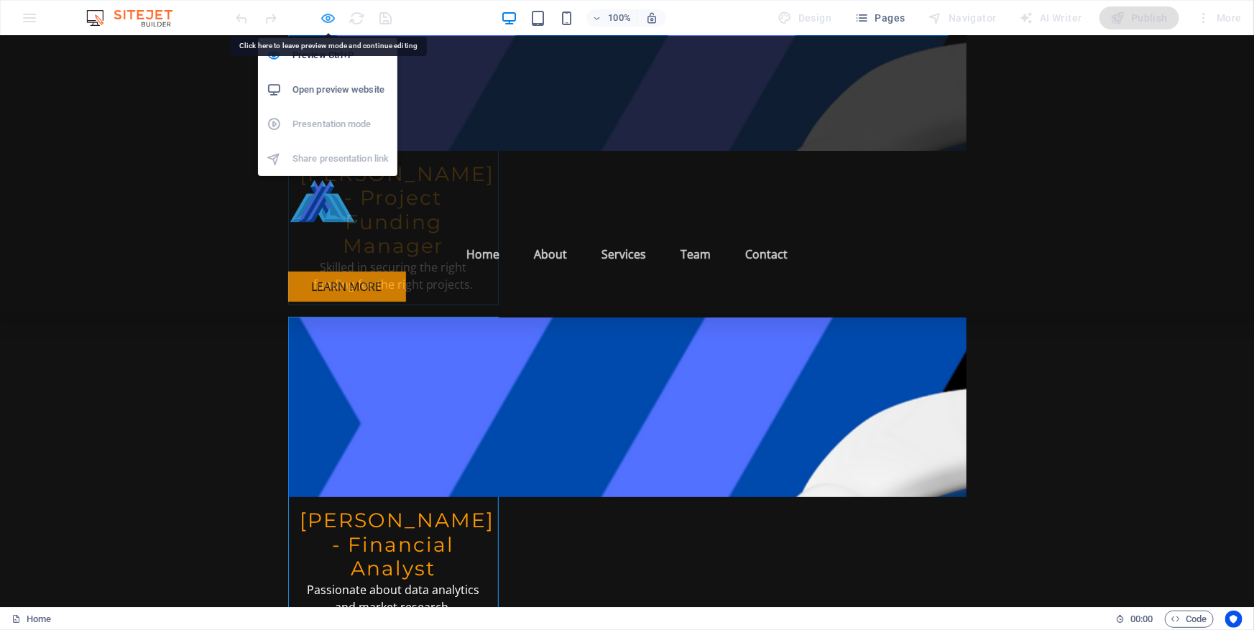
click at [328, 21] on icon "button" at bounding box center [328, 18] width 17 height 17
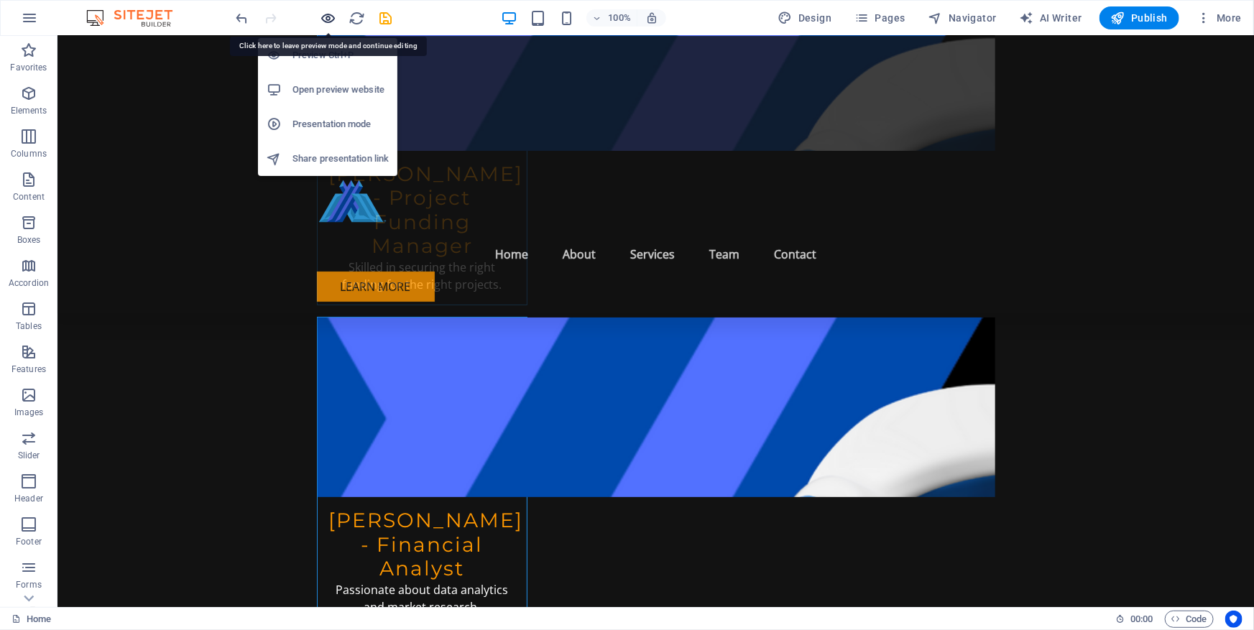
scroll to position [6770, 0]
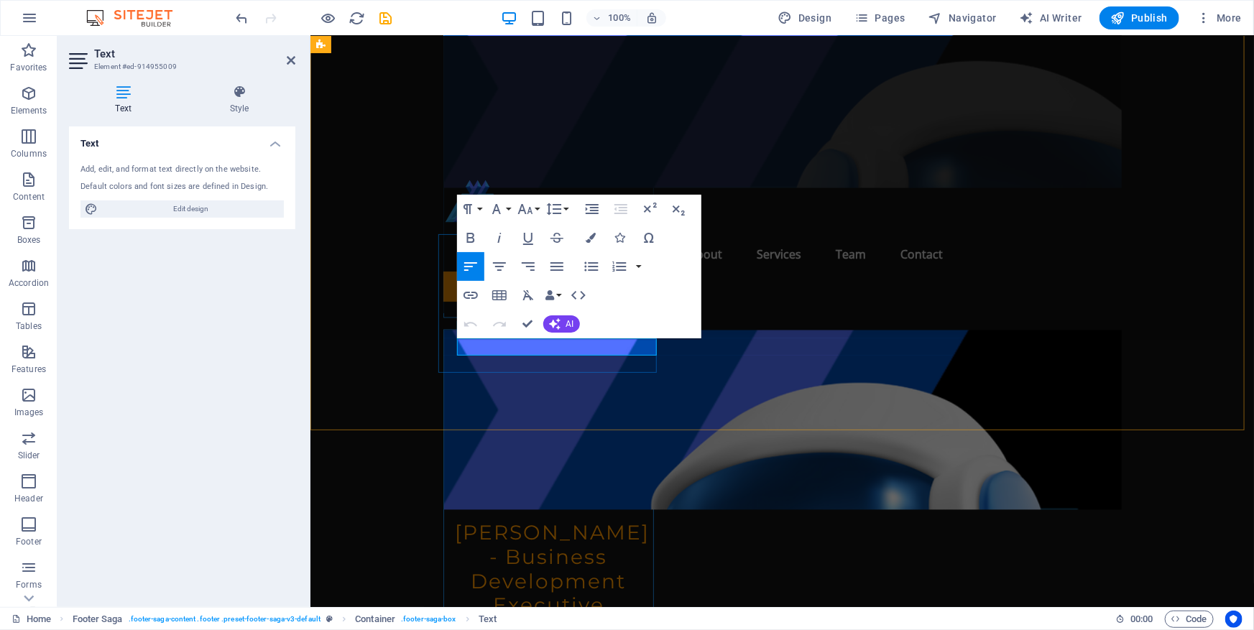
drag, startPoint x: 508, startPoint y: 343, endPoint x: 439, endPoint y: 343, distance: 69.0
click at [466, 288] on icon "button" at bounding box center [470, 295] width 17 height 17
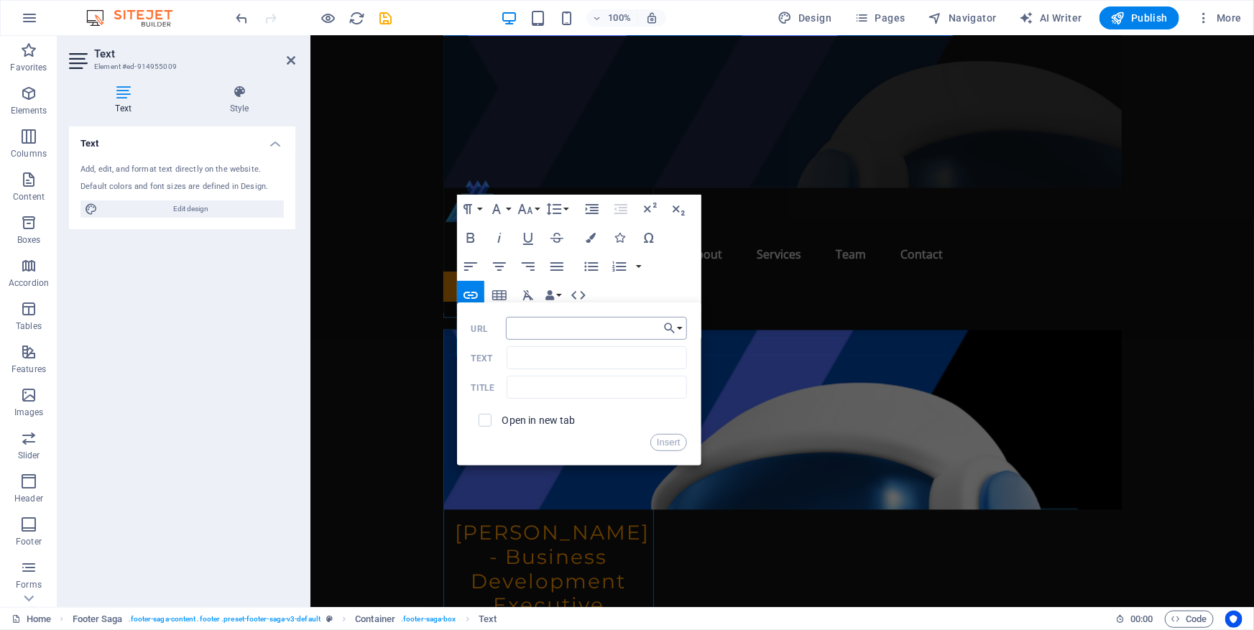
type input "clermont.com"
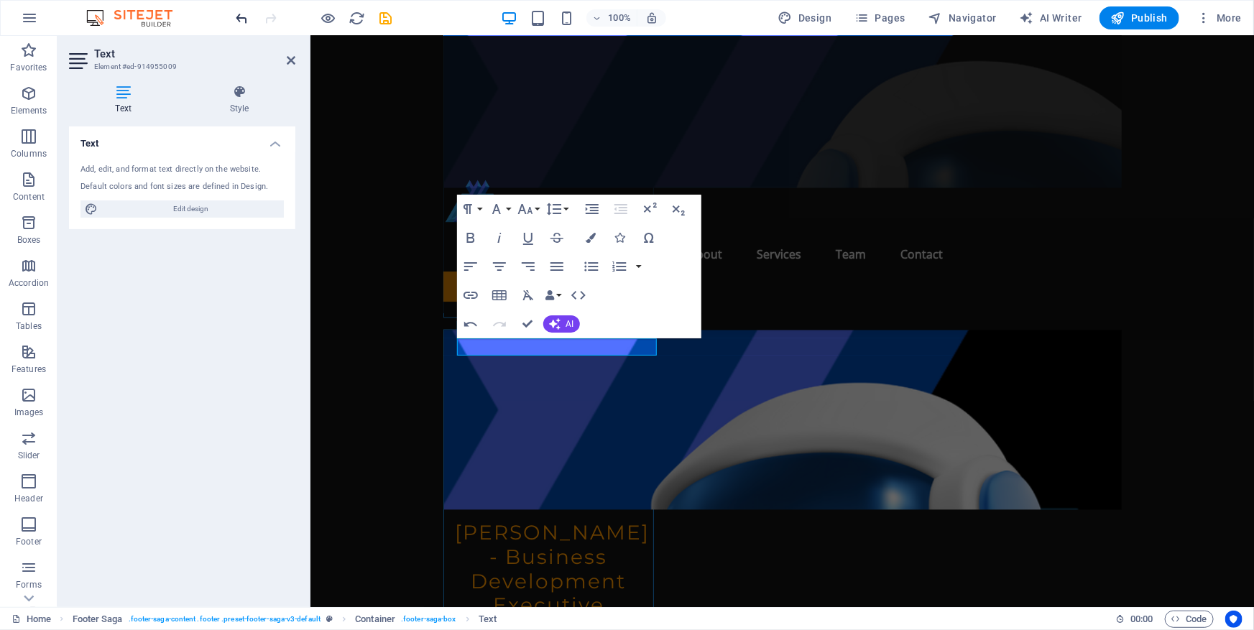
click at [235, 21] on icon "undo" at bounding box center [242, 18] width 17 height 17
click at [239, 21] on icon "undo" at bounding box center [242, 18] width 17 height 17
click at [239, 14] on icon "undo" at bounding box center [242, 18] width 17 height 17
click at [471, 324] on icon "button" at bounding box center [470, 323] width 17 height 17
click at [467, 294] on icon "button" at bounding box center [470, 295] width 17 height 17
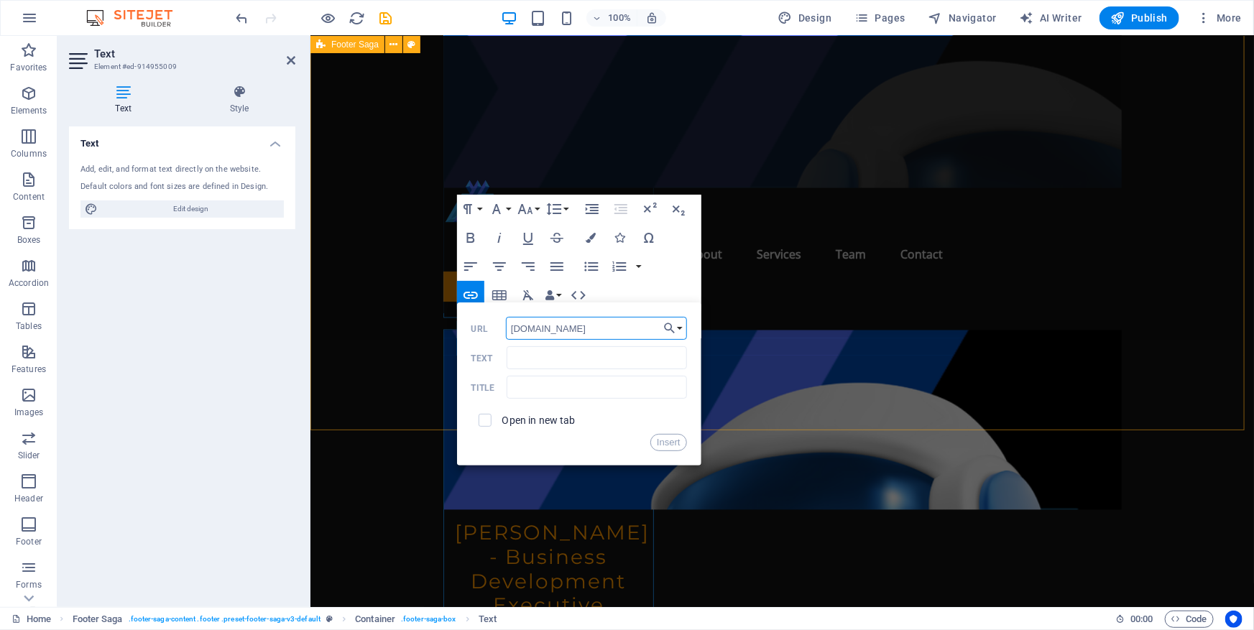
type input "clermont.com"
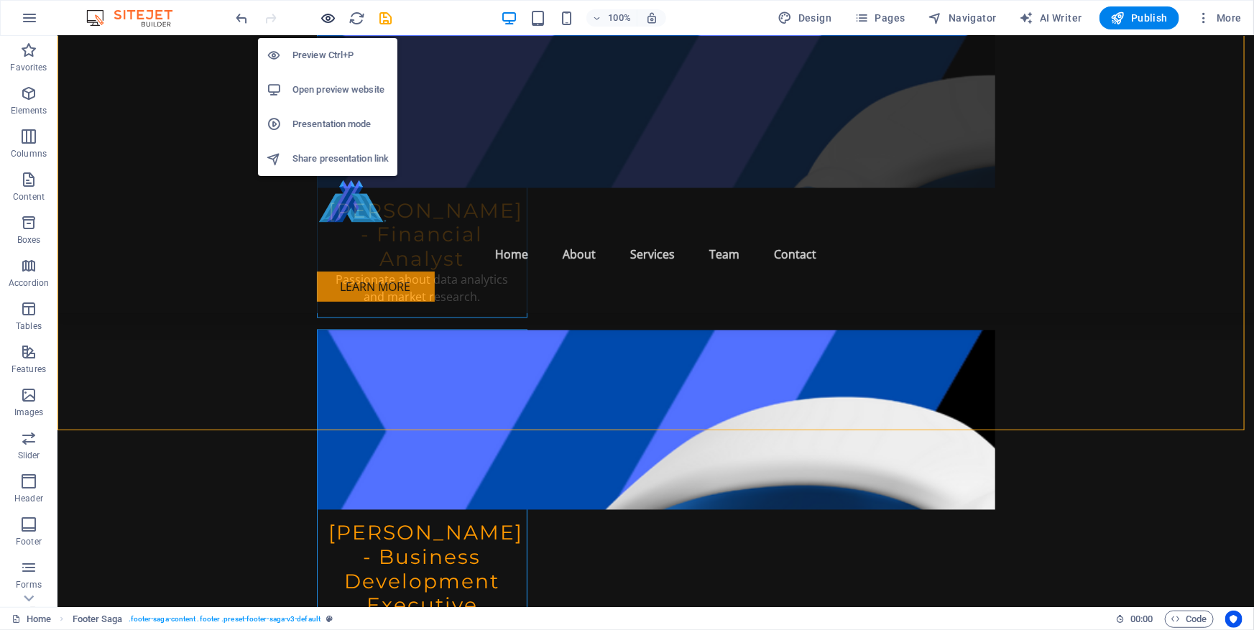
click at [328, 15] on icon "button" at bounding box center [328, 18] width 17 height 17
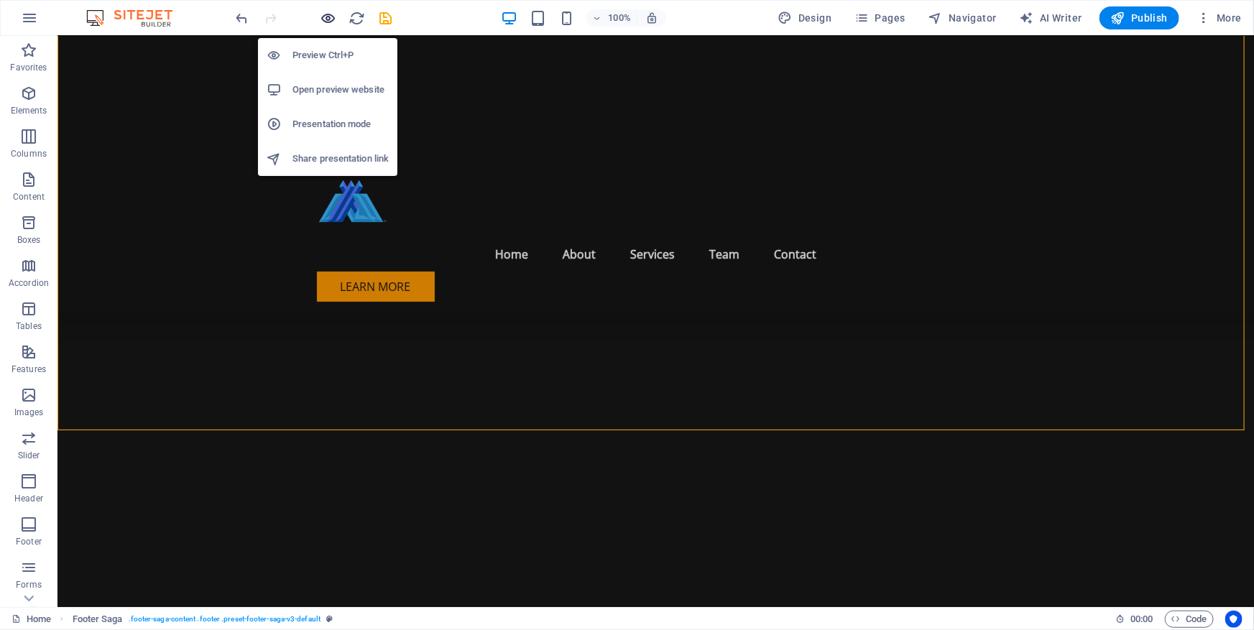
scroll to position [5493, 0]
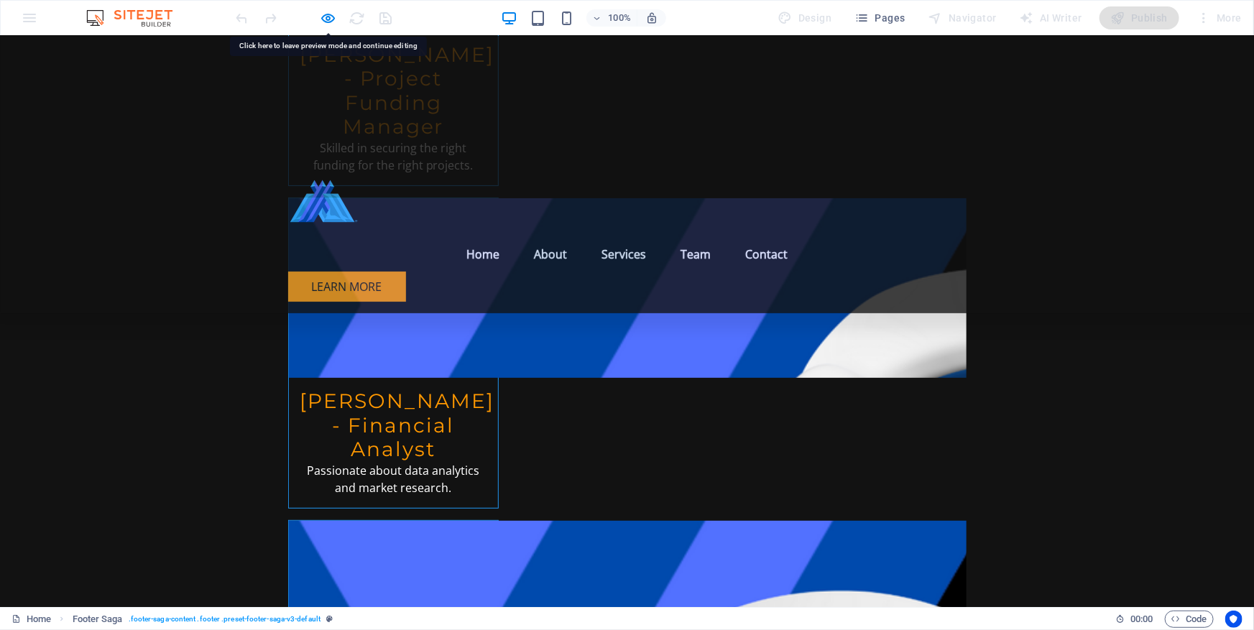
scroll to position [5558, 0]
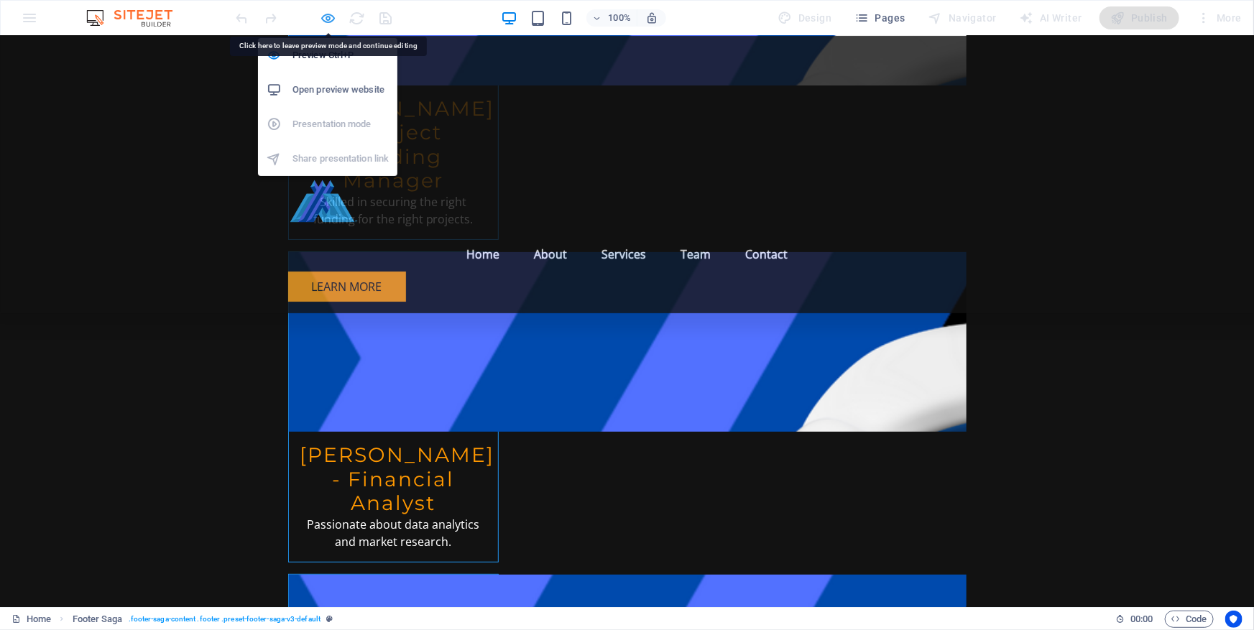
click at [325, 19] on icon "button" at bounding box center [328, 18] width 17 height 17
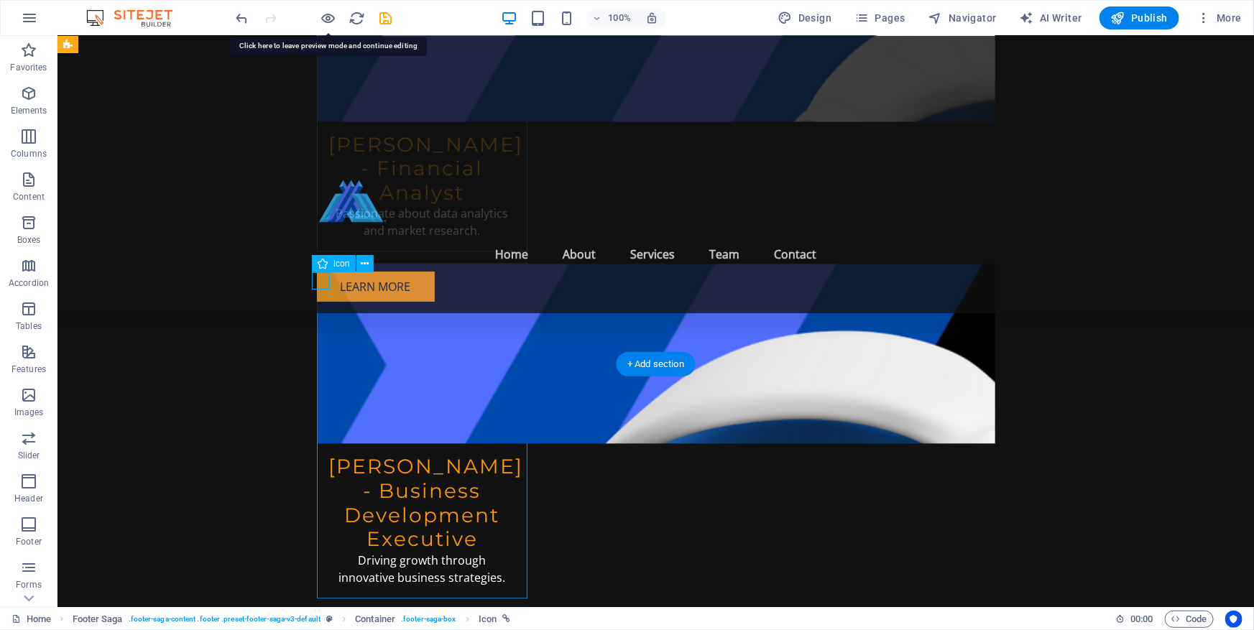
select select "xMidYMid"
select select "px"
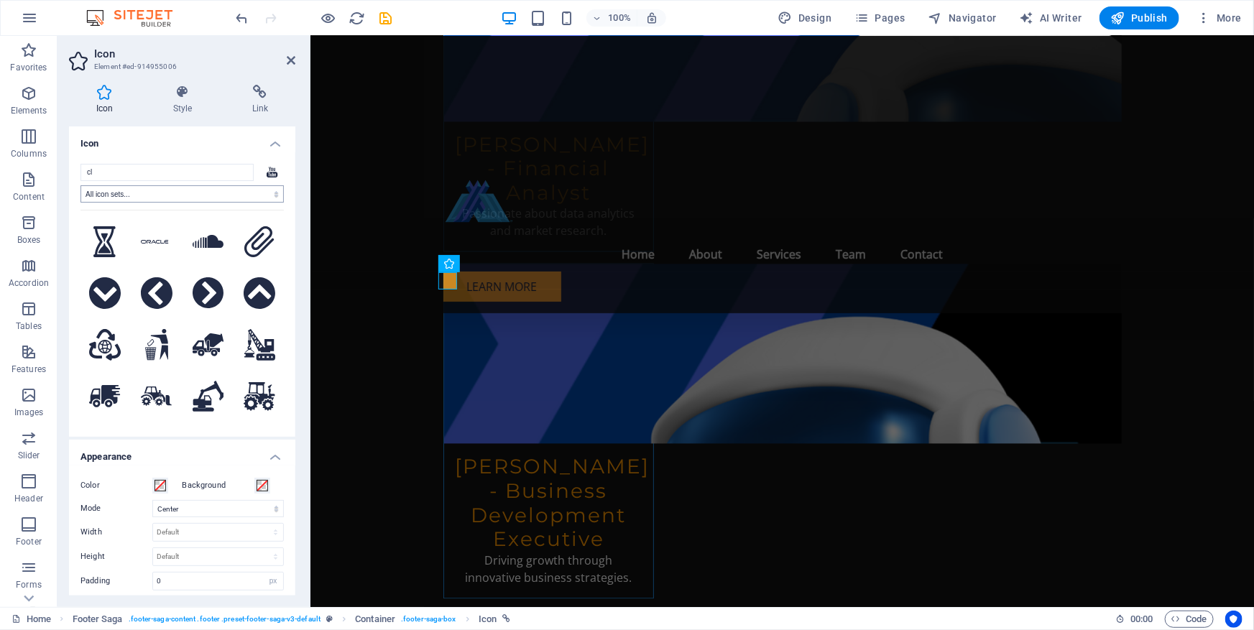
type input "c"
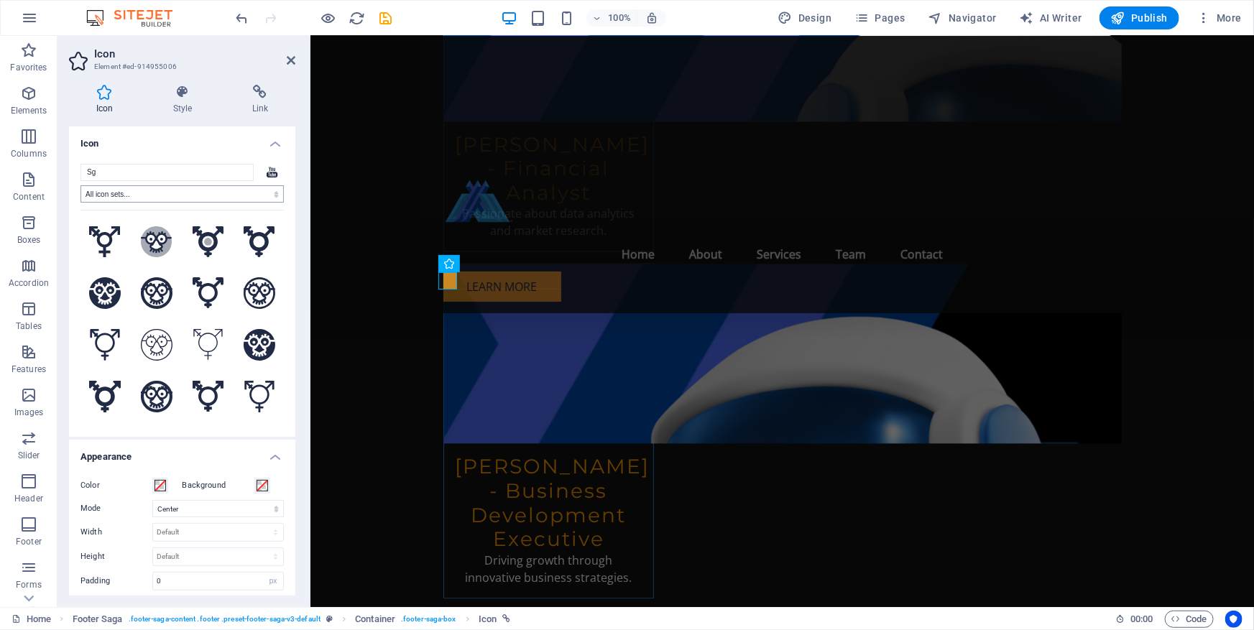
type input "S"
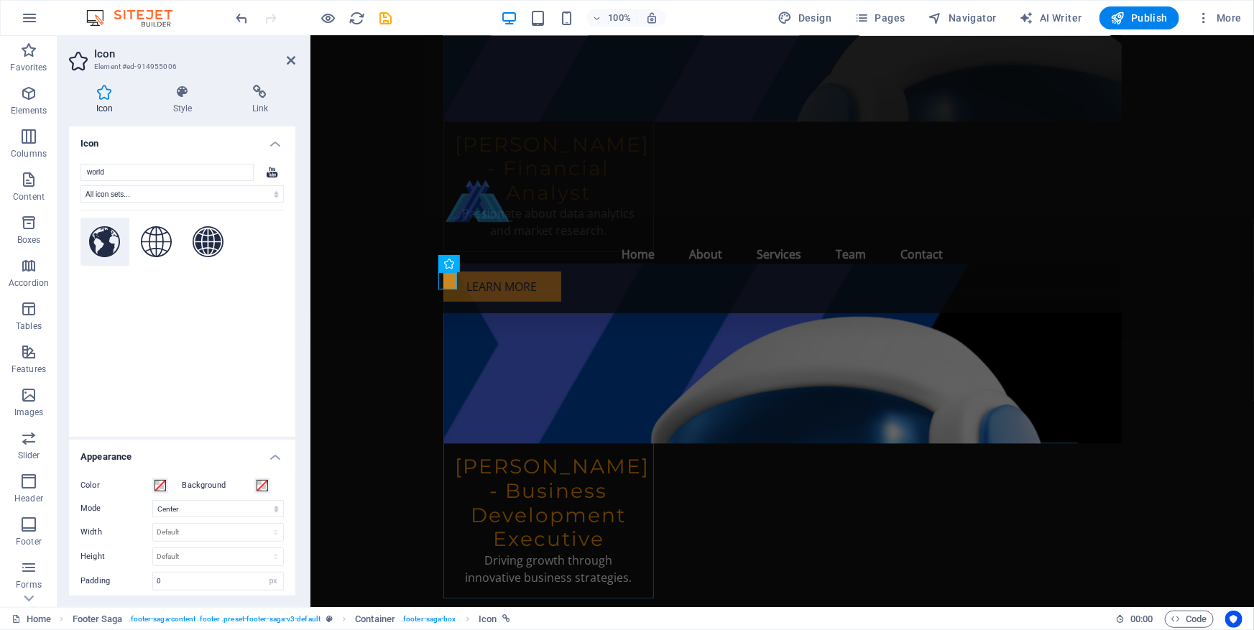
type input "world"
click at [101, 244] on icon at bounding box center [105, 242] width 32 height 32
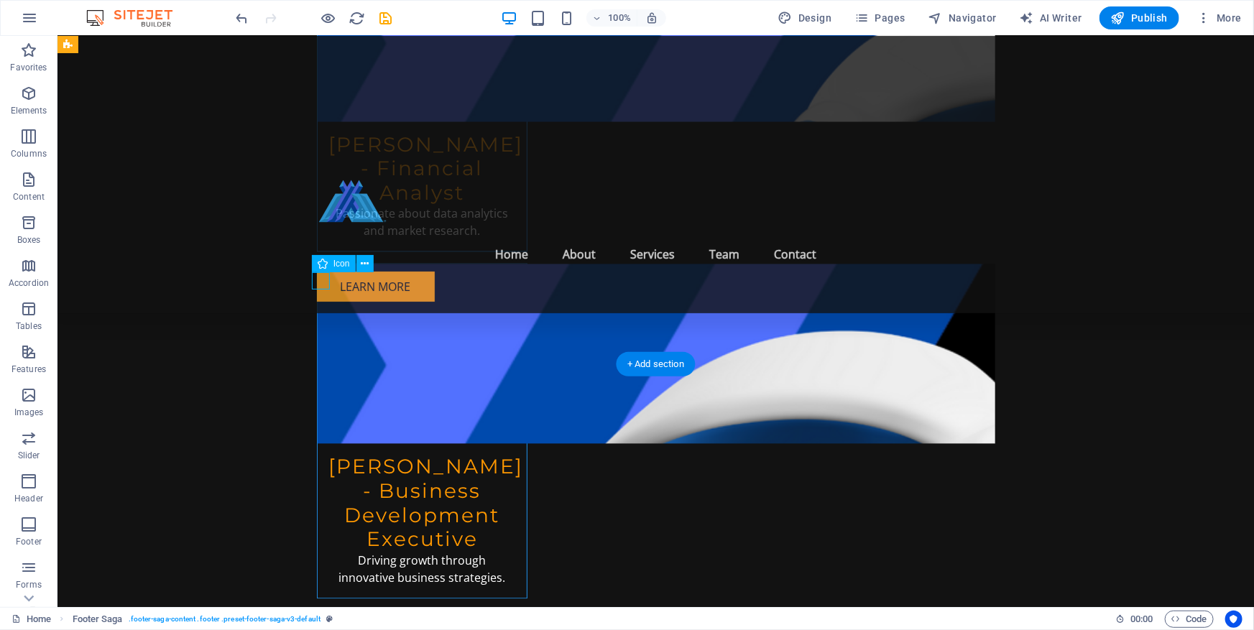
select select "xMidYMid"
select select "px"
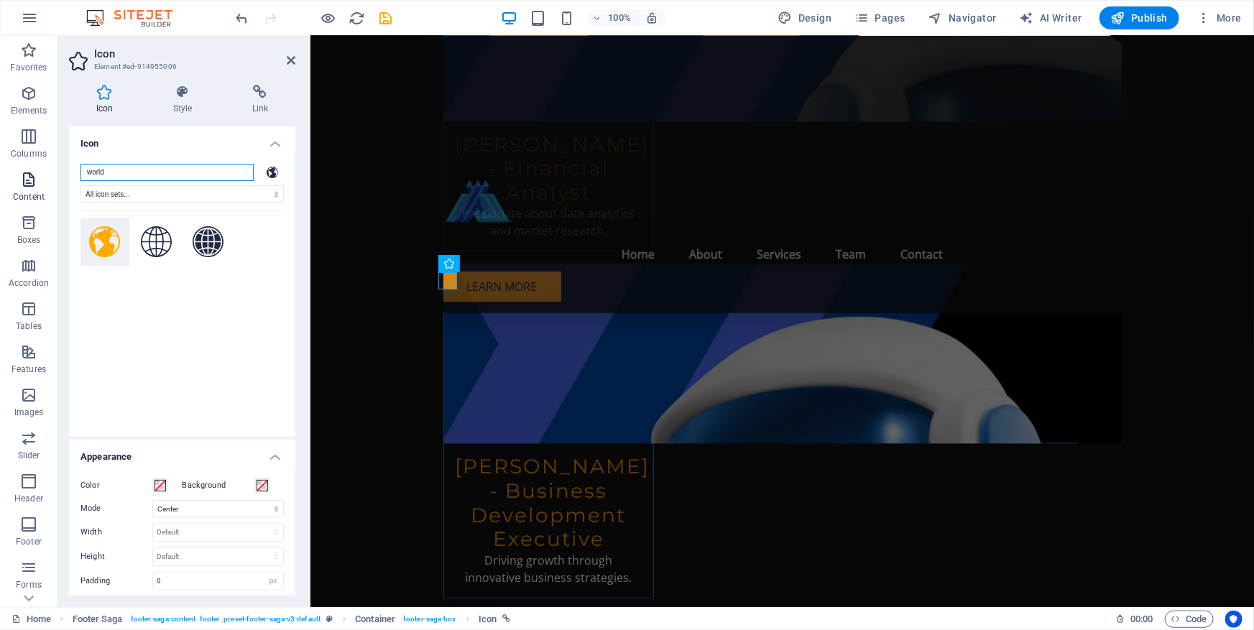
drag, startPoint x: 177, startPoint y: 173, endPoint x: 39, endPoint y: 173, distance: 138.6
click at [39, 173] on section "Favorites Elements Columns Content Boxes Accordion Tables Features Images Slide…" at bounding box center [627, 321] width 1254 height 571
click at [259, 94] on icon at bounding box center [260, 92] width 70 height 14
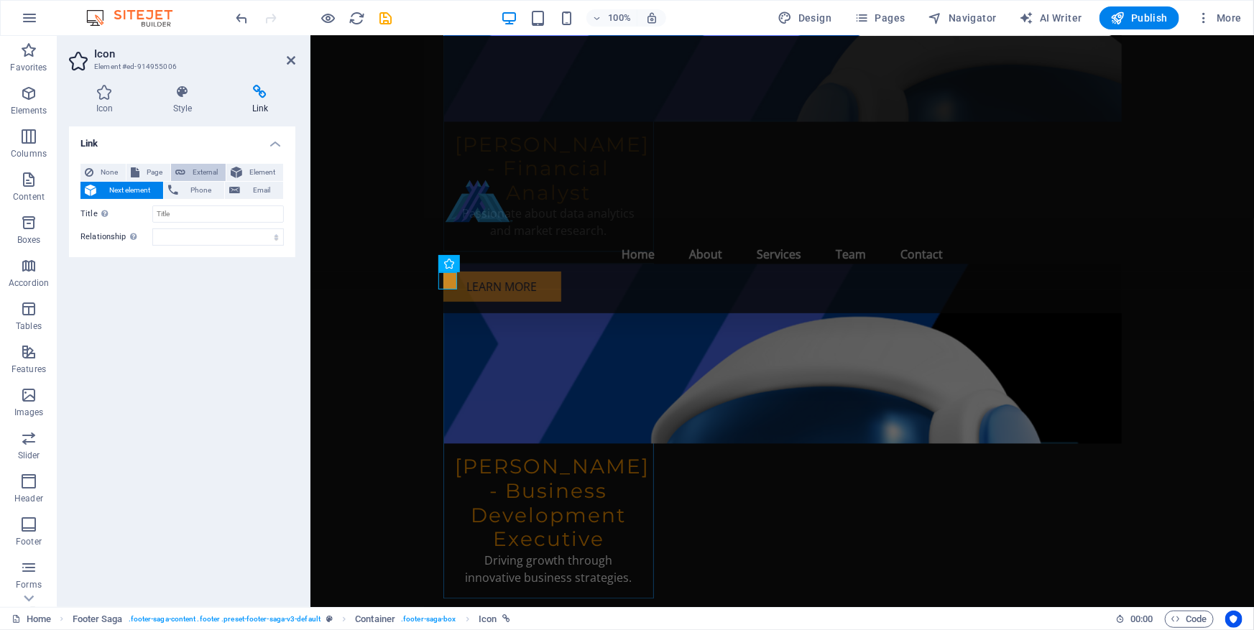
click at [190, 172] on span "External" at bounding box center [206, 172] width 32 height 17
select select "blank"
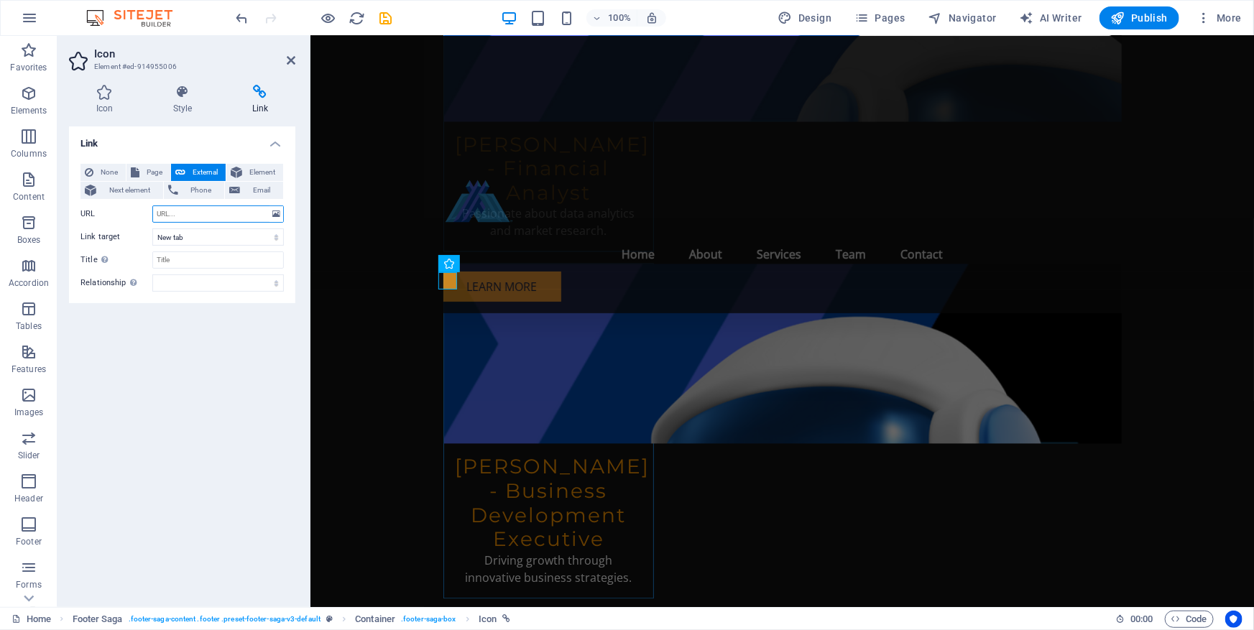
paste input "clermont.com"
type input "clermont.com"
click at [383, 20] on icon "save" at bounding box center [386, 18] width 17 height 17
checkbox input "false"
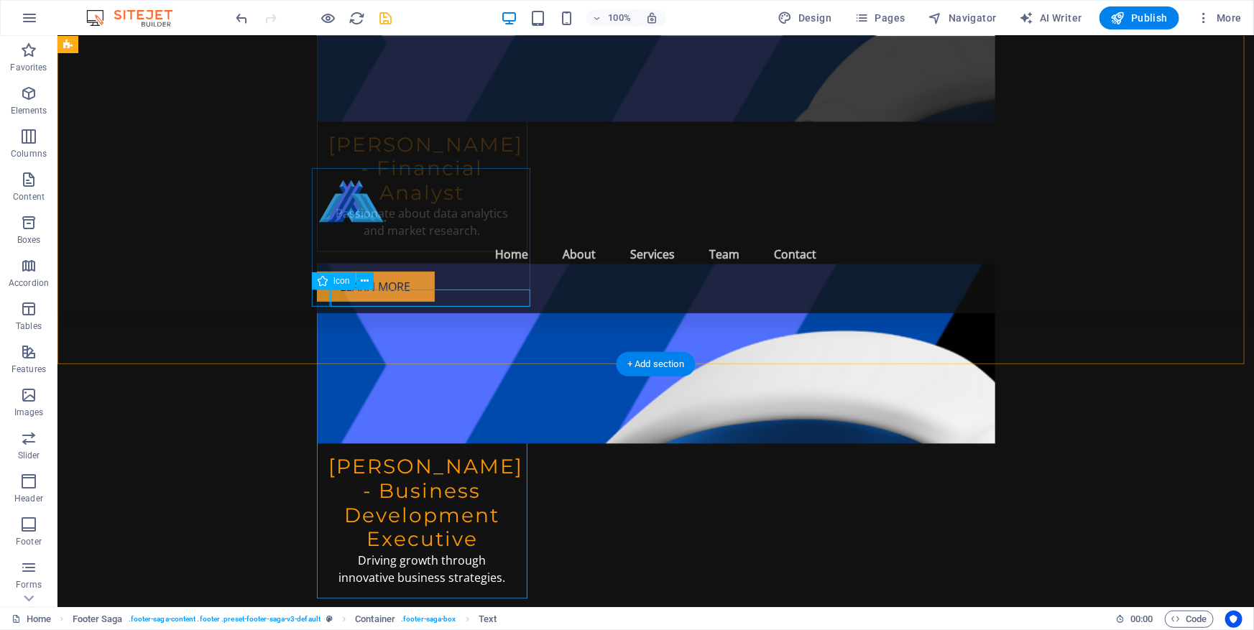
select select "xMidYMid"
select select "px"
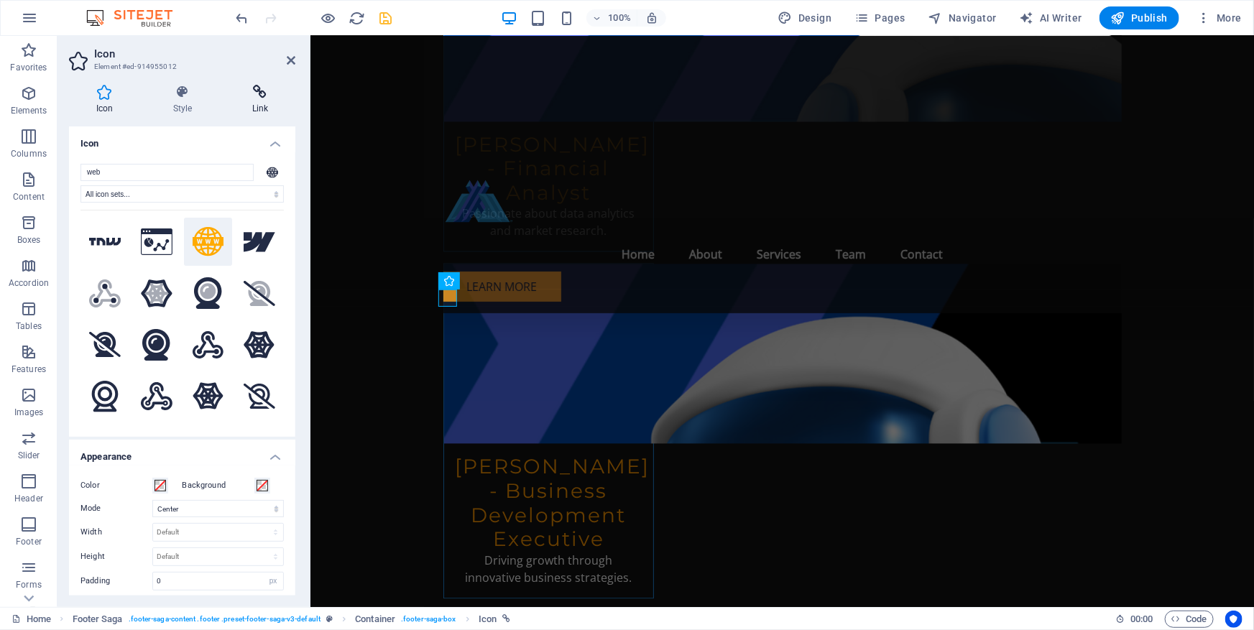
click at [261, 96] on icon at bounding box center [260, 92] width 70 height 14
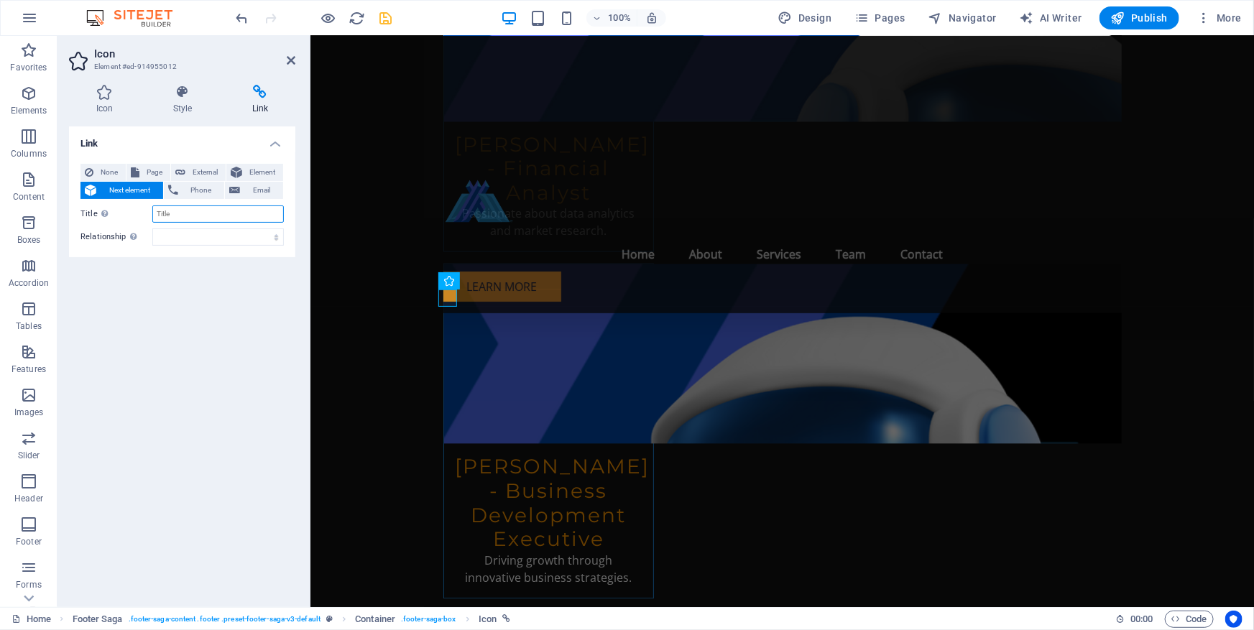
click at [187, 211] on input "Title Additional link description, should not be the same as the link text. The…" at bounding box center [217, 213] width 131 height 17
paste input "https://www.canadiabank.com.kh/"
type input "https://www.canadiabank.com.kh/"
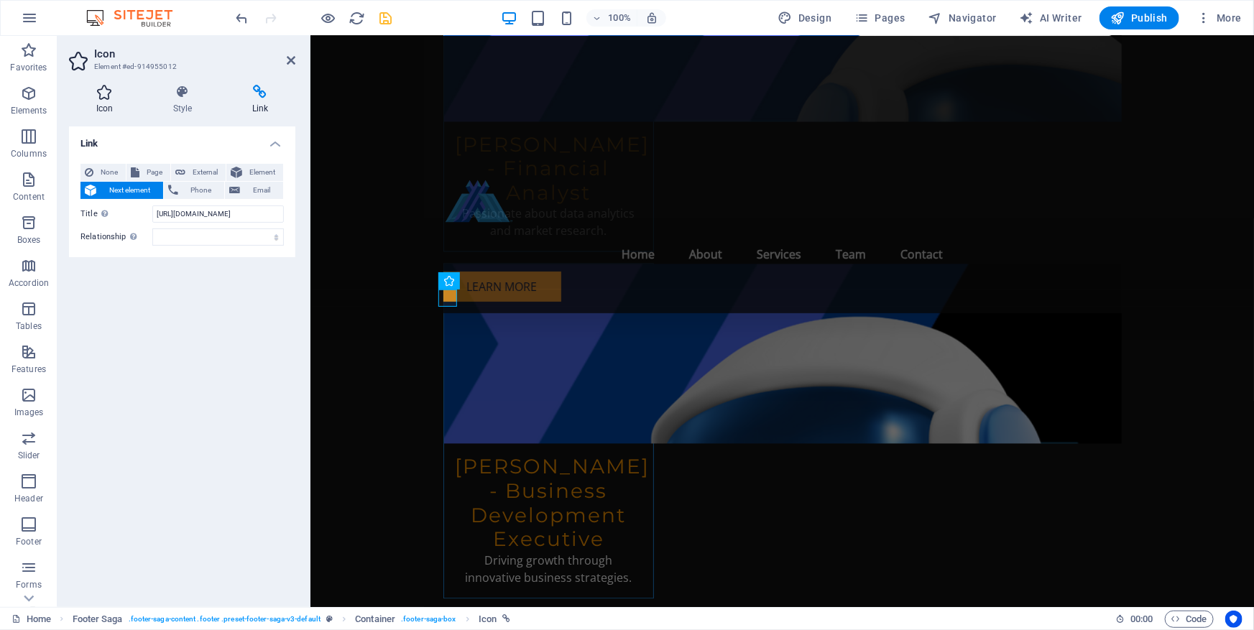
click at [120, 96] on icon at bounding box center [104, 92] width 71 height 14
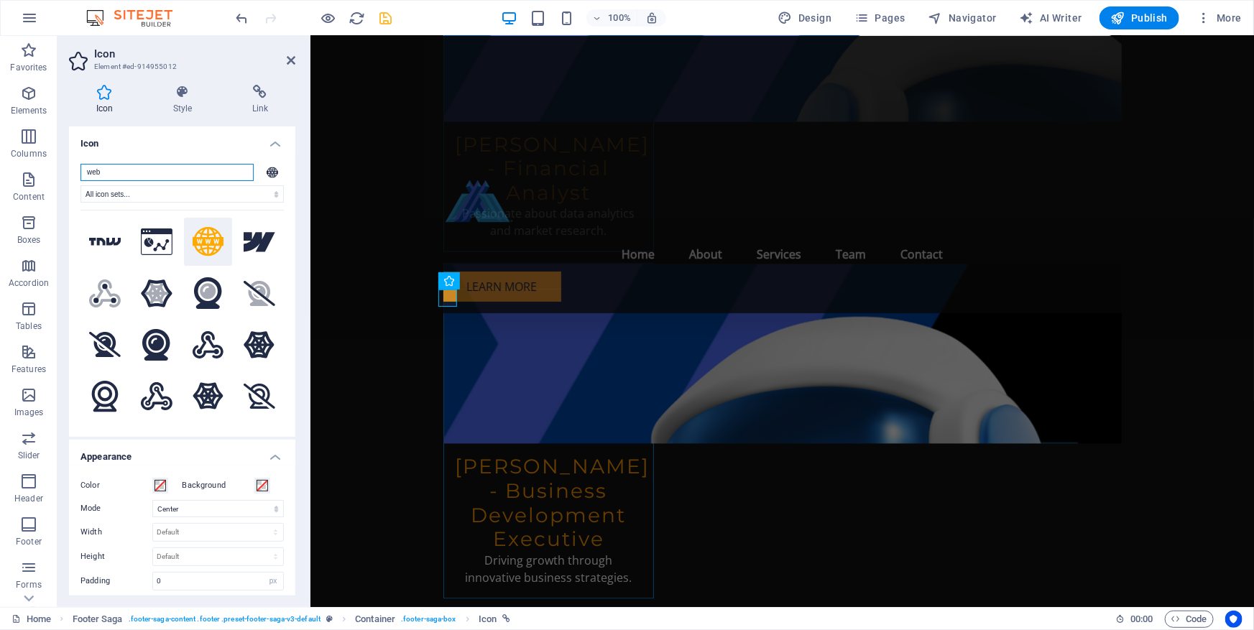
click at [134, 176] on input "web" at bounding box center [166, 172] width 173 height 17
drag, startPoint x: 28, startPoint y: 173, endPoint x: 0, endPoint y: 173, distance: 28.0
click at [0, 173] on section "Favorites Elements Columns Content Boxes Accordion Tables Features Images Slide…" at bounding box center [627, 321] width 1254 height 571
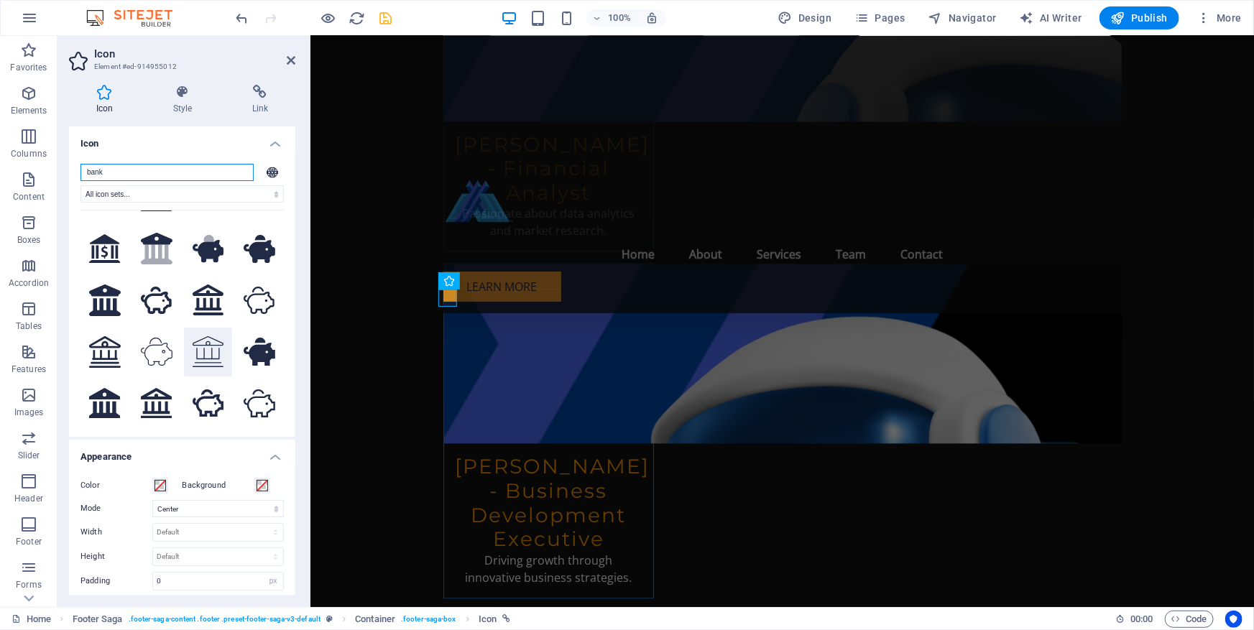
scroll to position [0, 0]
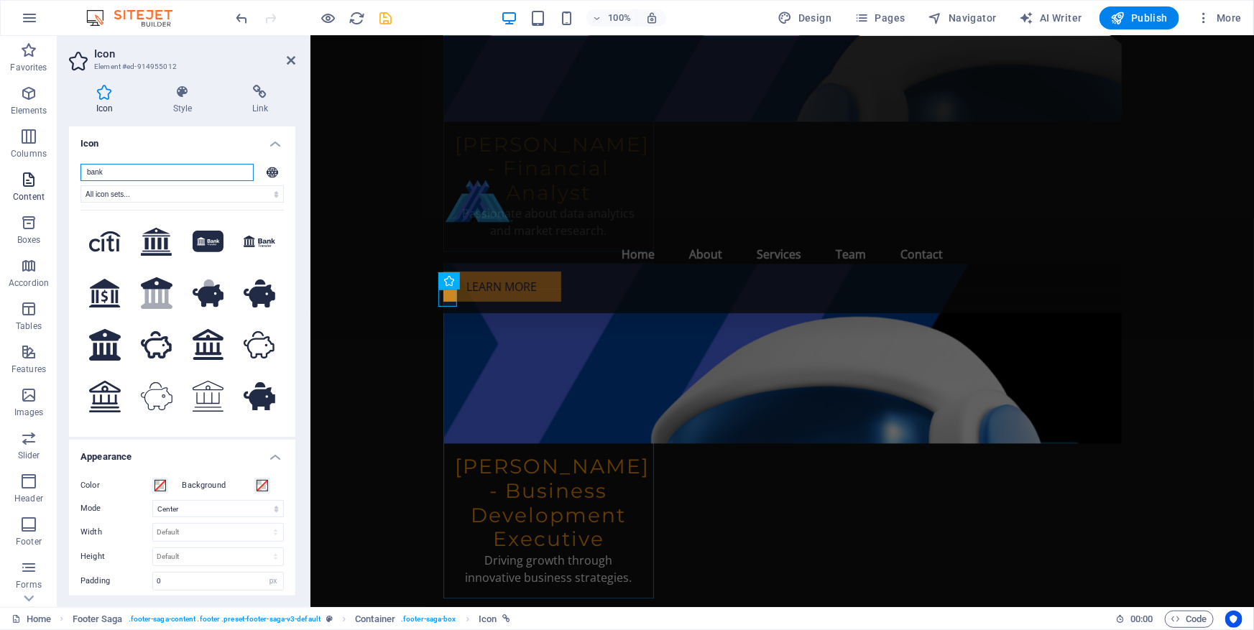
drag, startPoint x: 139, startPoint y: 172, endPoint x: 37, endPoint y: 172, distance: 102.7
click at [37, 172] on section "Favorites Elements Columns Content Boxes Accordion Tables Features Images Slide…" at bounding box center [627, 321] width 1254 height 571
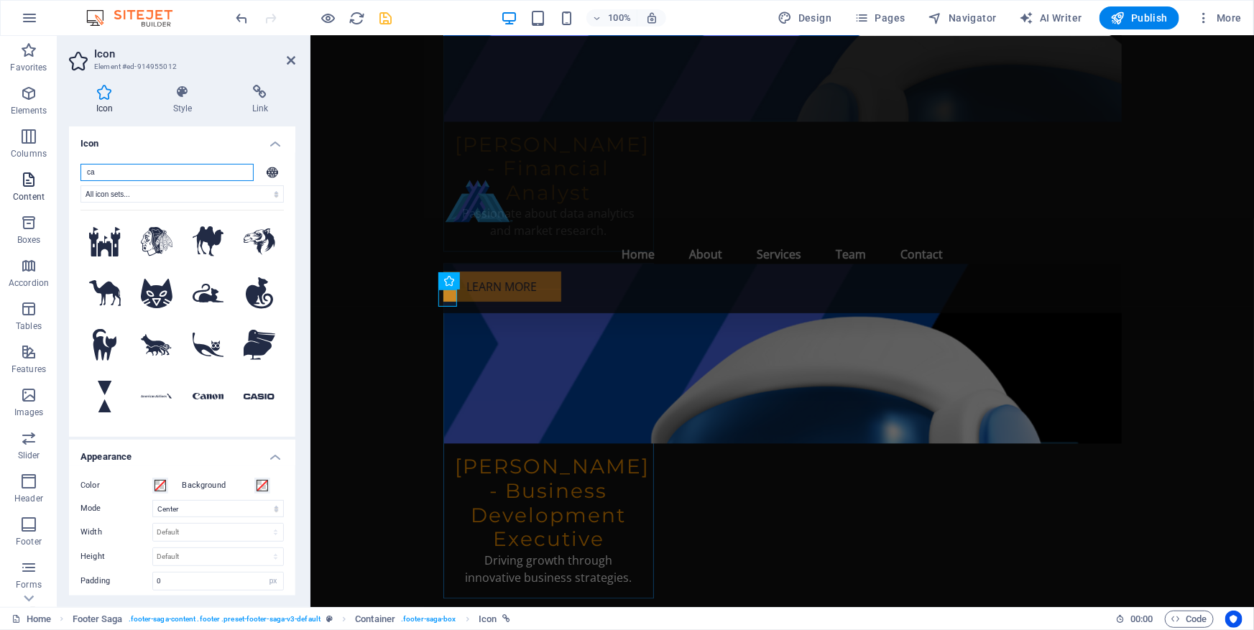
type input "c"
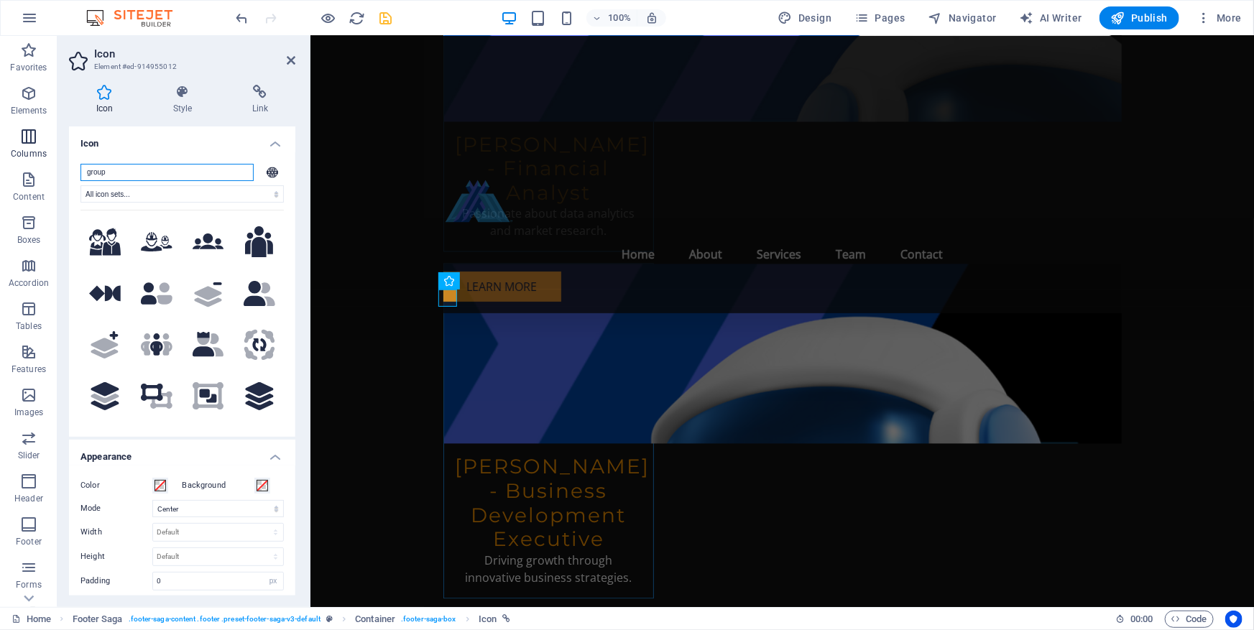
drag, startPoint x: 122, startPoint y: 169, endPoint x: 50, endPoint y: 157, distance: 72.8
click at [52, 157] on section "Favorites Elements Columns Content Boxes Accordion Tables Features Images Slide…" at bounding box center [627, 321] width 1254 height 571
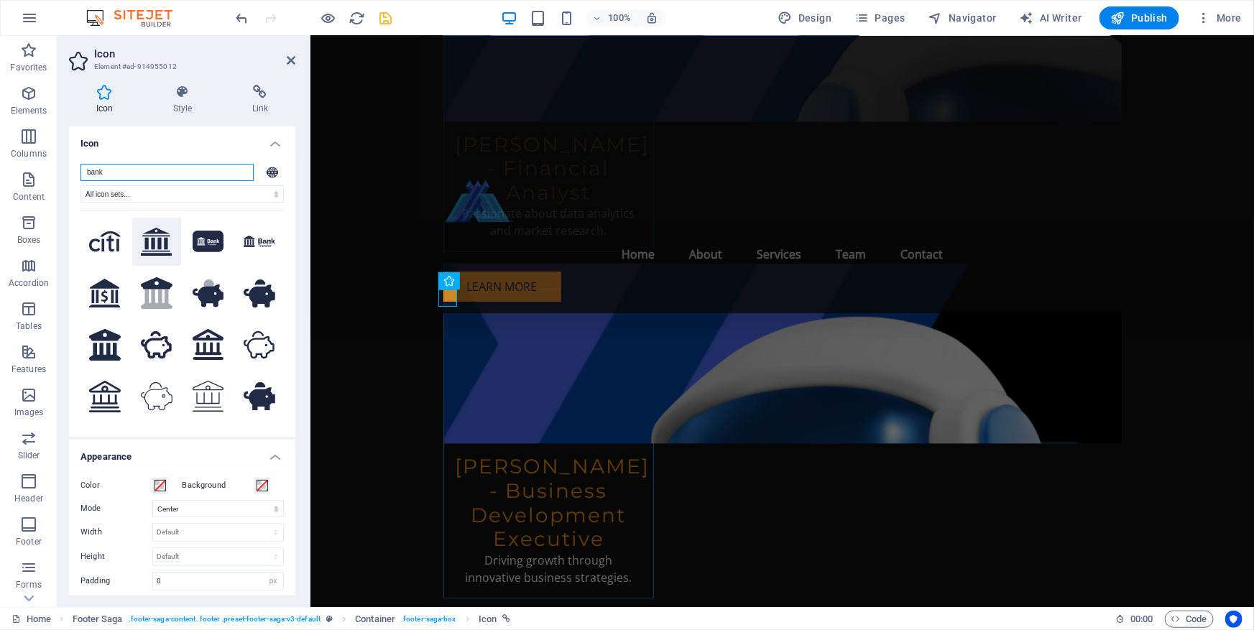
type input "bank"
click at [167, 236] on icon at bounding box center [157, 242] width 32 height 29
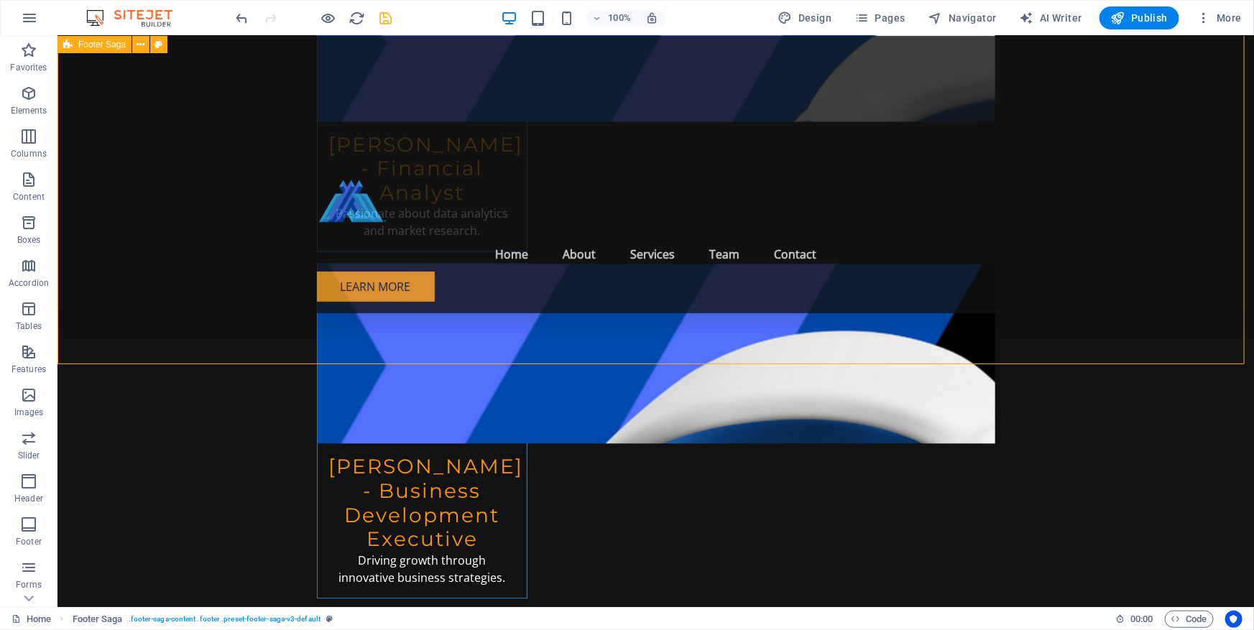
click at [383, 12] on icon "save" at bounding box center [386, 18] width 17 height 17
checkbox input "false"
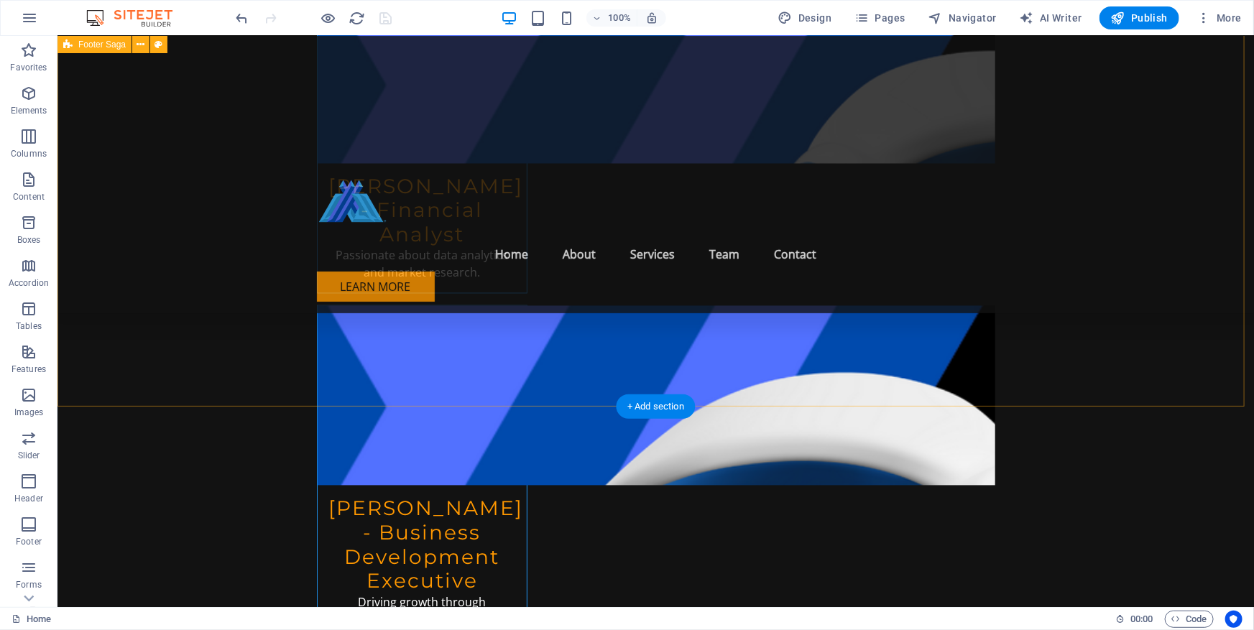
scroll to position [7055, 0]
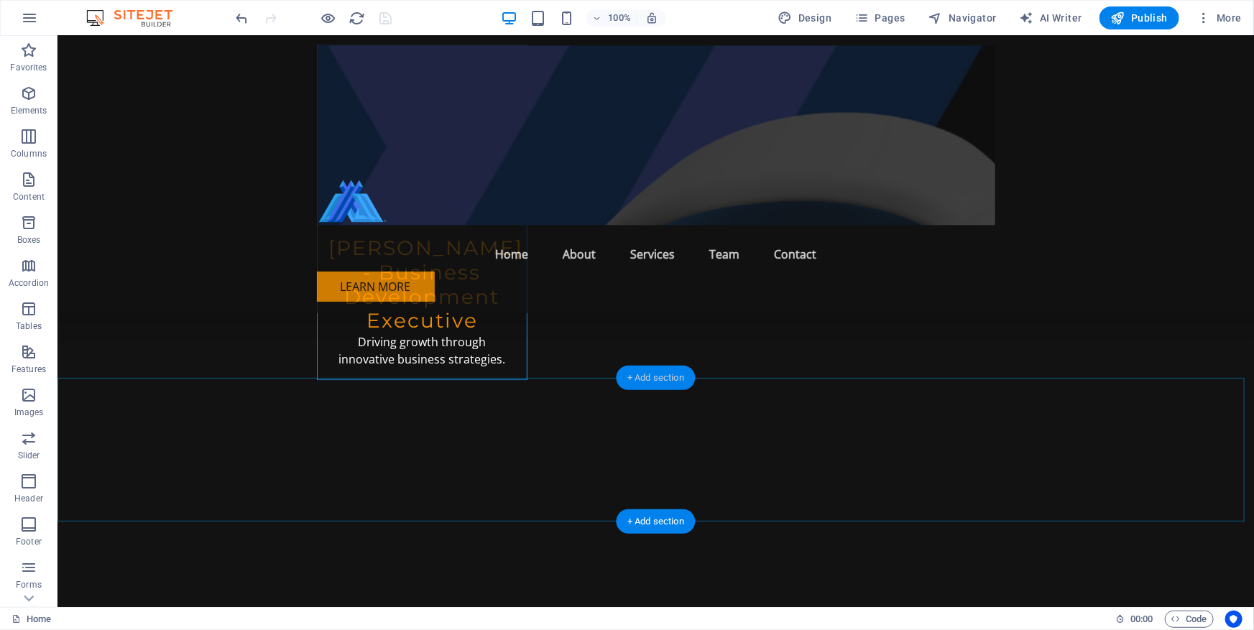
click at [676, 375] on div "+ Add section" at bounding box center [656, 378] width 80 height 24
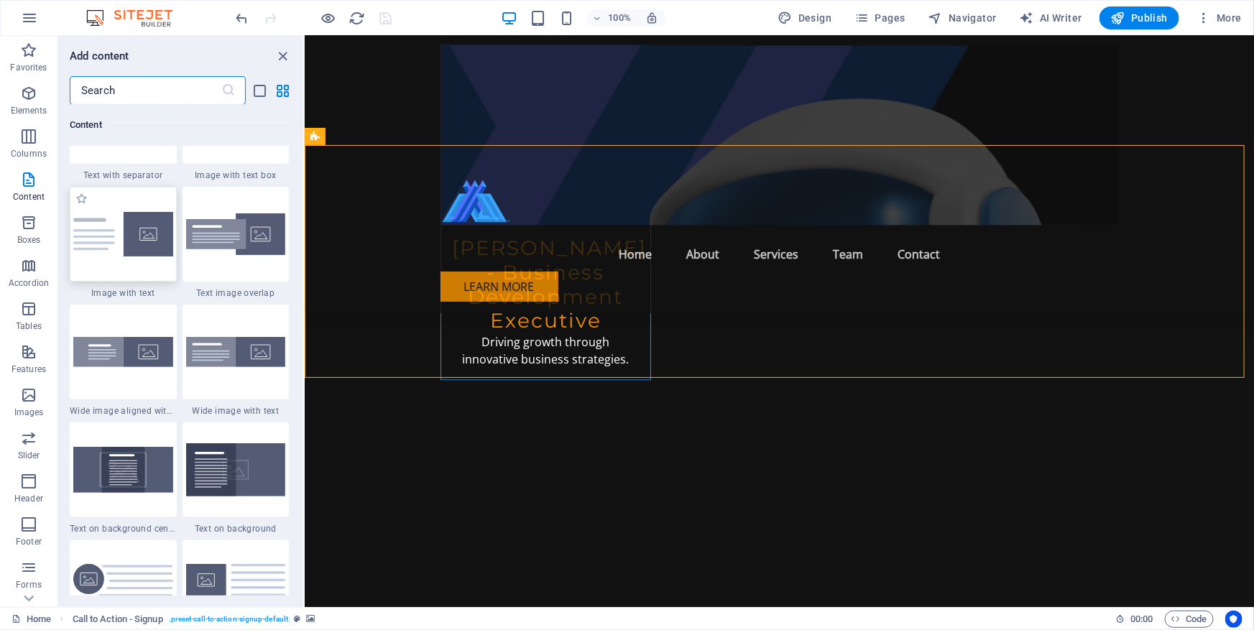
scroll to position [2578, 0]
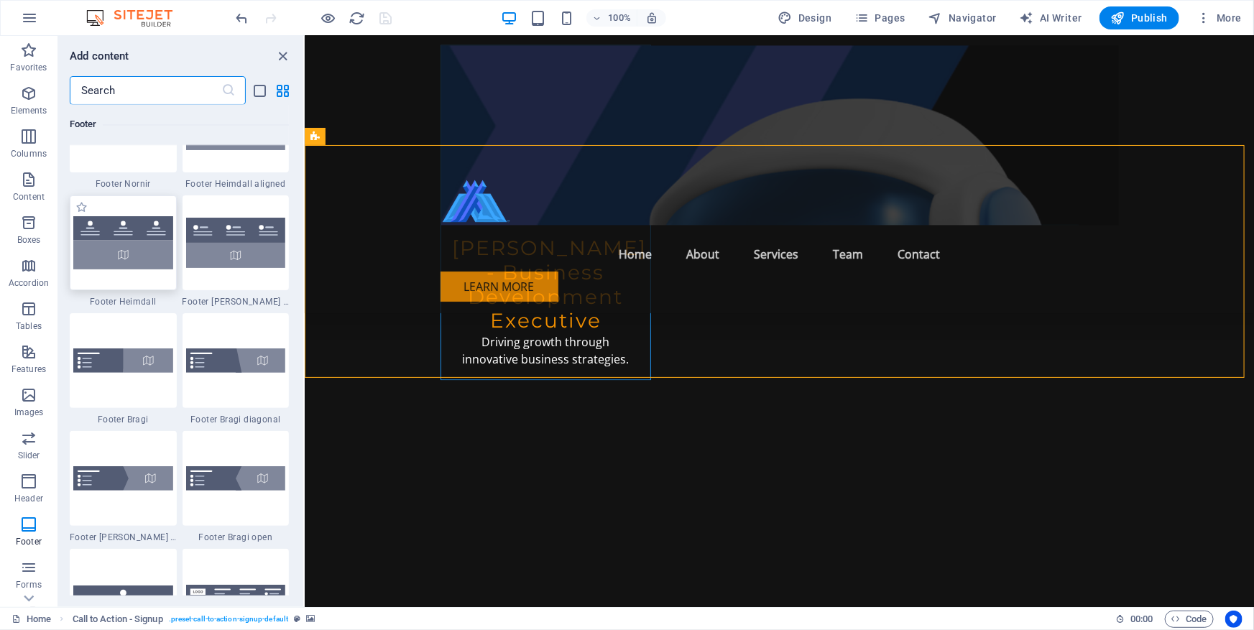
scroll to position [9957, 0]
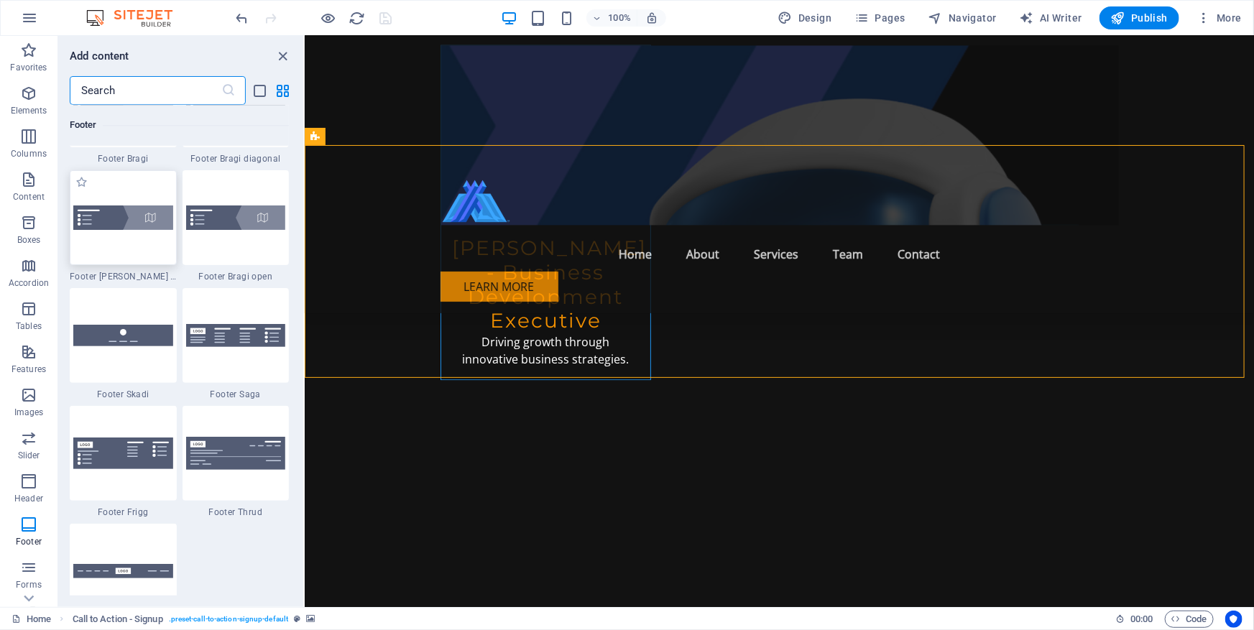
click at [147, 219] on img at bounding box center [123, 217] width 100 height 24
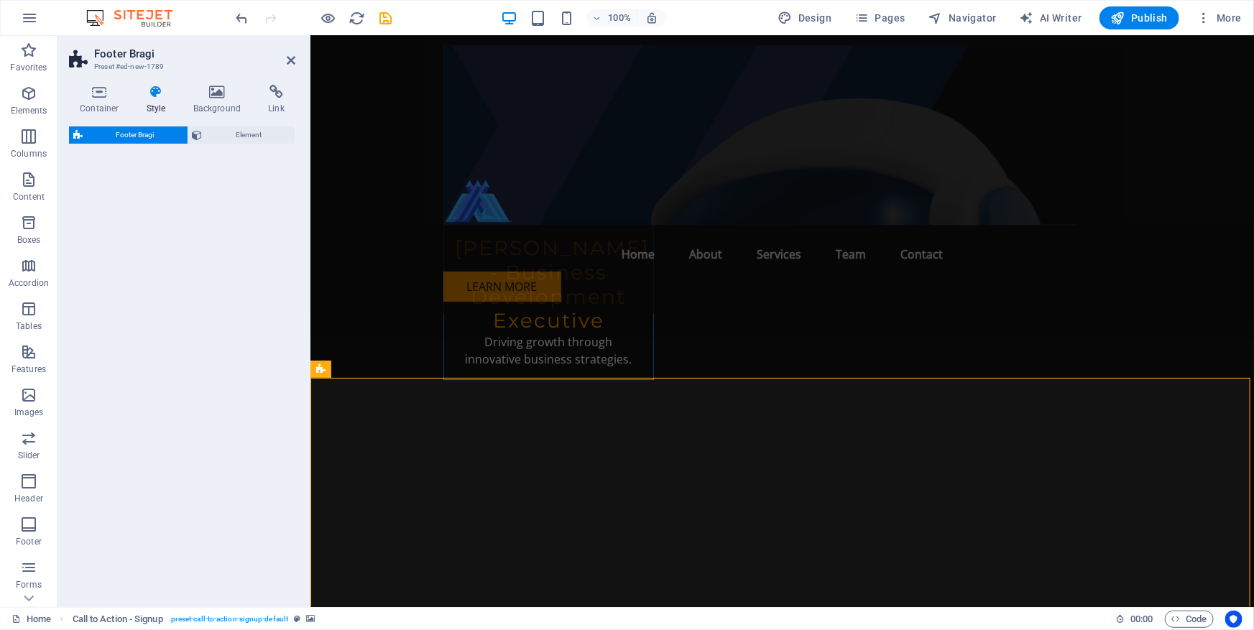
select select "%"
select select "rem"
select select "px"
select select "rem"
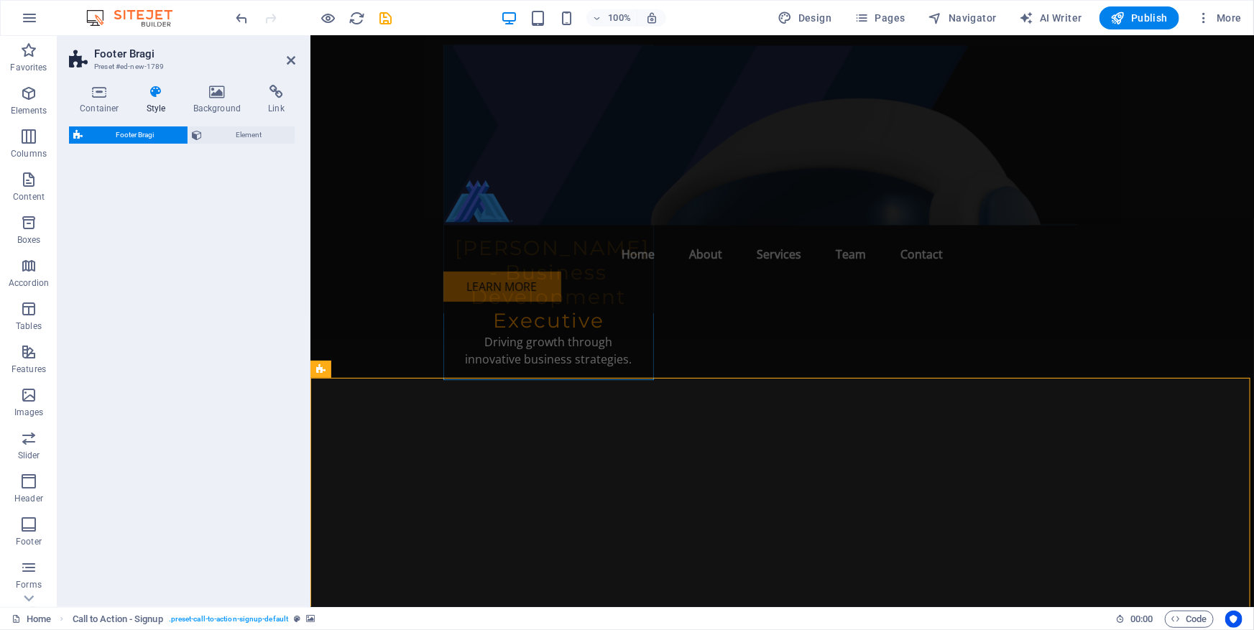
select select "rem"
select select "preset-footer-bragi-v3-triangle"
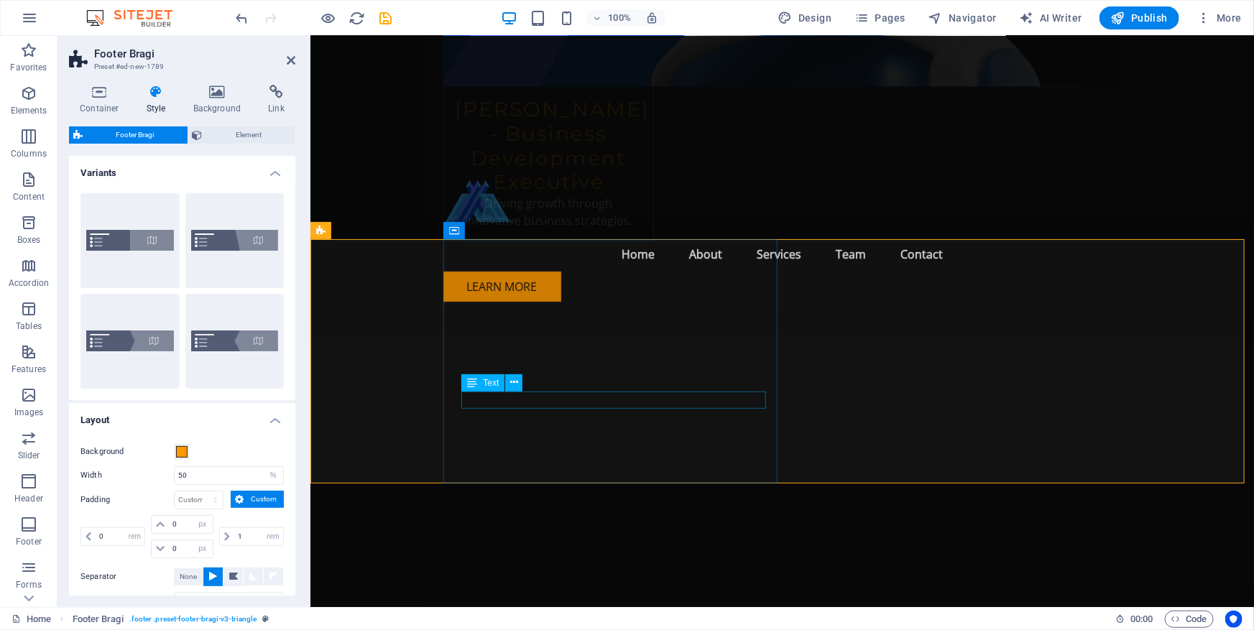
scroll to position [7299, 0]
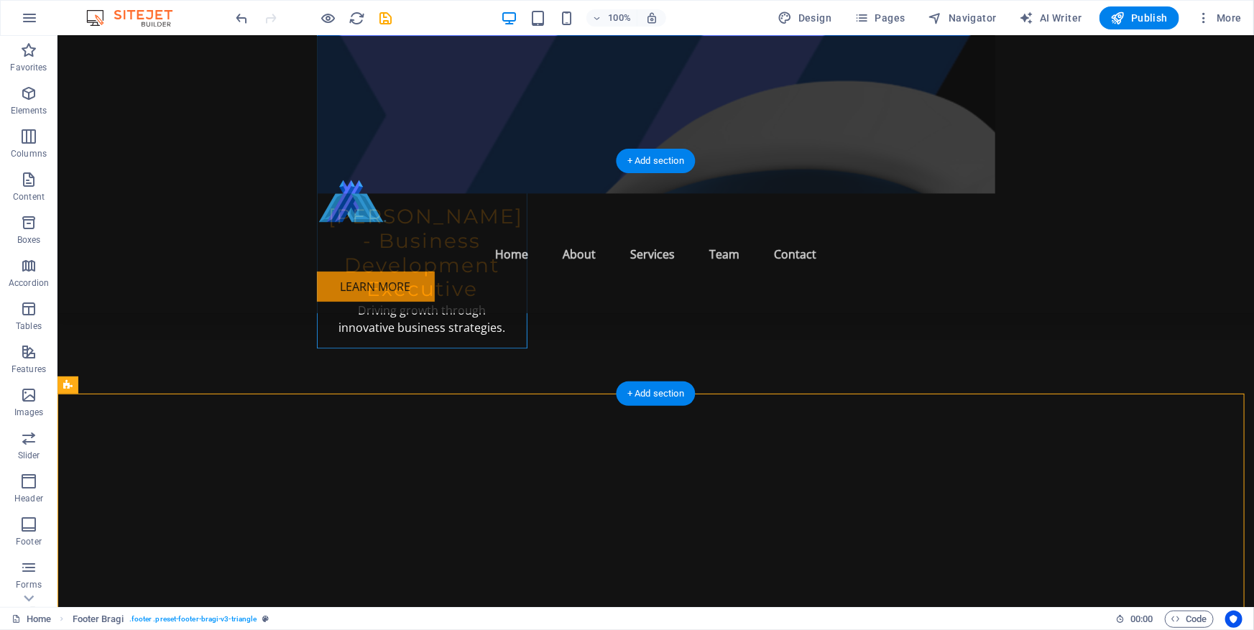
scroll to position [7104, 0]
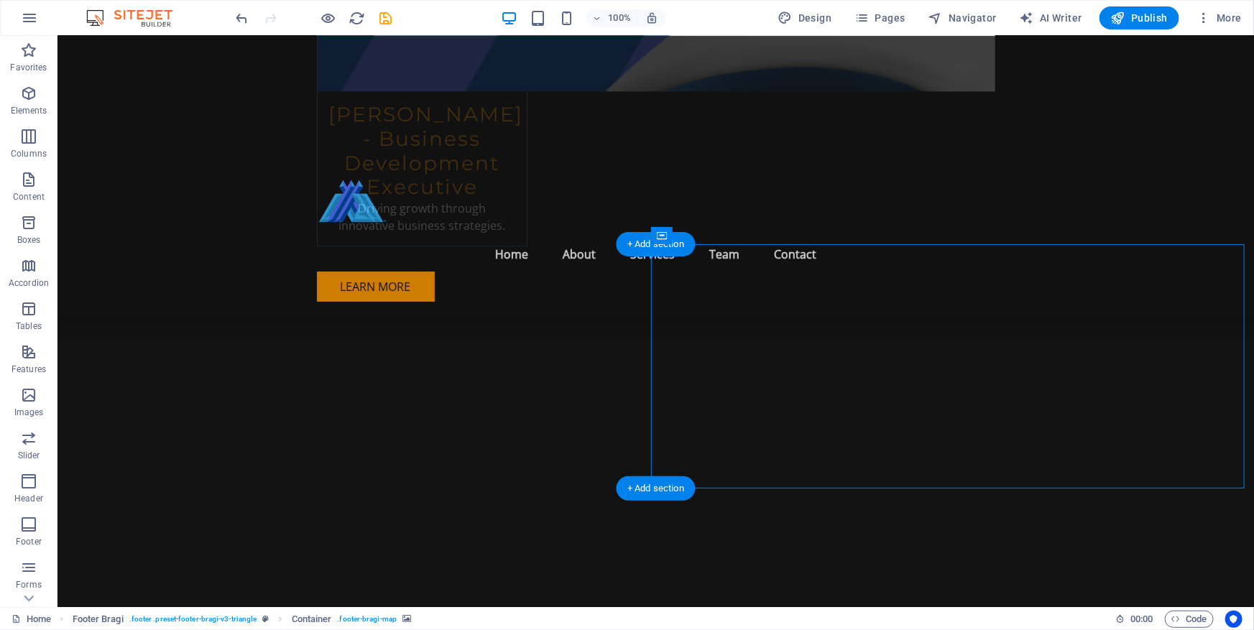
scroll to position [7299, 0]
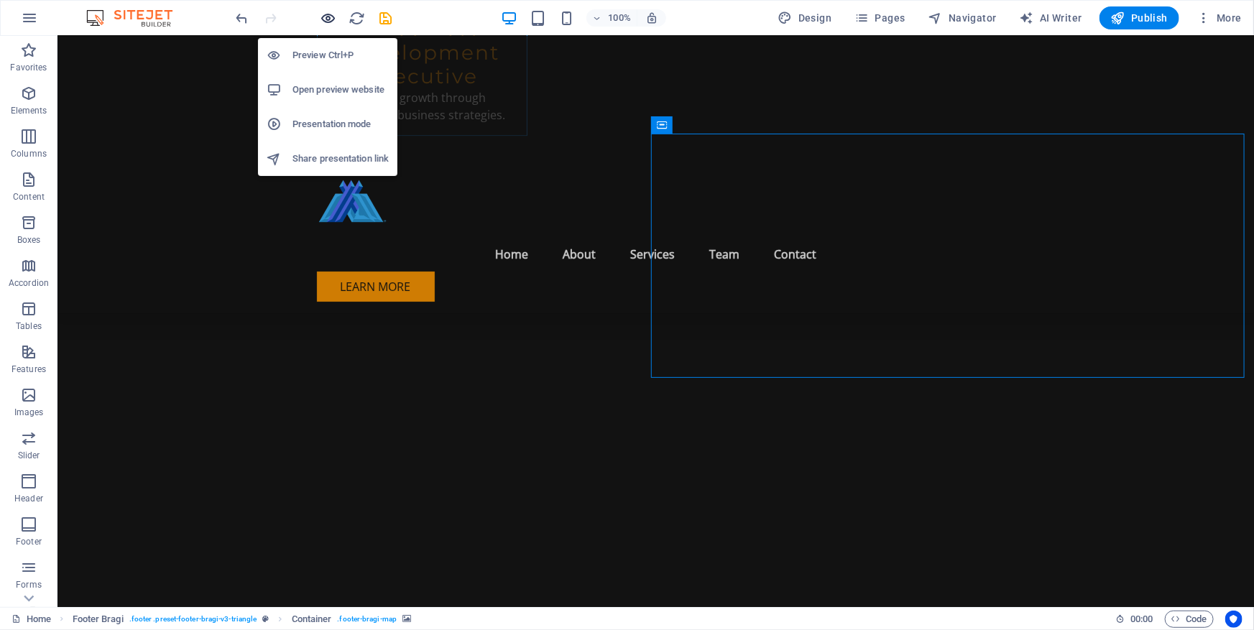
click at [329, 16] on icon "button" at bounding box center [328, 18] width 17 height 17
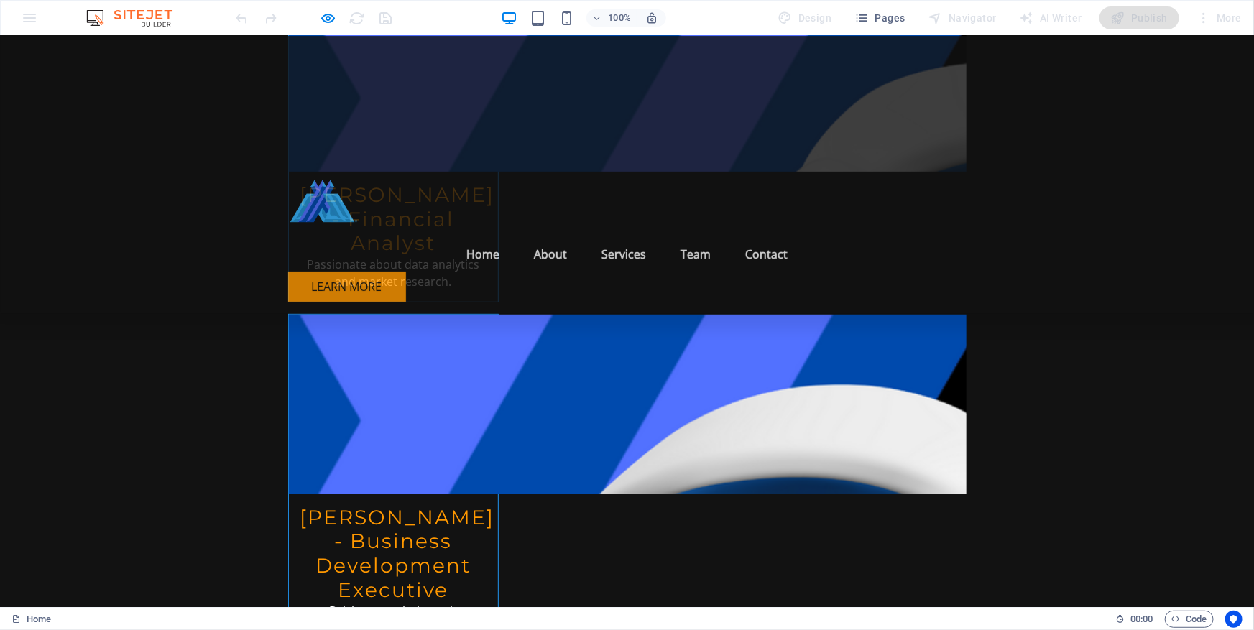
scroll to position [5933, 0]
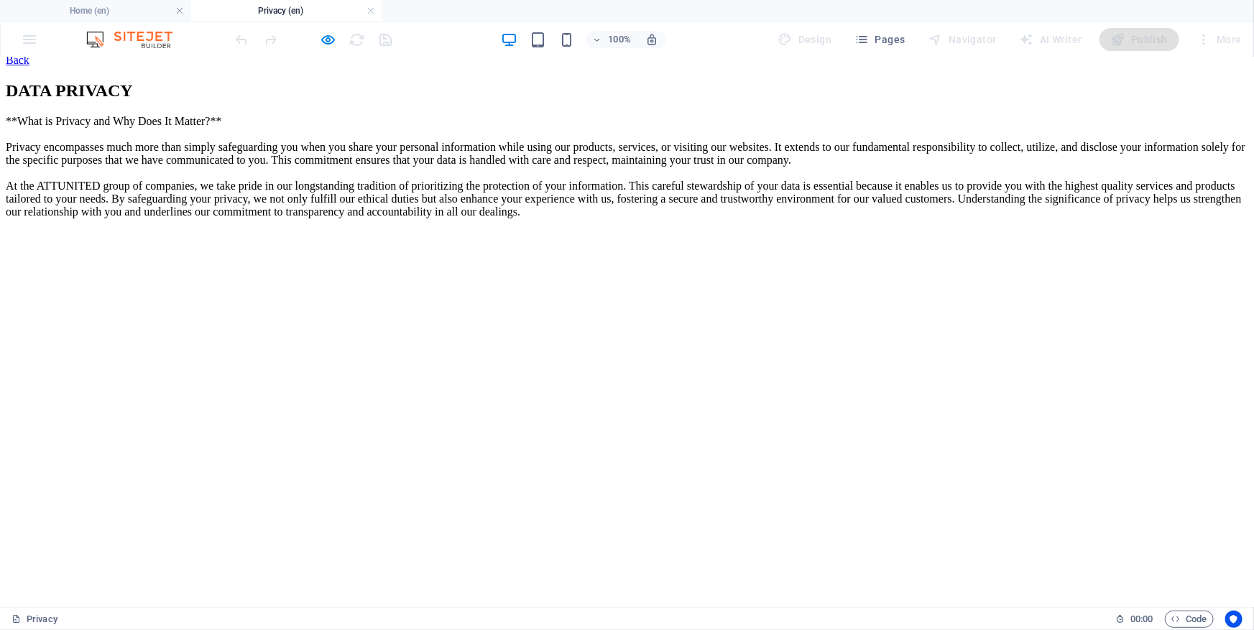
scroll to position [0, 0]
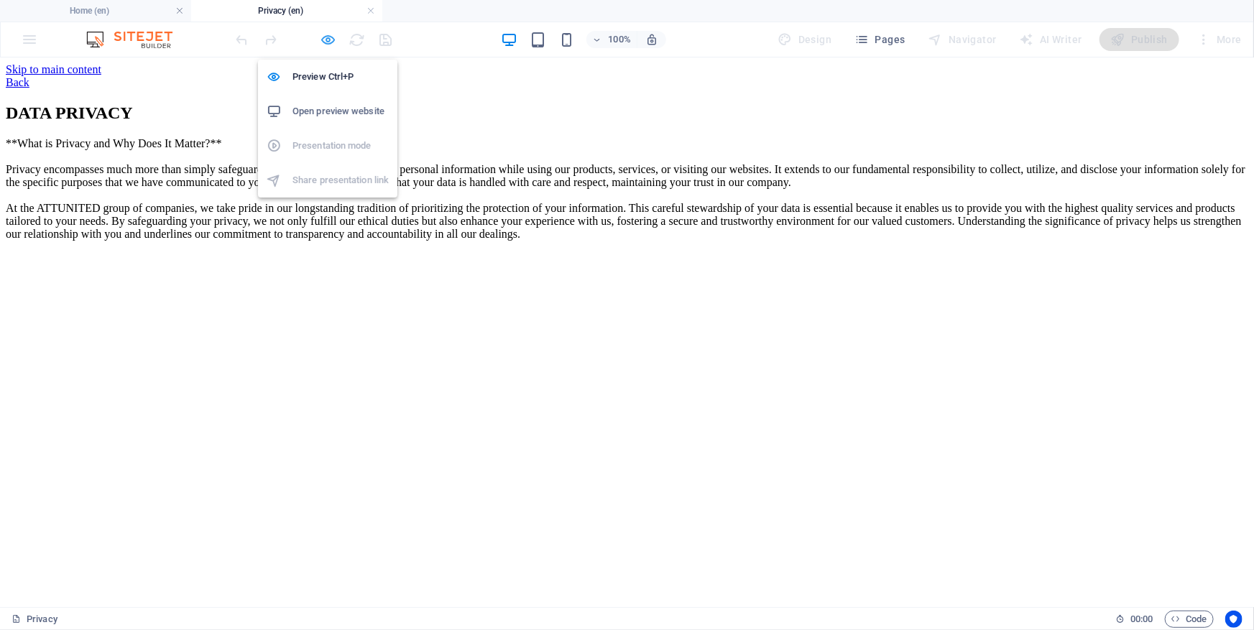
click at [325, 37] on icon "button" at bounding box center [328, 40] width 17 height 17
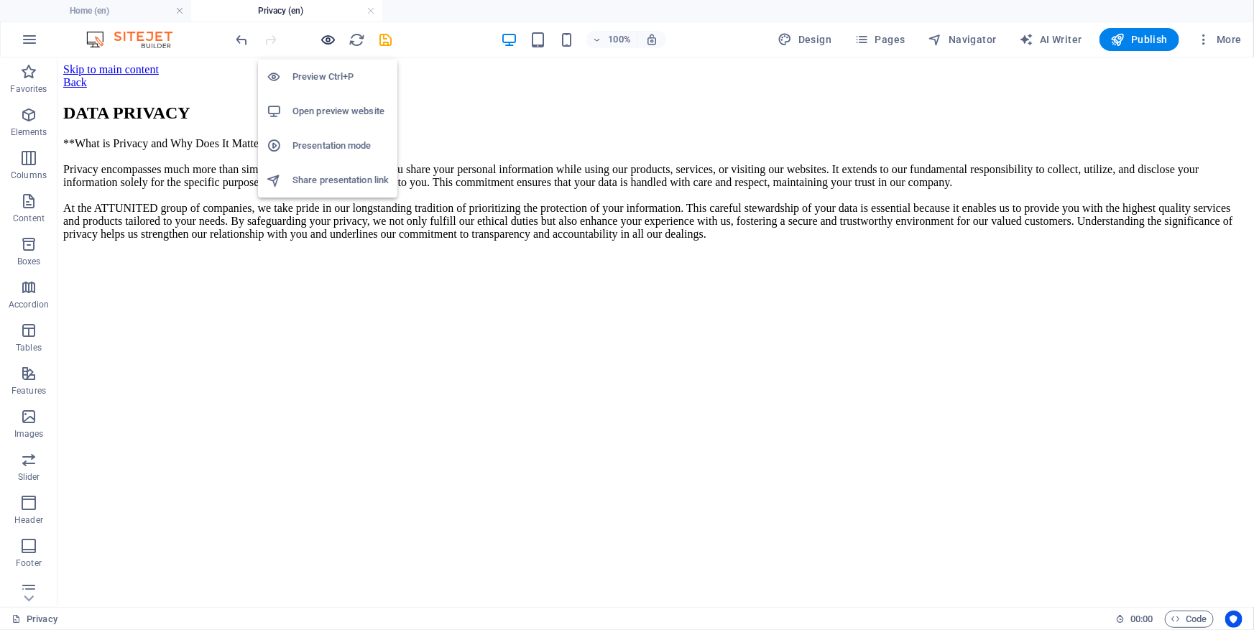
click at [323, 37] on icon "button" at bounding box center [328, 40] width 17 height 17
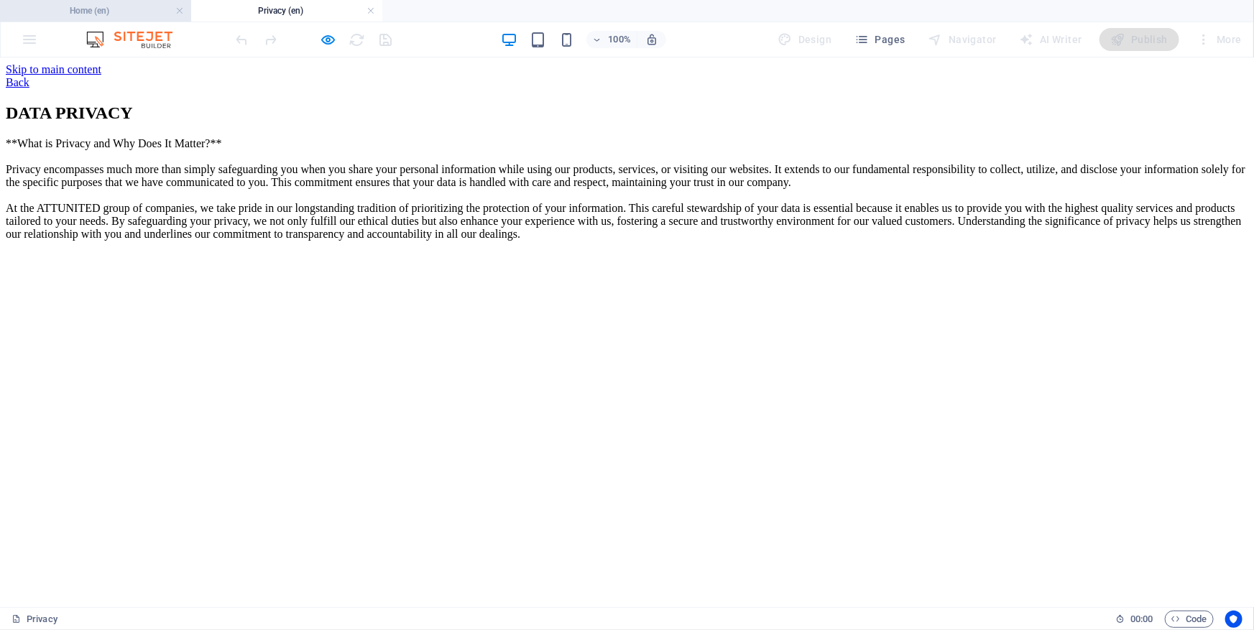
click at [116, 9] on h4 "Home (en)" at bounding box center [95, 11] width 191 height 16
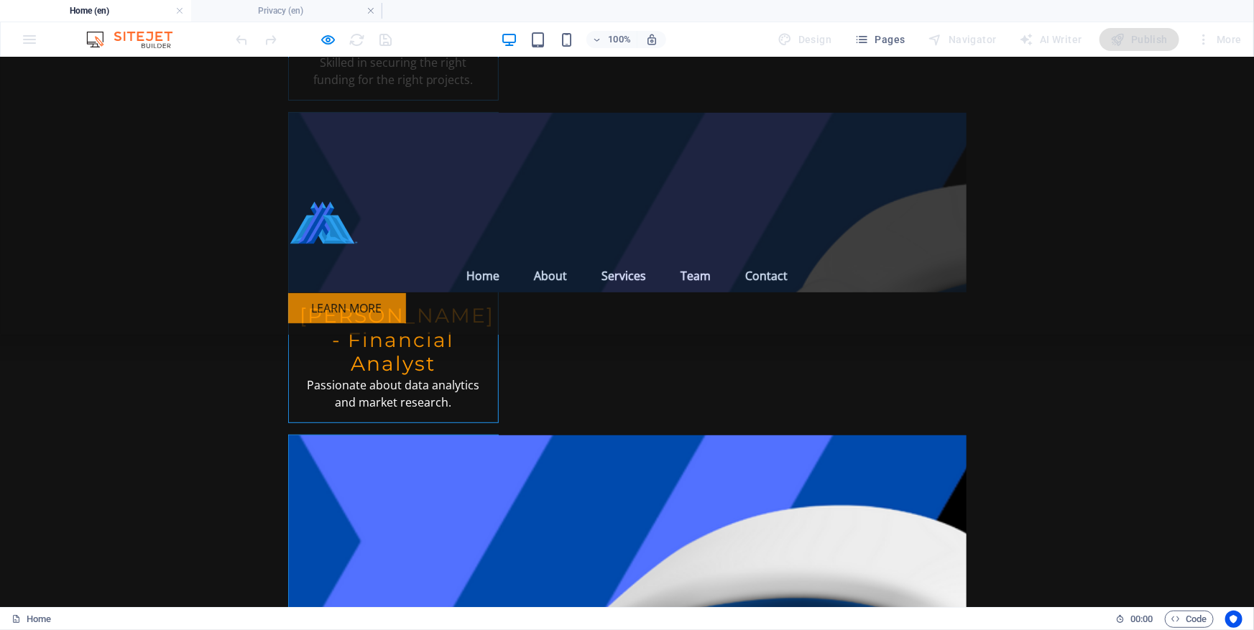
scroll to position [5700, 0]
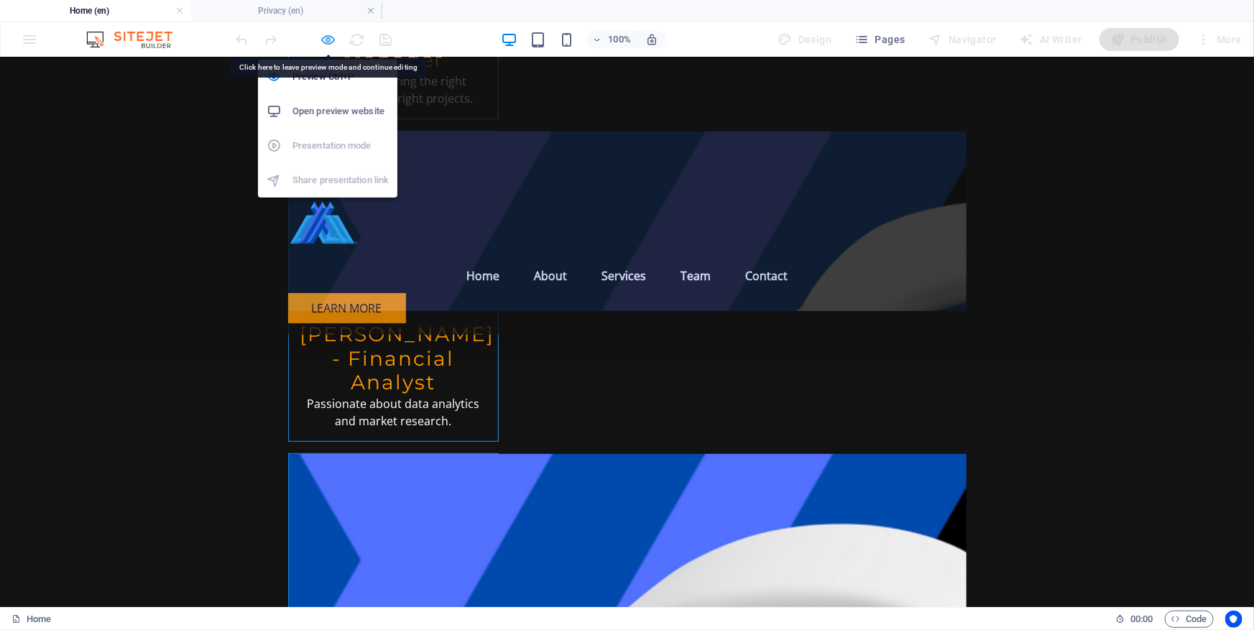
click at [323, 37] on icon "button" at bounding box center [328, 40] width 17 height 17
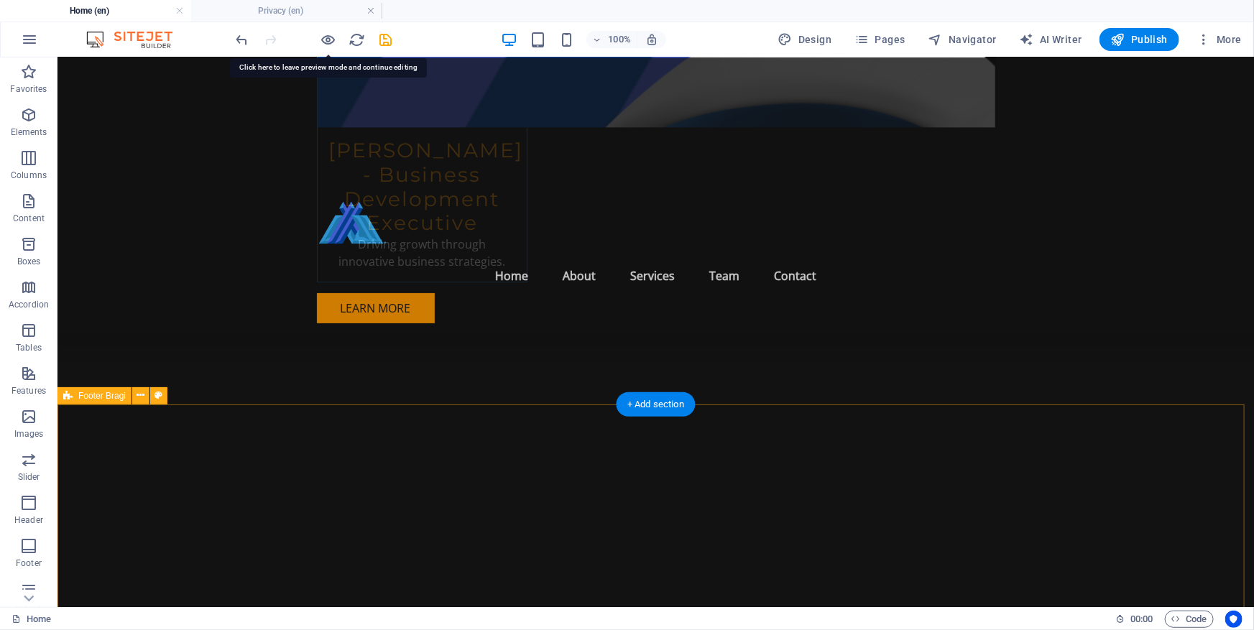
scroll to position [7239, 0]
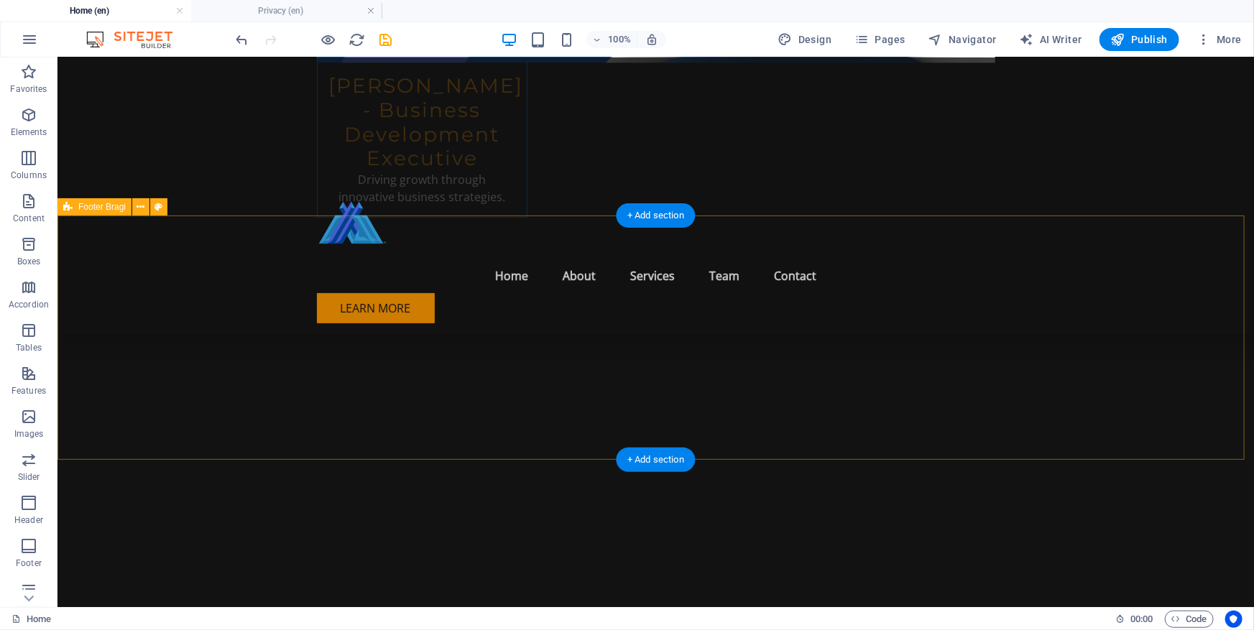
select select "%"
select select "rem"
select select "px"
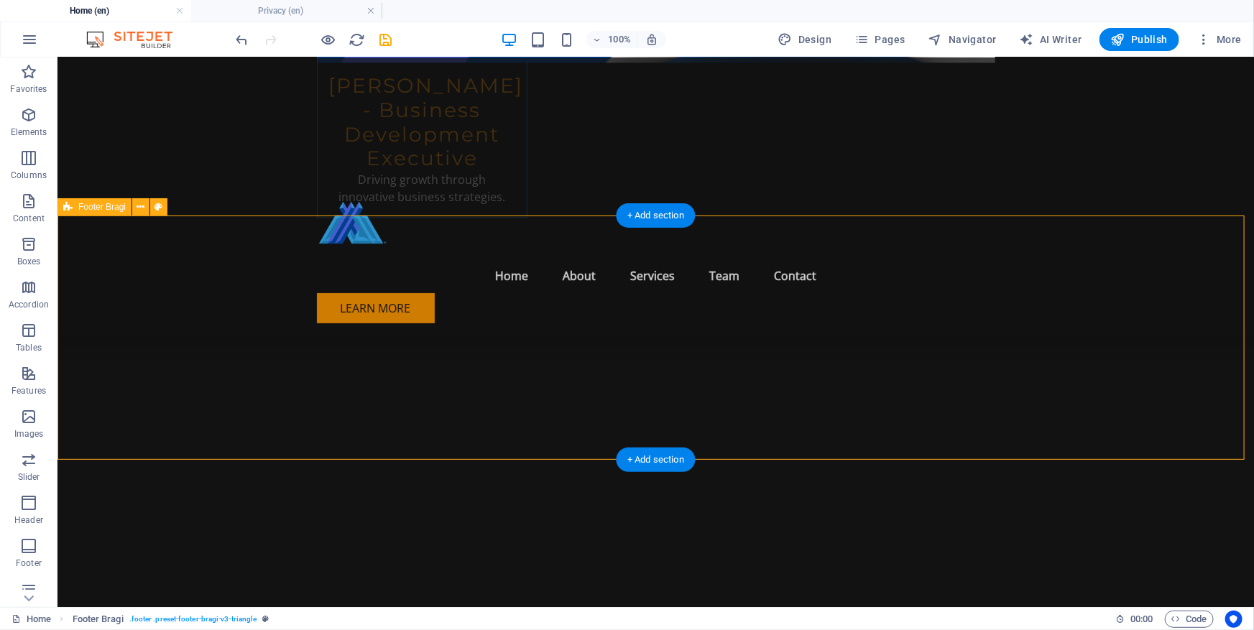
select select "px"
select select "rem"
select select "preset-footer-bragi-v3-triangle"
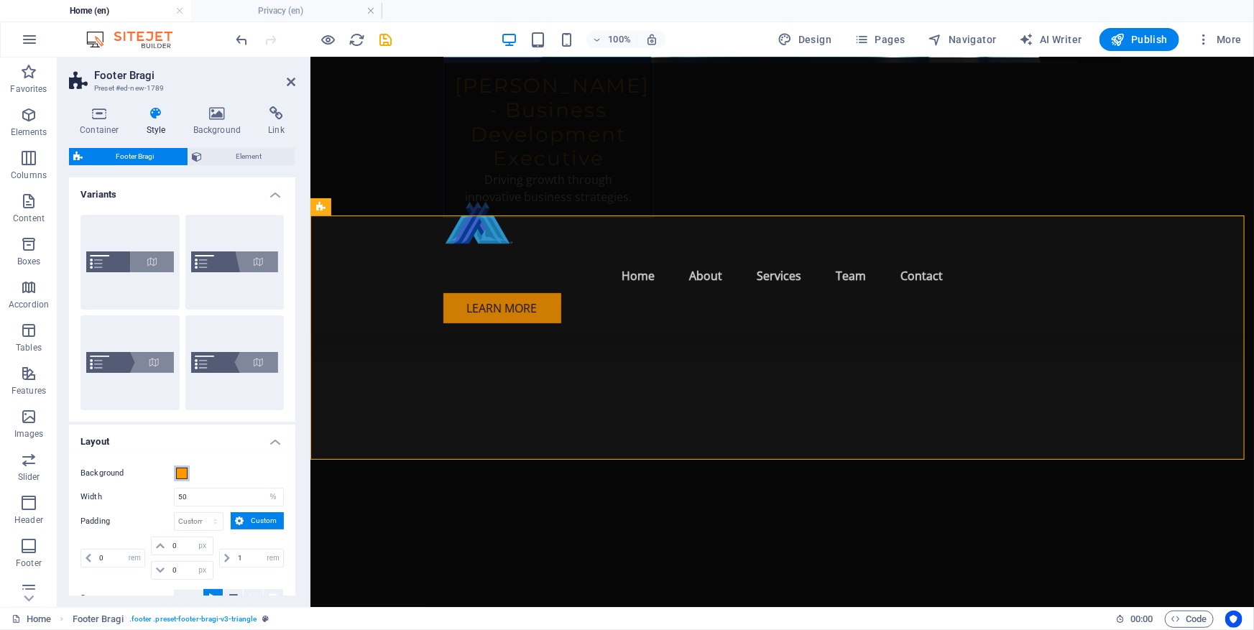
click at [185, 473] on span at bounding box center [181, 473] width 11 height 11
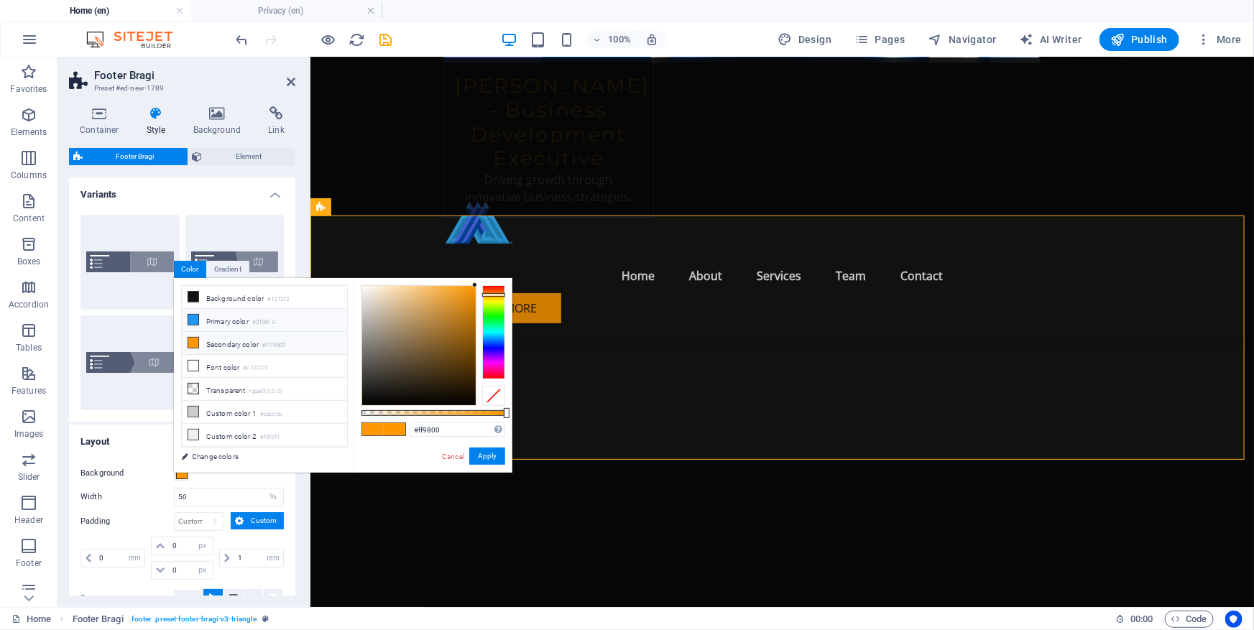
click at [193, 320] on icon at bounding box center [193, 320] width 10 height 10
type input "#2196f3"
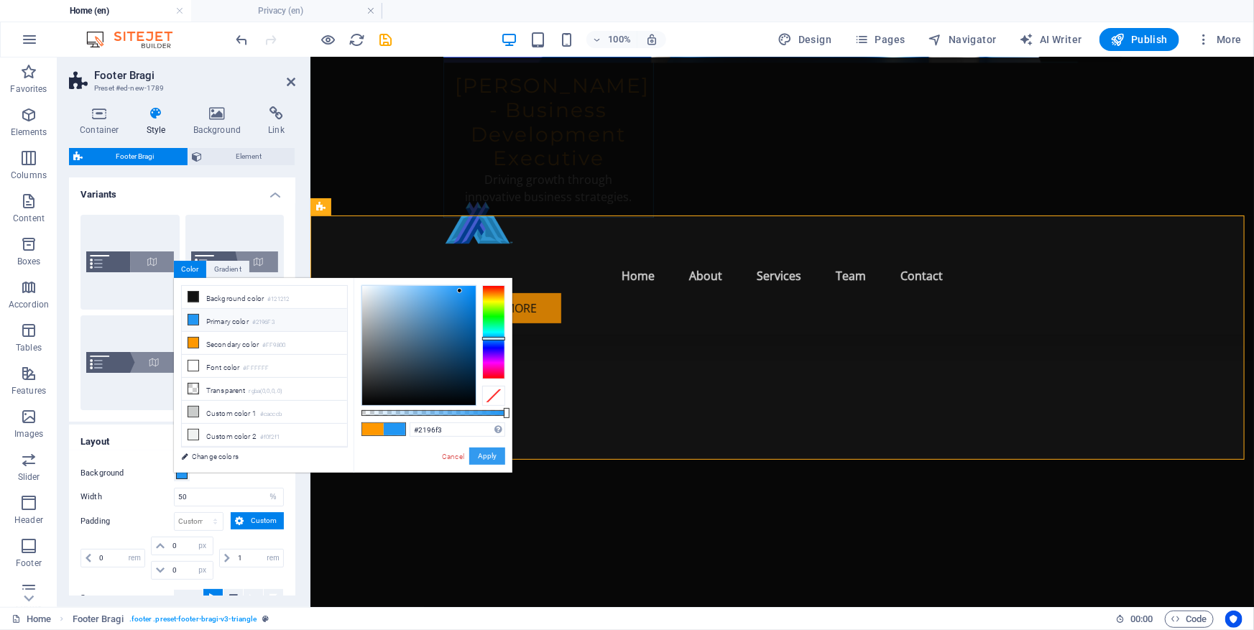
click at [477, 451] on button "Apply" at bounding box center [487, 456] width 36 height 17
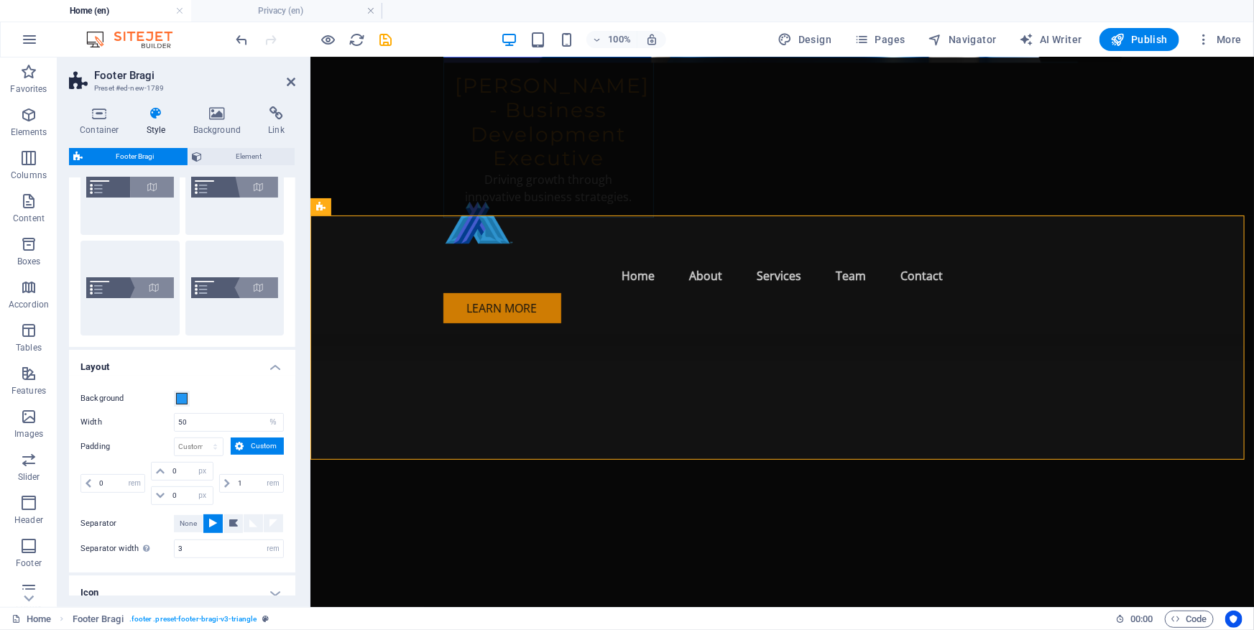
scroll to position [130, 0]
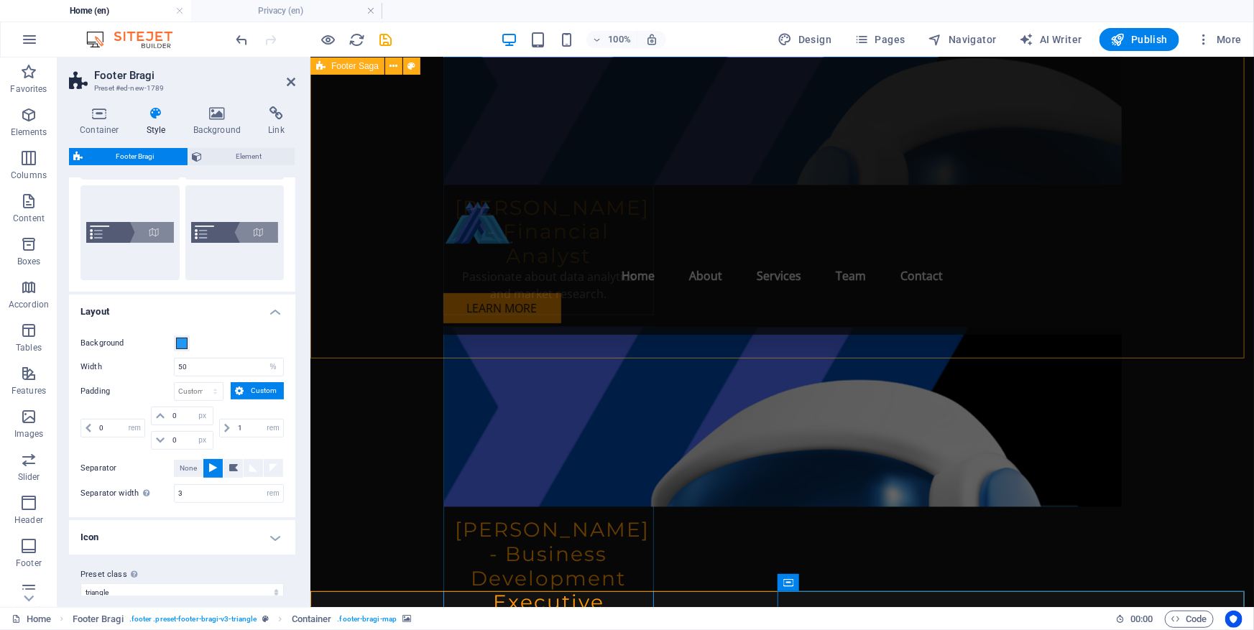
scroll to position [6733, 0]
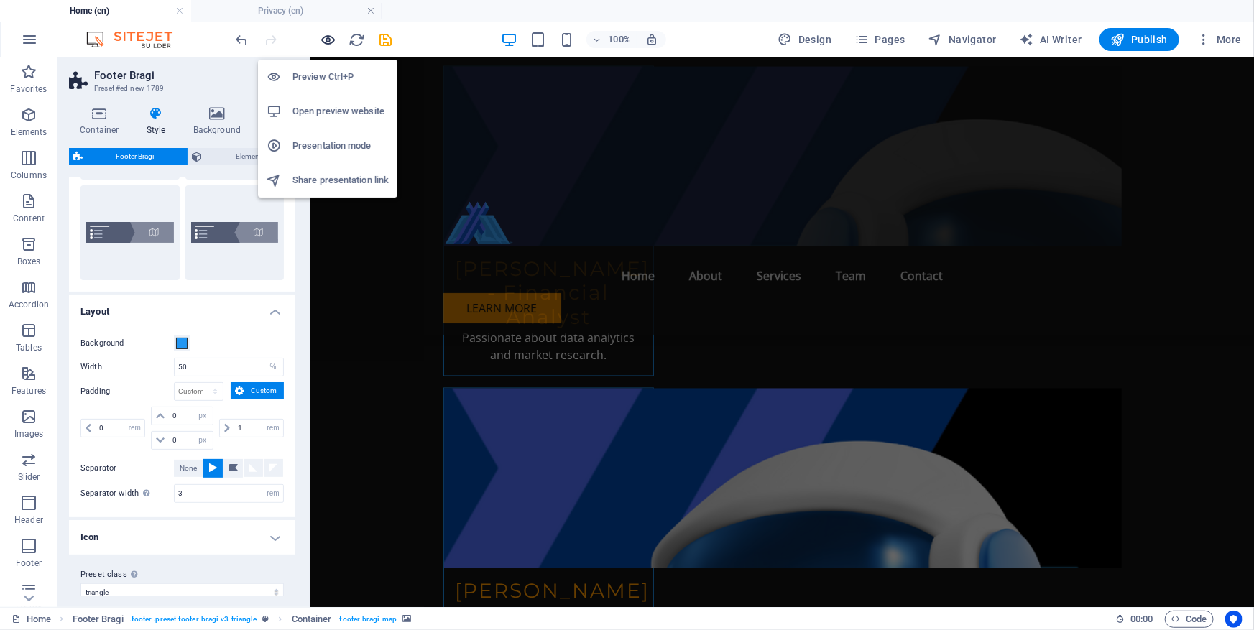
click at [328, 36] on icon "button" at bounding box center [328, 40] width 17 height 17
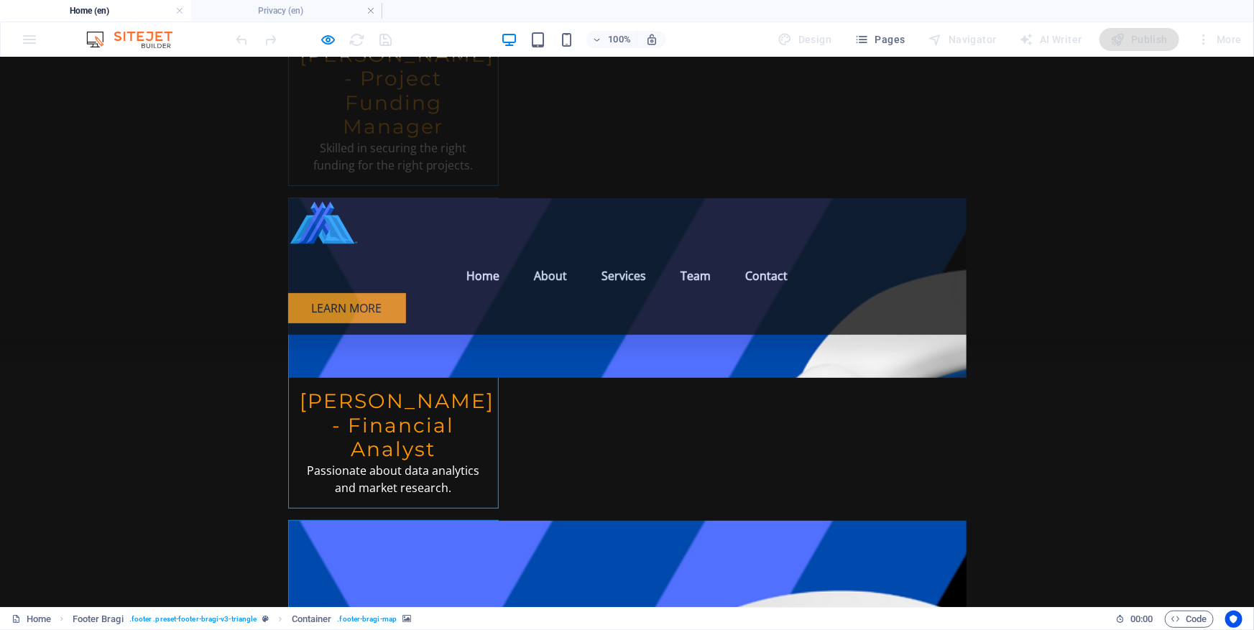
scroll to position [5758, 0]
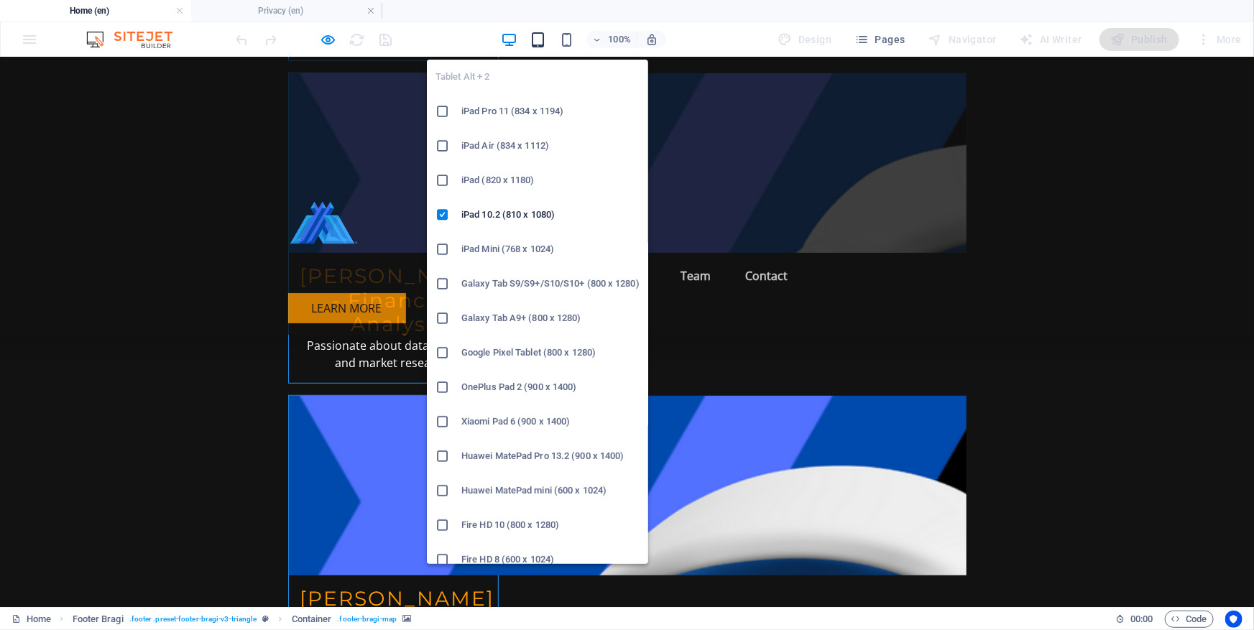
click at [542, 42] on icon "button" at bounding box center [537, 40] width 17 height 17
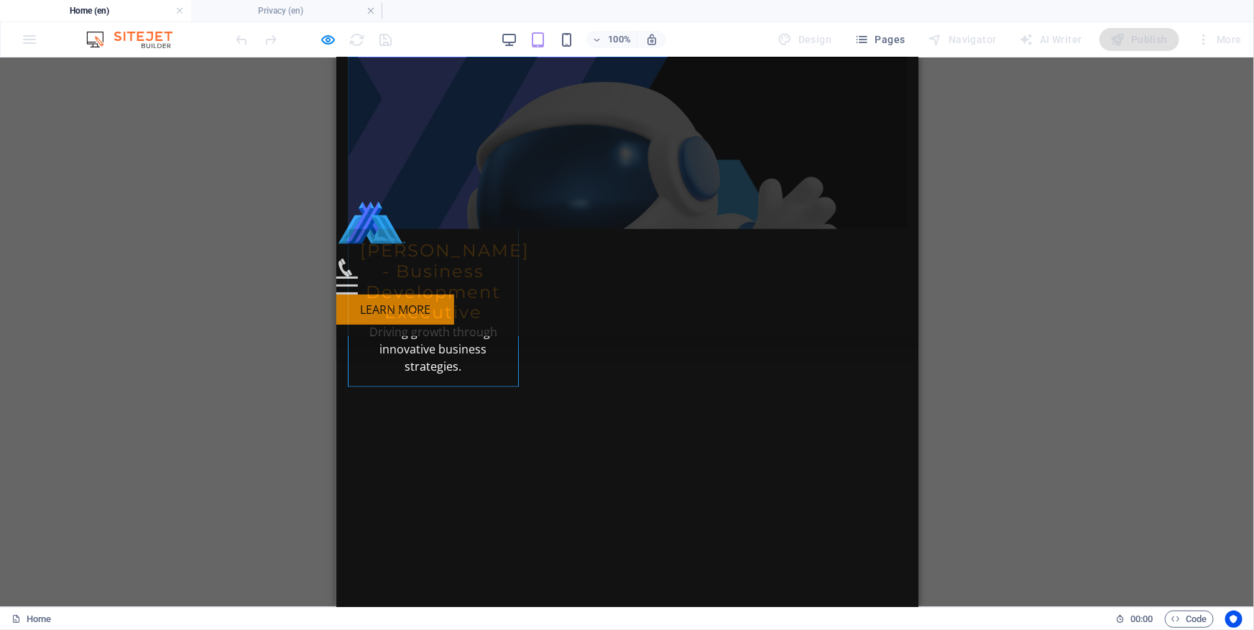
scroll to position [6025, 0]
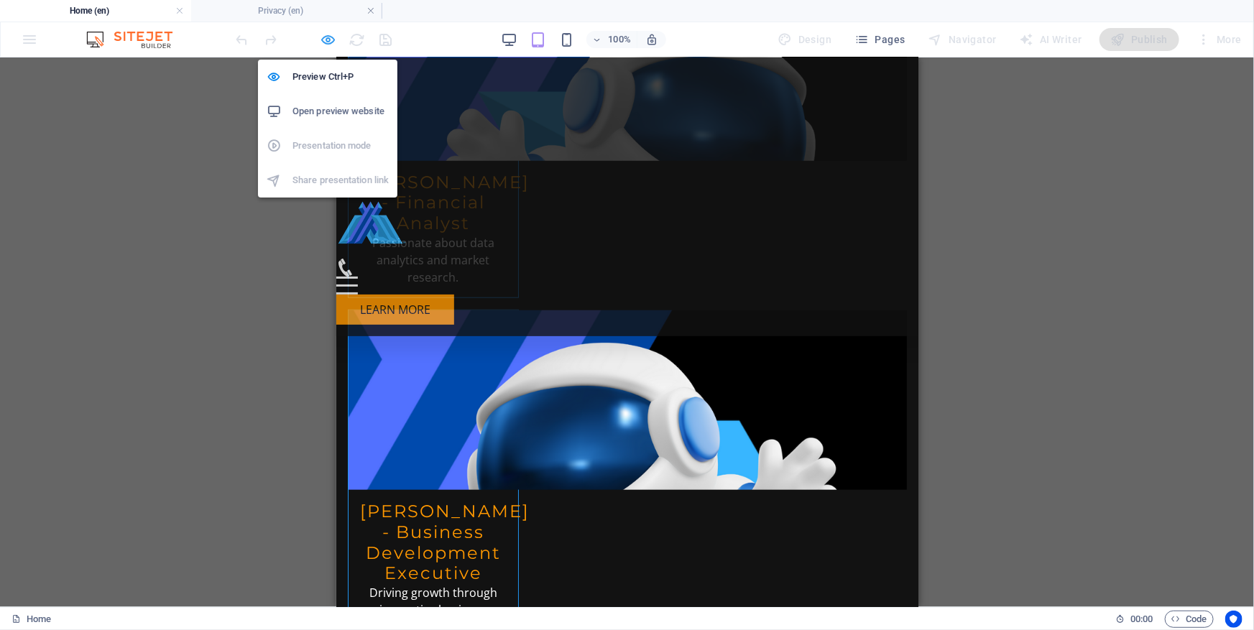
click at [323, 39] on icon "button" at bounding box center [328, 40] width 17 height 17
select select "%"
select select "rem"
select select "px"
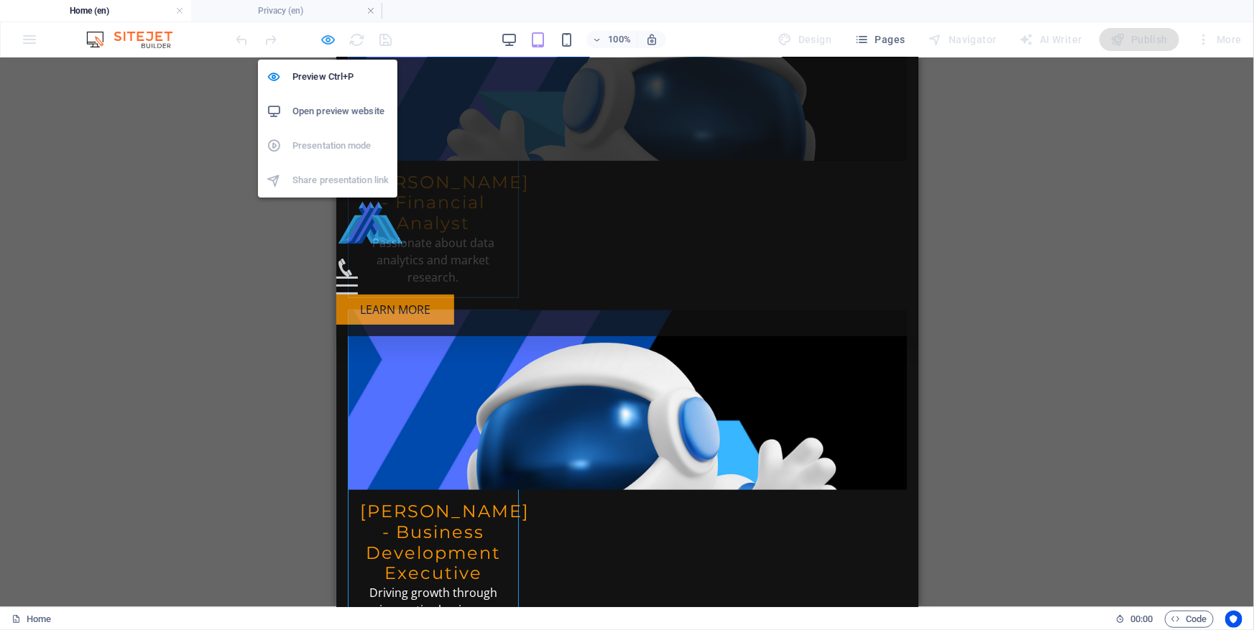
select select "rem"
select select "preset-footer-bragi-v3-triangle"
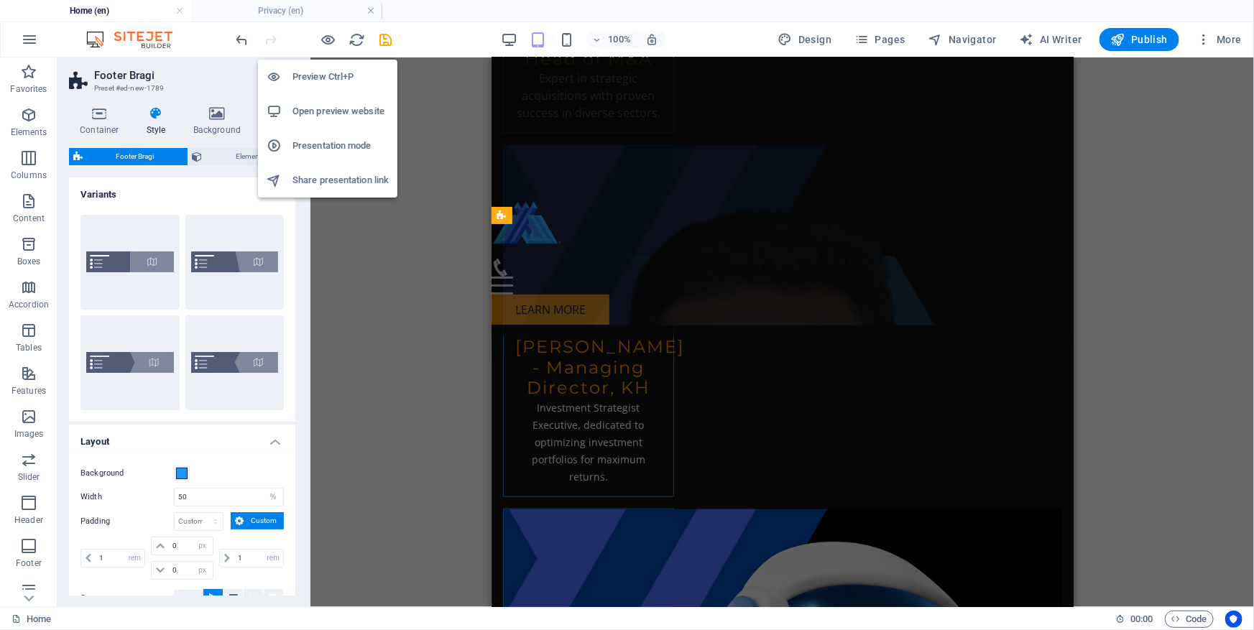
scroll to position [7230, 0]
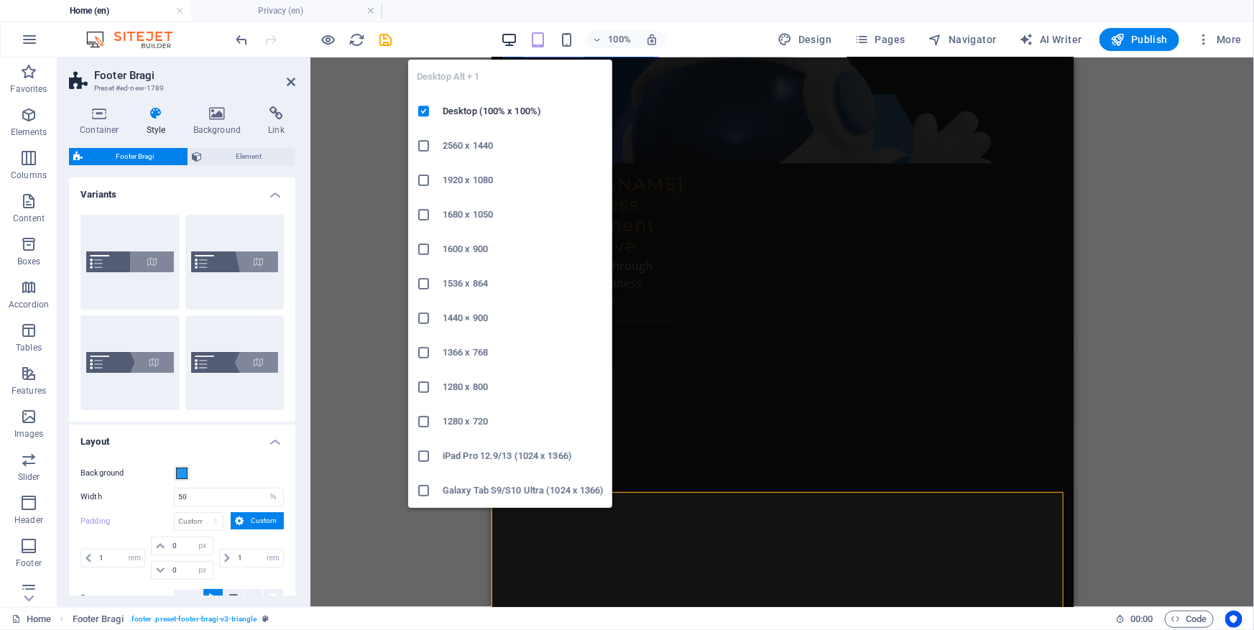
click at [504, 36] on icon "button" at bounding box center [509, 40] width 17 height 17
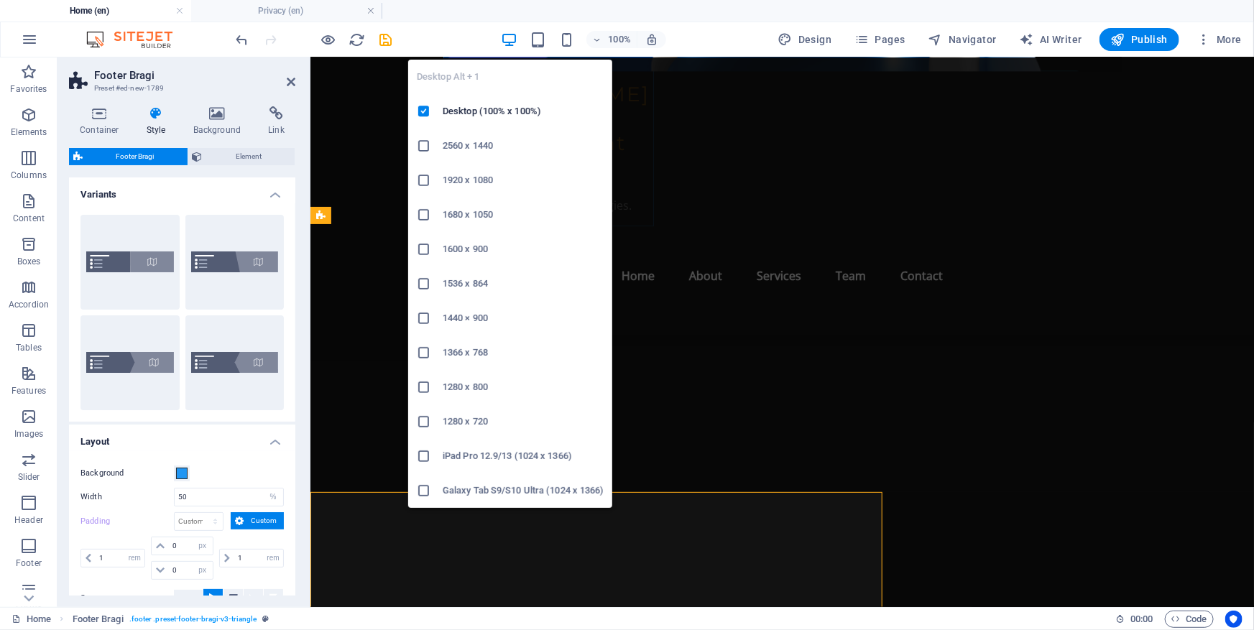
type input "0"
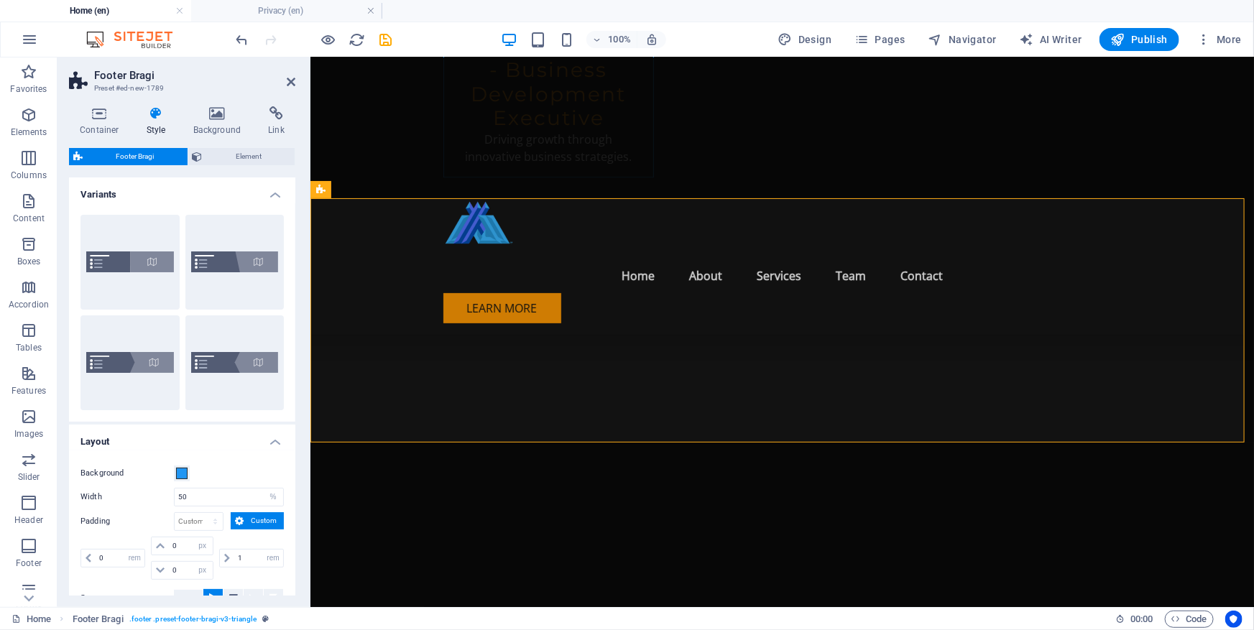
scroll to position [7321, 0]
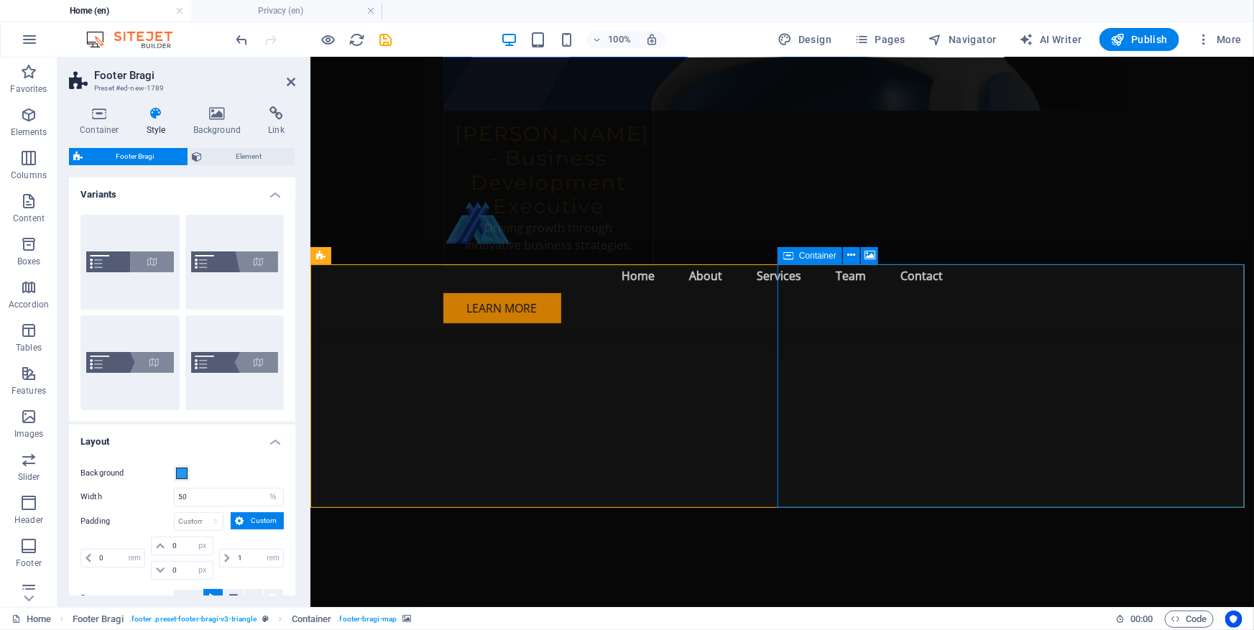
scroll to position [7191, 0]
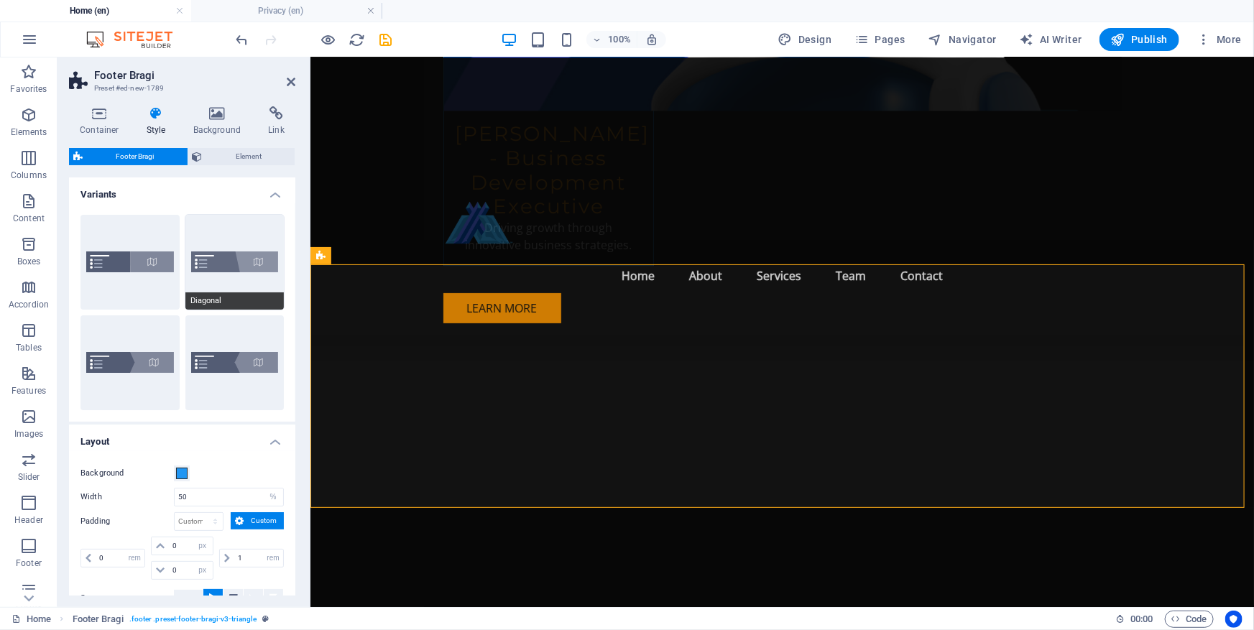
click at [223, 262] on button "Diagonal" at bounding box center [234, 262] width 99 height 95
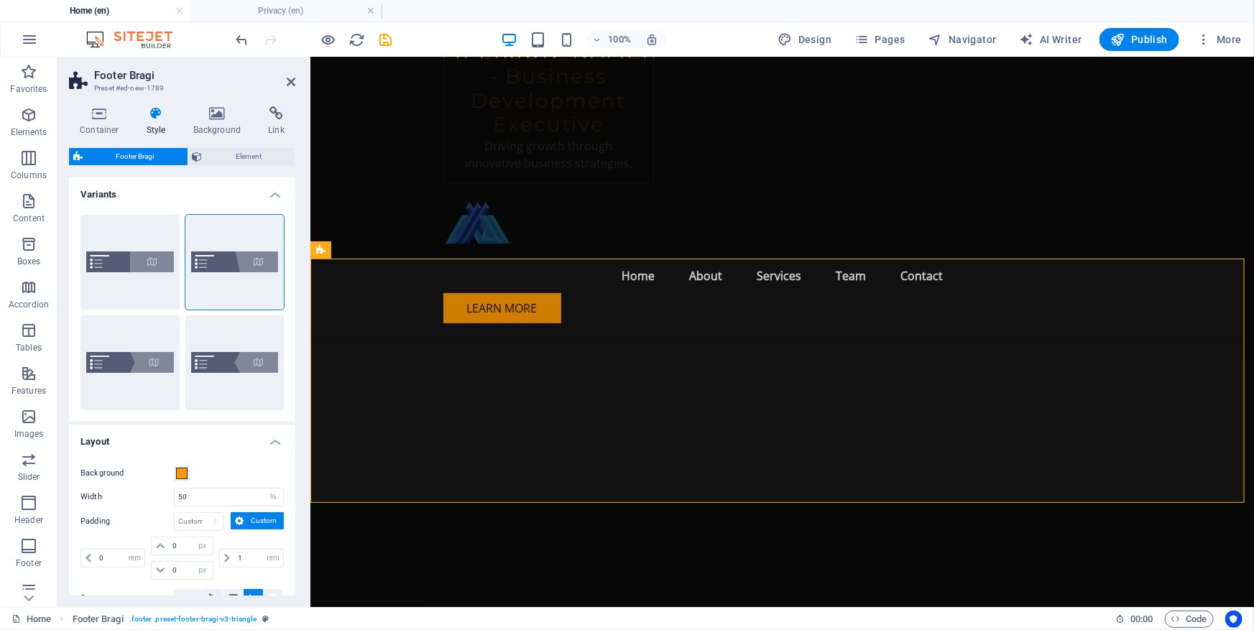
scroll to position [7321, 0]
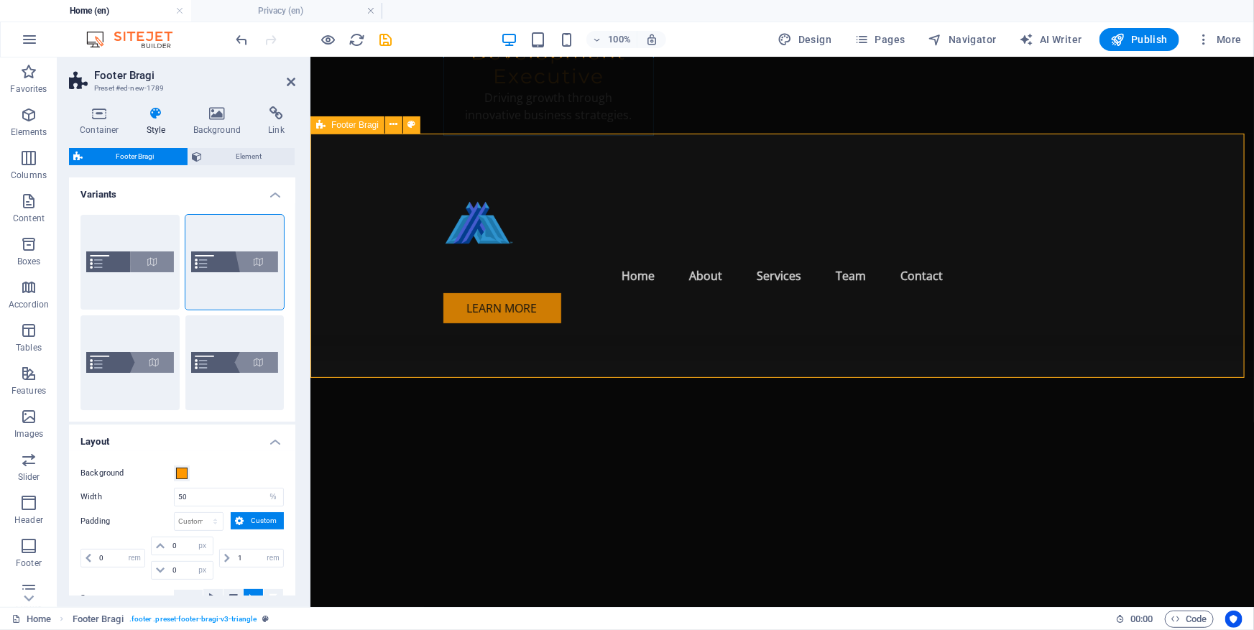
click at [180, 476] on span at bounding box center [181, 473] width 11 height 11
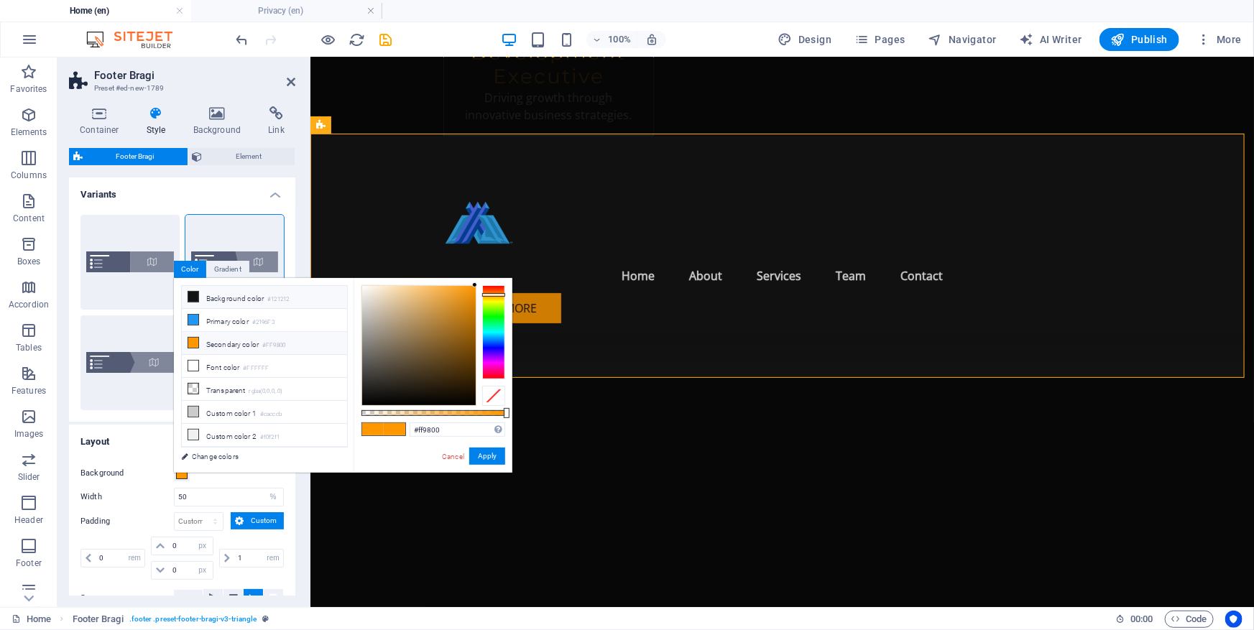
click at [193, 295] on icon at bounding box center [193, 297] width 10 height 10
type input "#121212"
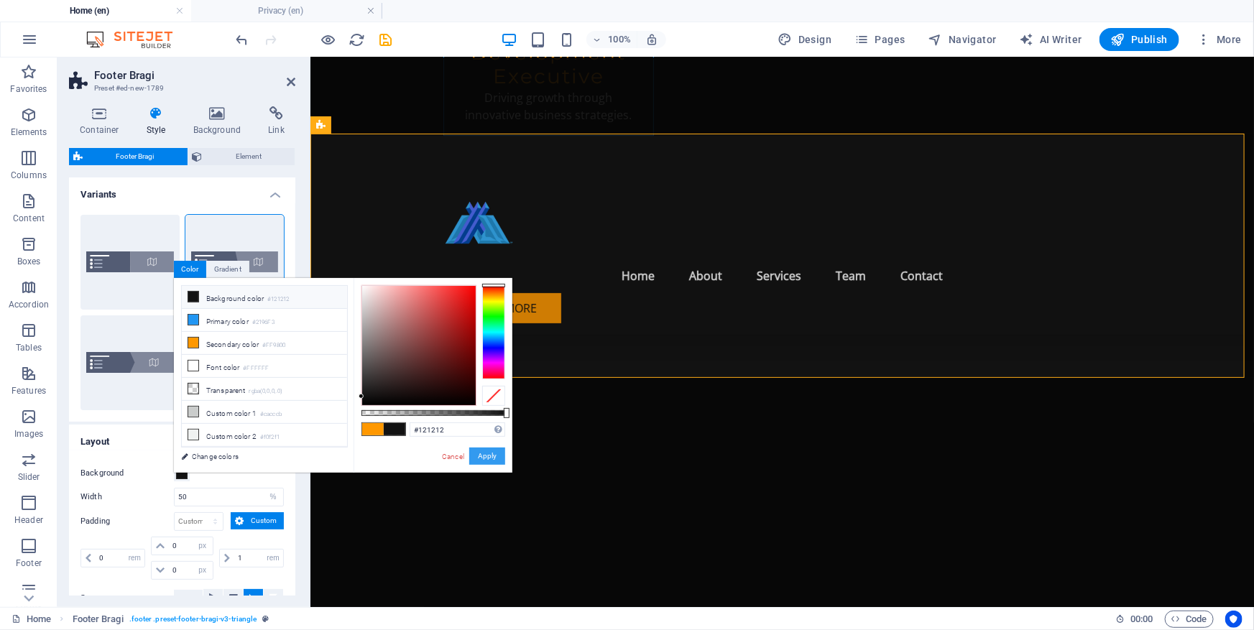
click at [489, 458] on button "Apply" at bounding box center [487, 456] width 36 height 17
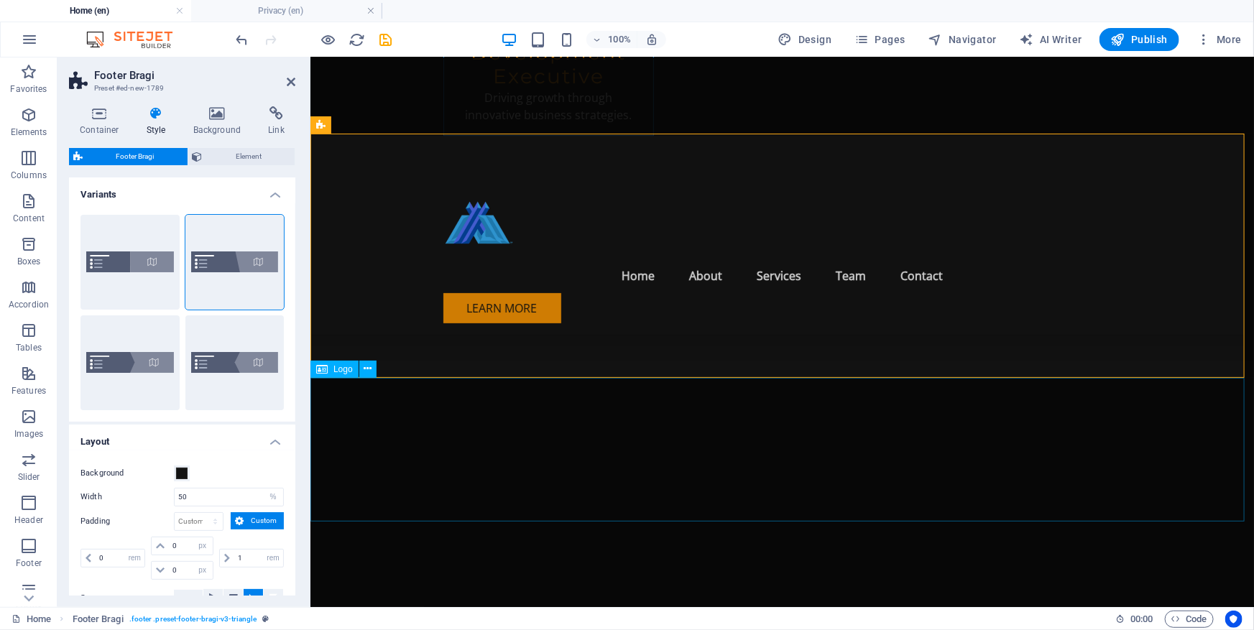
scroll to position [7191, 0]
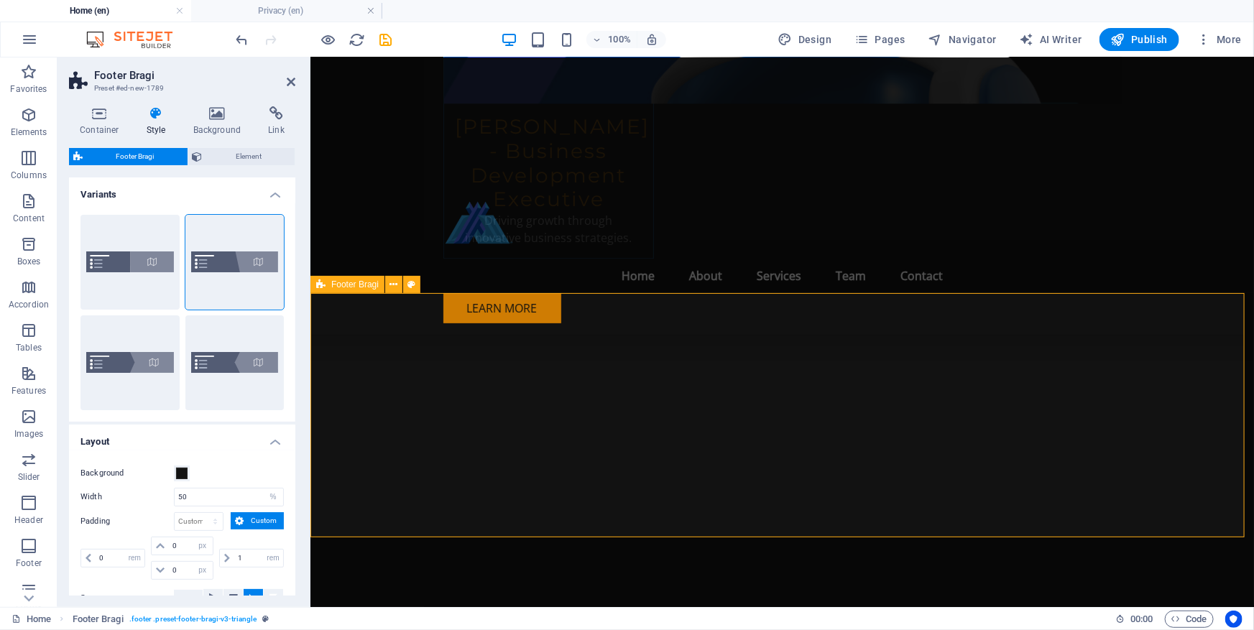
scroll to position [7256, 0]
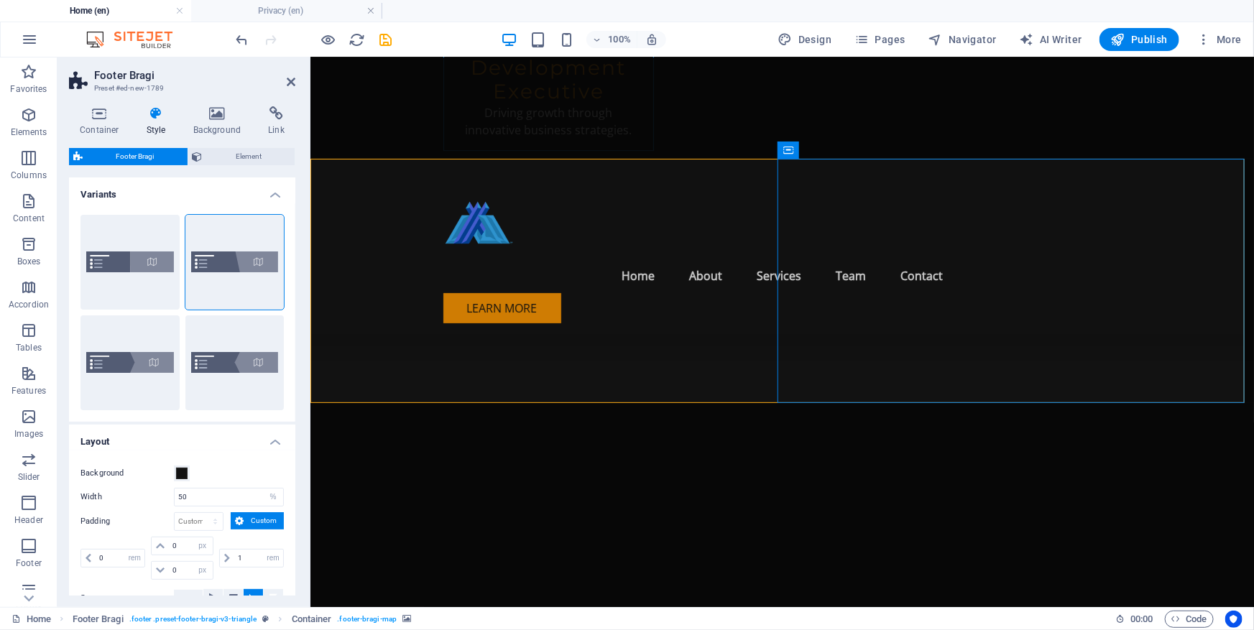
scroll to position [7321, 0]
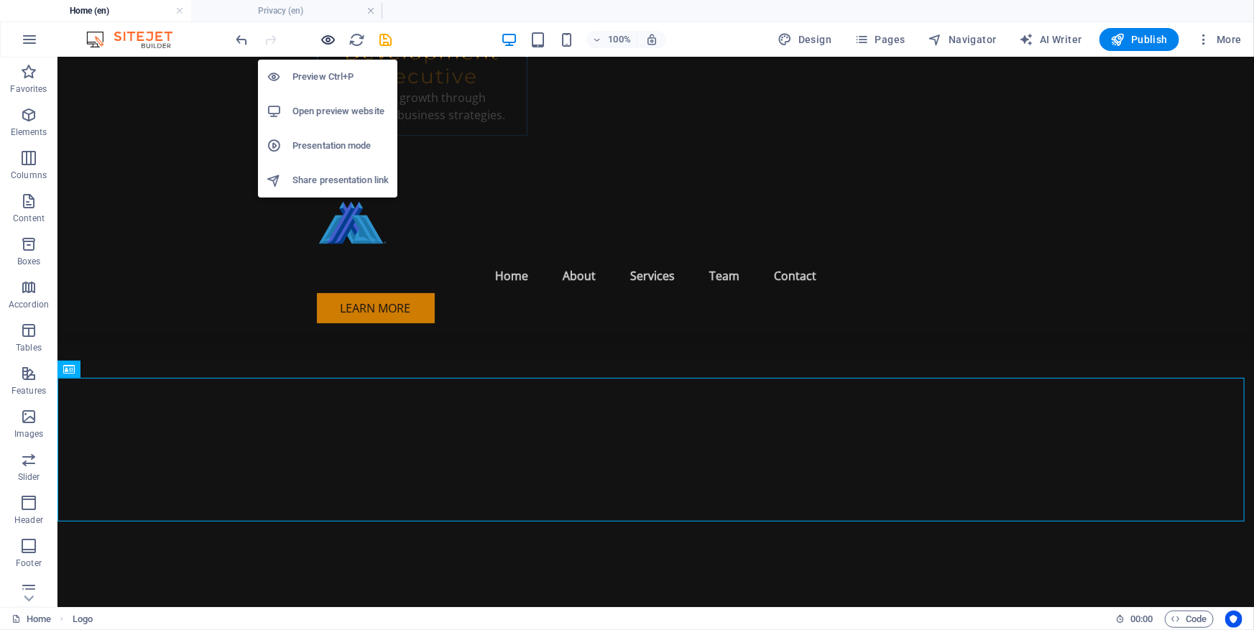
click at [325, 40] on icon "button" at bounding box center [328, 40] width 17 height 17
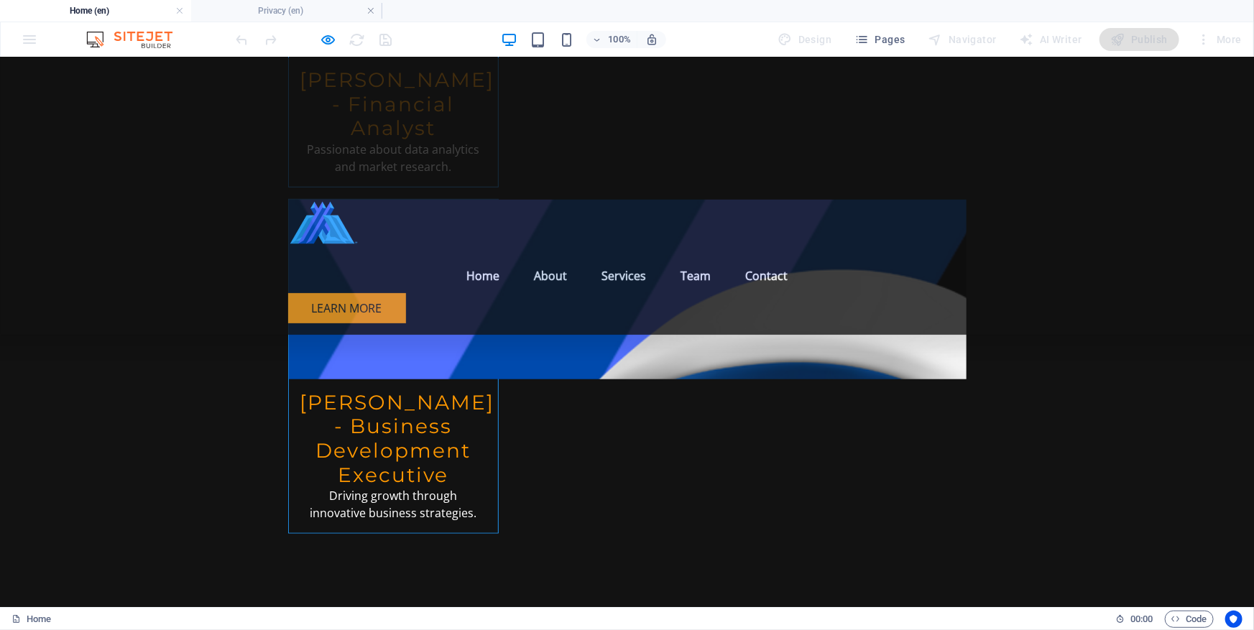
scroll to position [5758, 0]
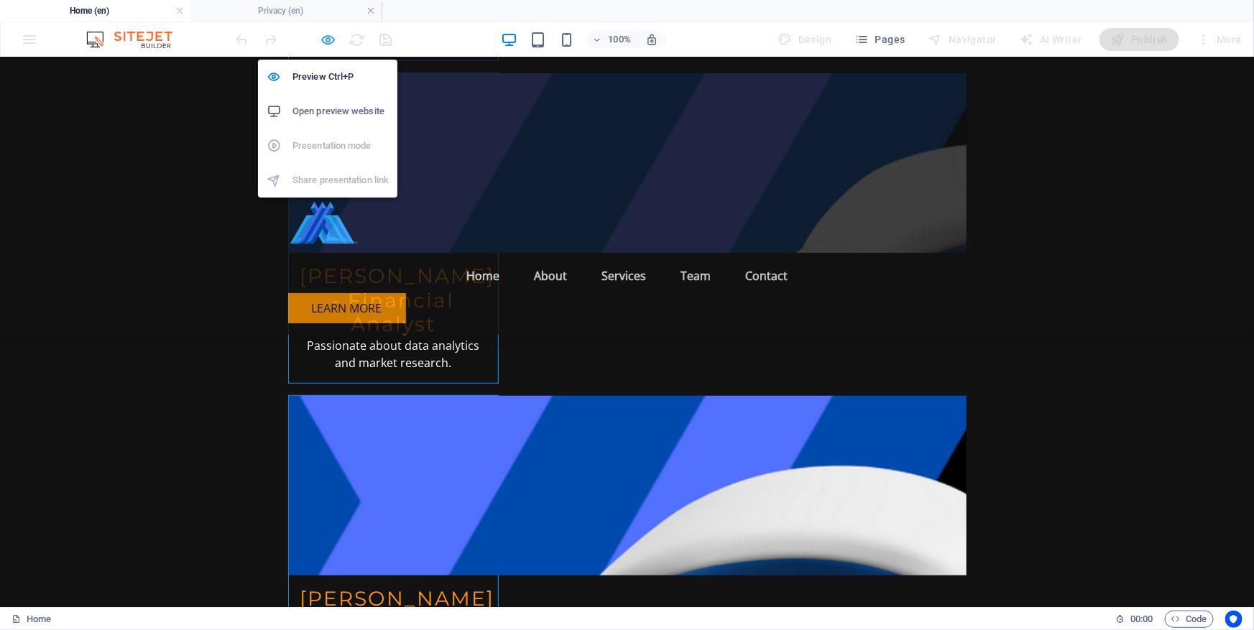
click at [330, 37] on icon "button" at bounding box center [328, 40] width 17 height 17
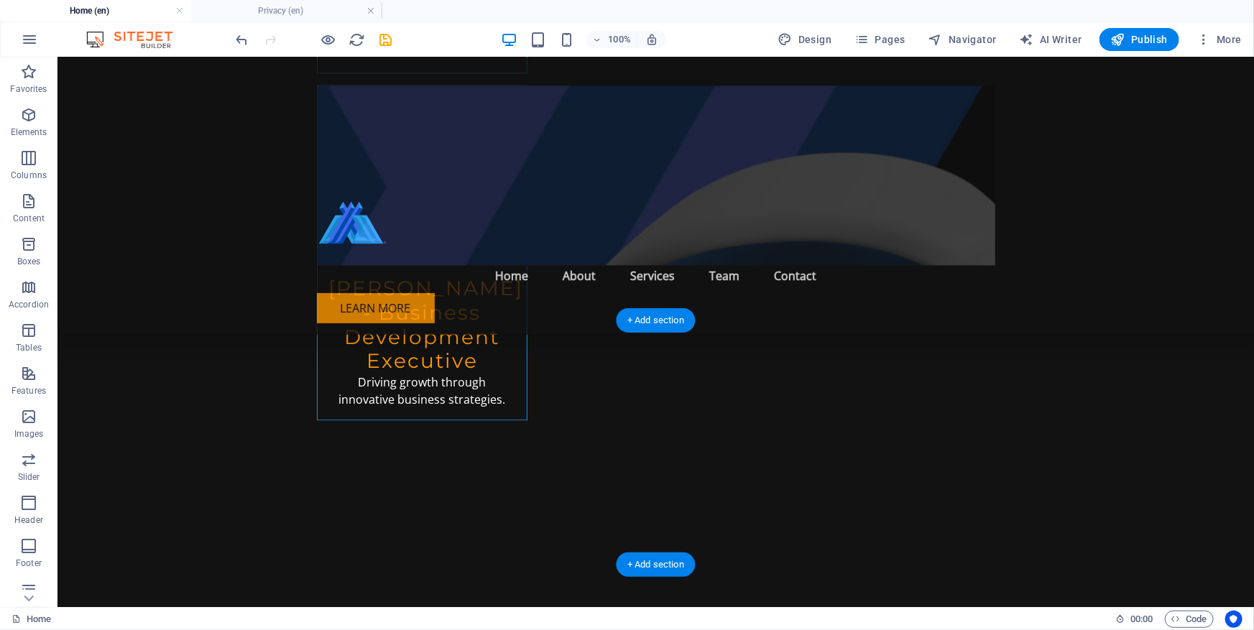
scroll to position [7233, 0]
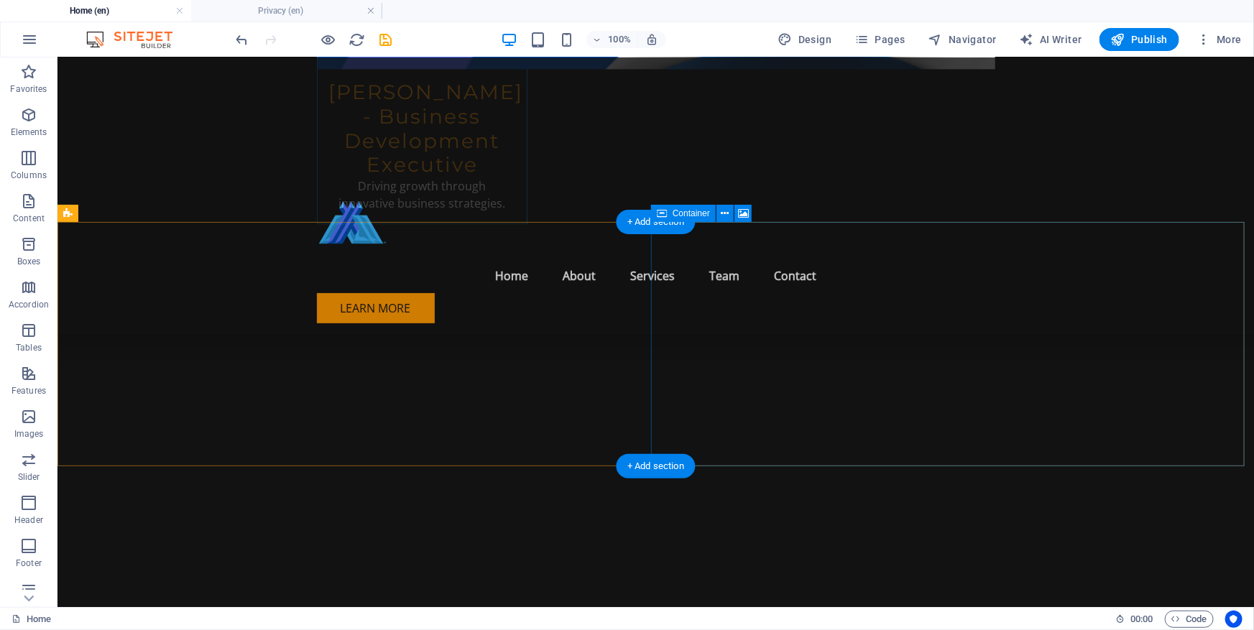
select select "px"
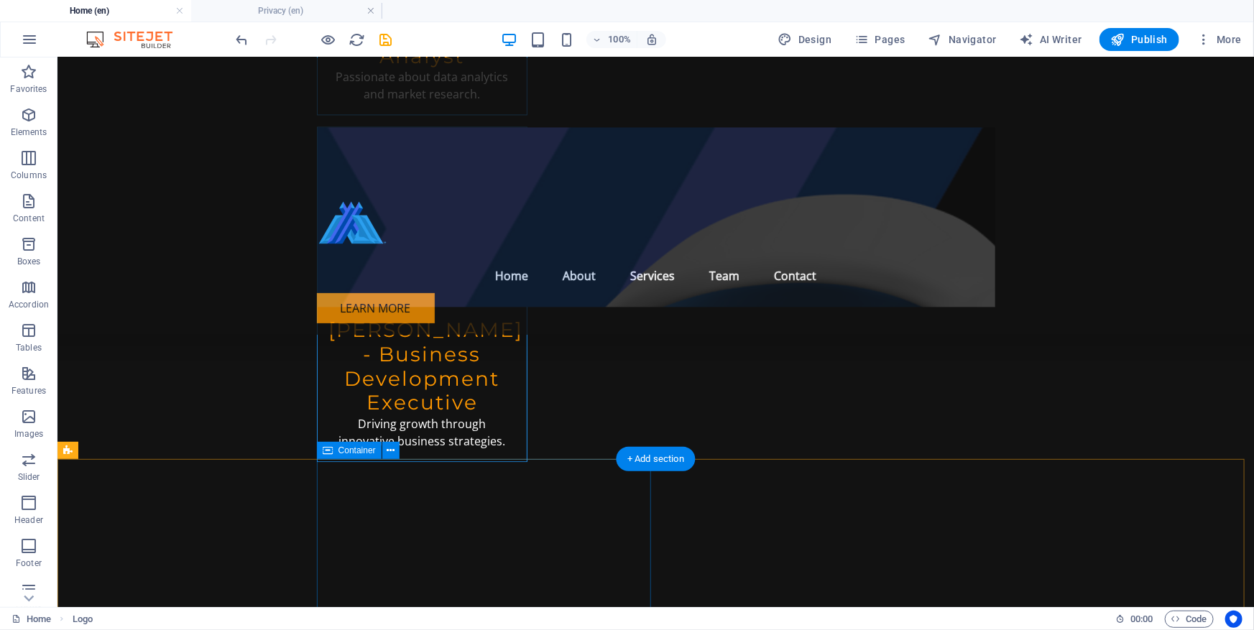
scroll to position [7321, 0]
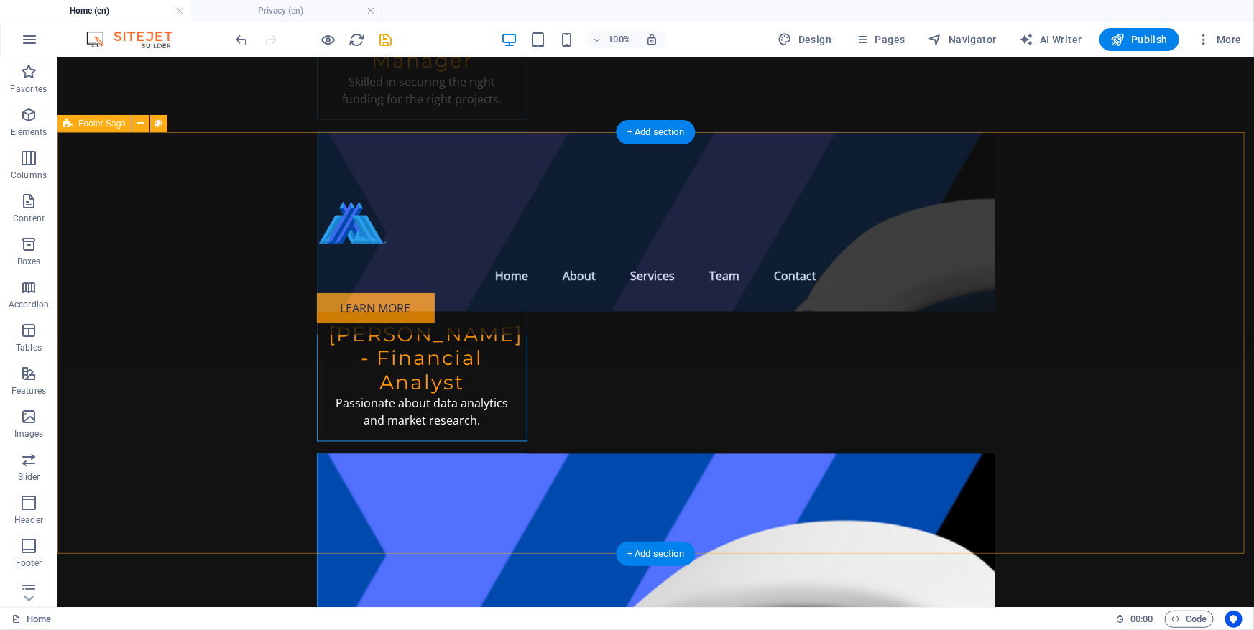
scroll to position [6929, 0]
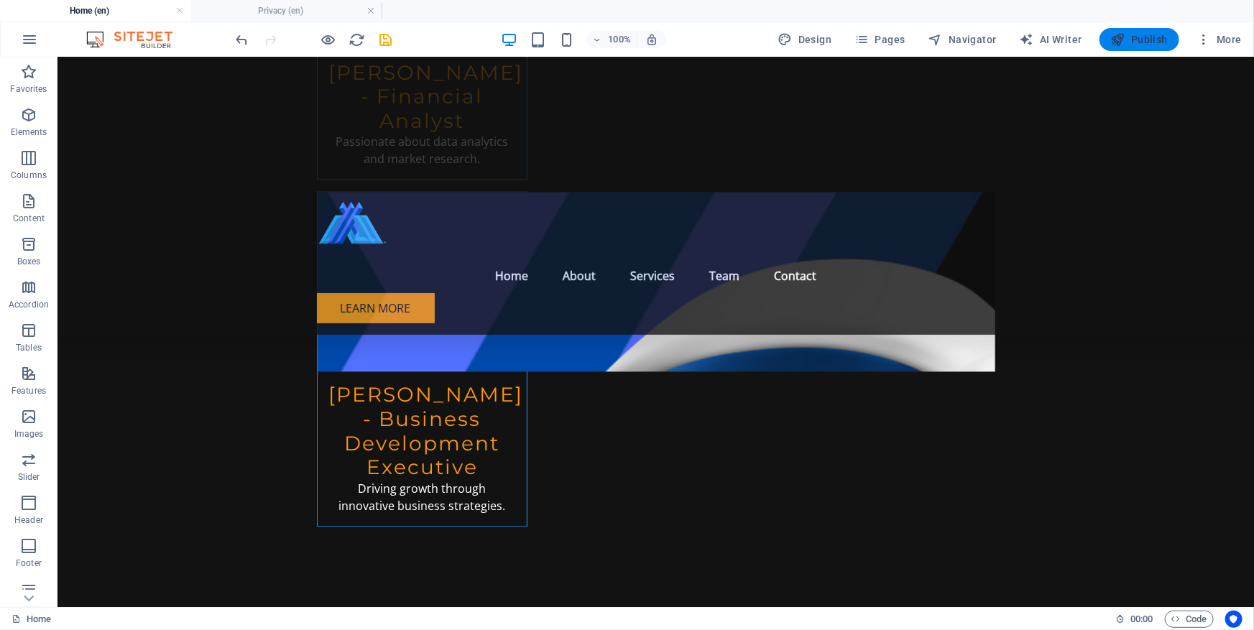
click at [1129, 37] on span "Publish" at bounding box center [1139, 39] width 57 height 14
checkbox input "false"
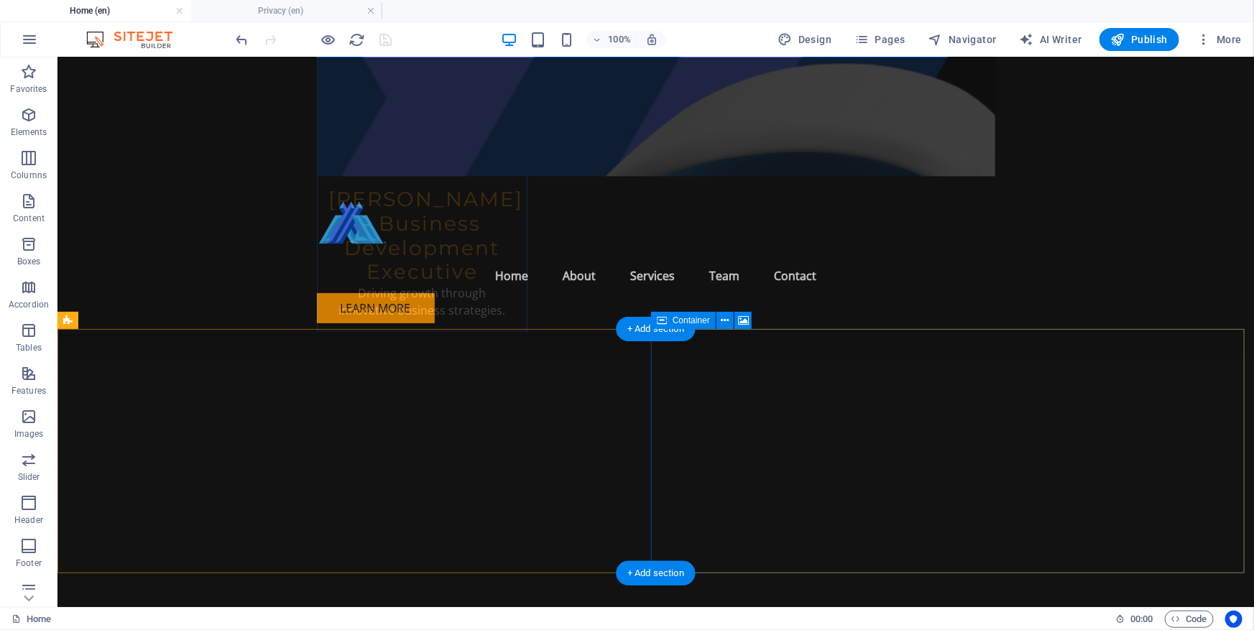
scroll to position [7189, 0]
